Goal: Register for event/course

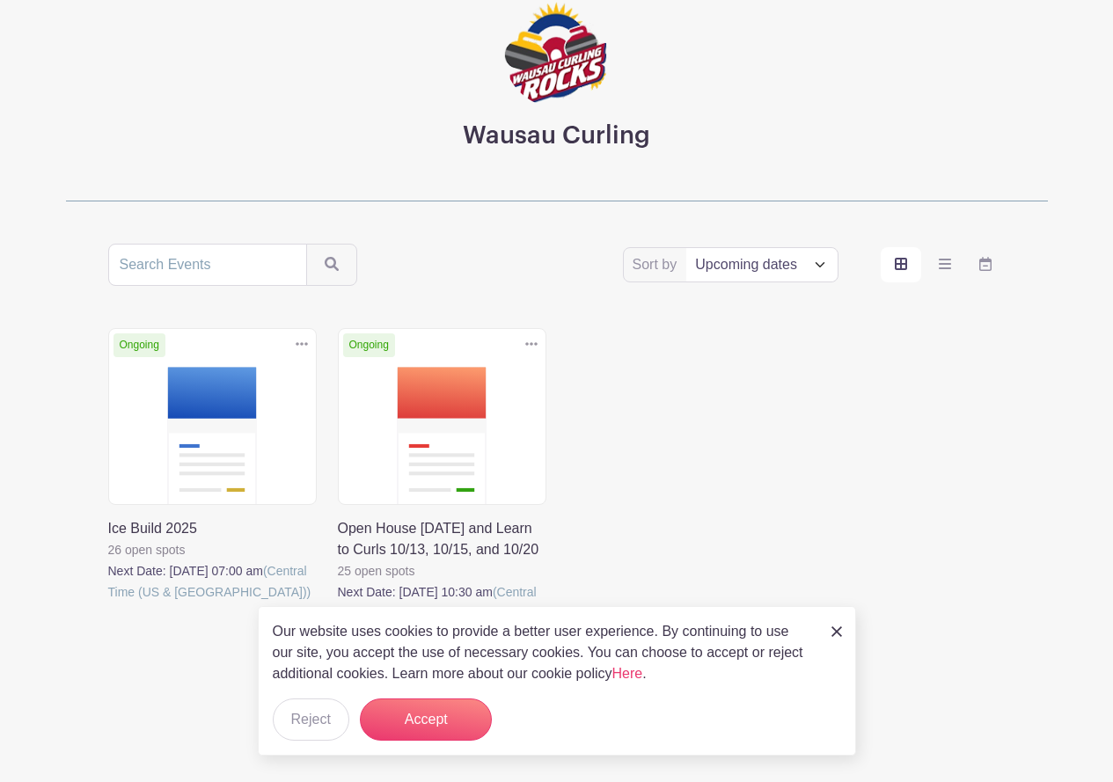
scroll to position [127, 0]
click at [427, 715] on button "Accept" at bounding box center [426, 720] width 132 height 42
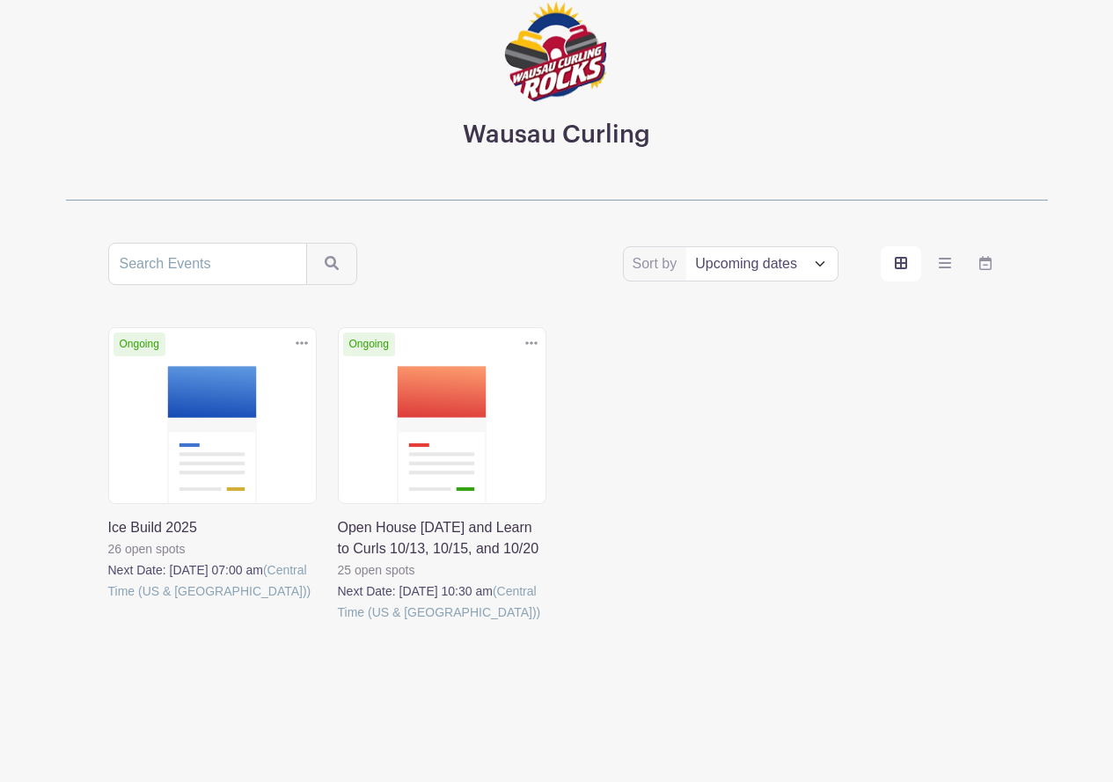
click at [108, 602] on link at bounding box center [108, 602] width 0 height 0
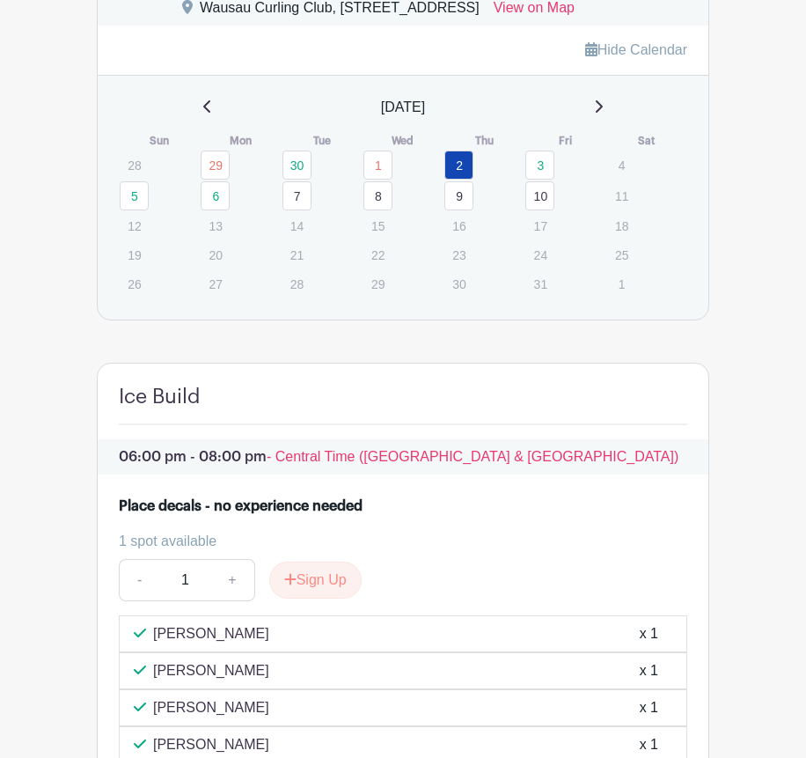
scroll to position [1056, 0]
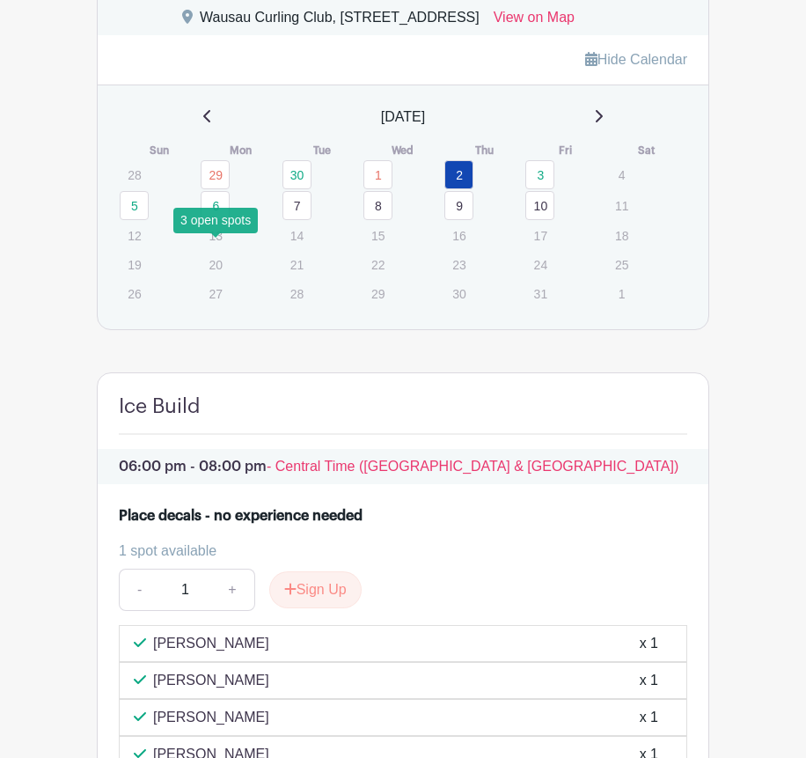
click at [216, 220] on link "6" at bounding box center [215, 205] width 29 height 29
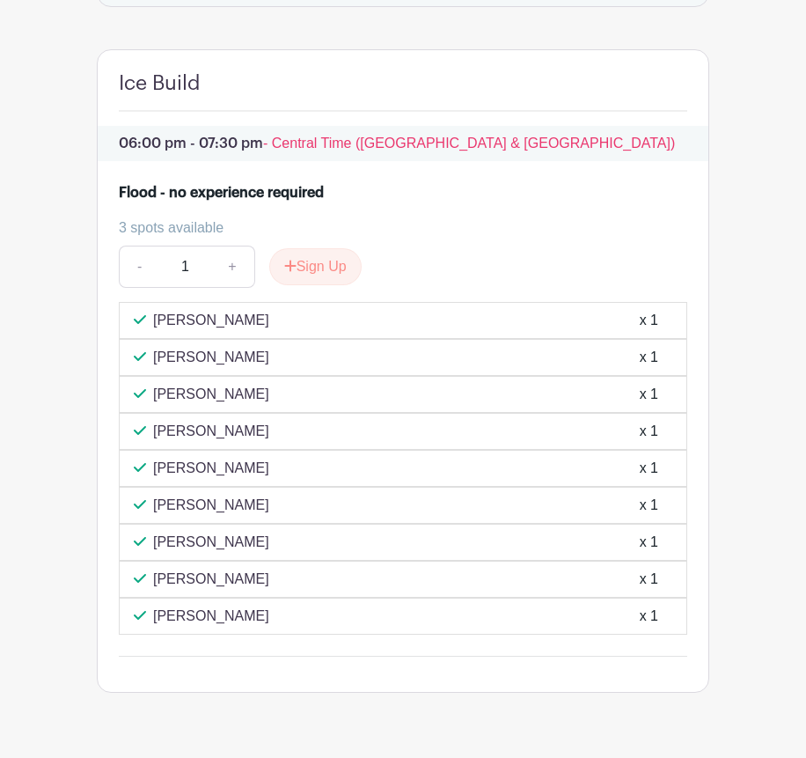
scroll to position [1408, 0]
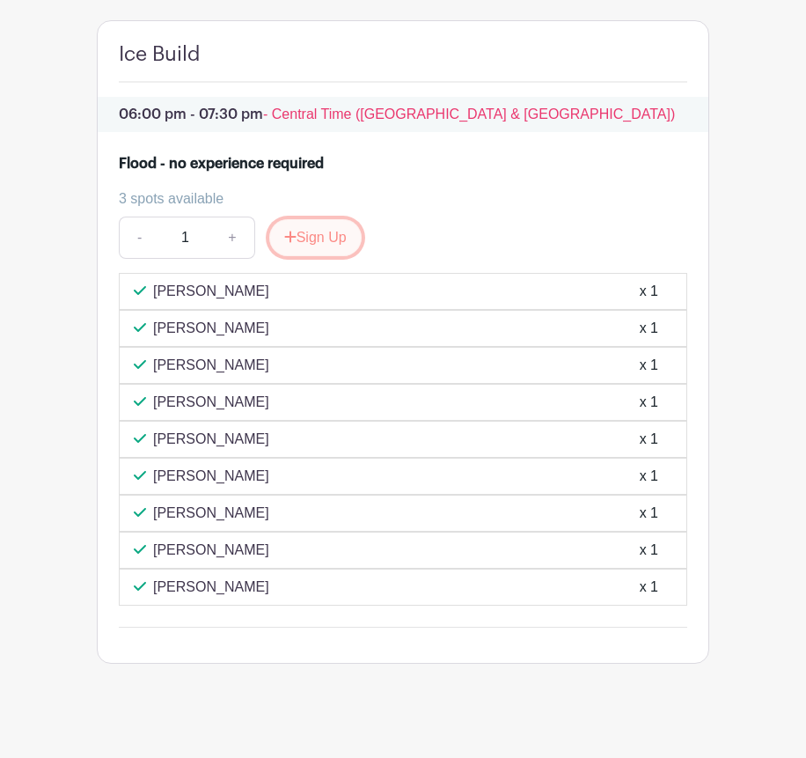
click at [322, 256] on button "Sign Up" at bounding box center [315, 237] width 92 height 37
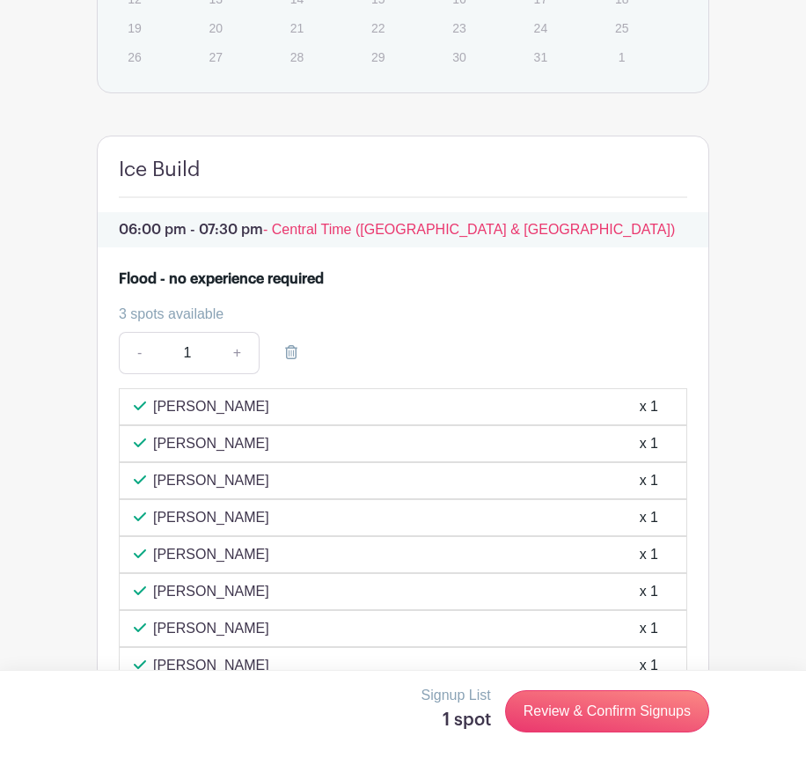
scroll to position [1295, 0]
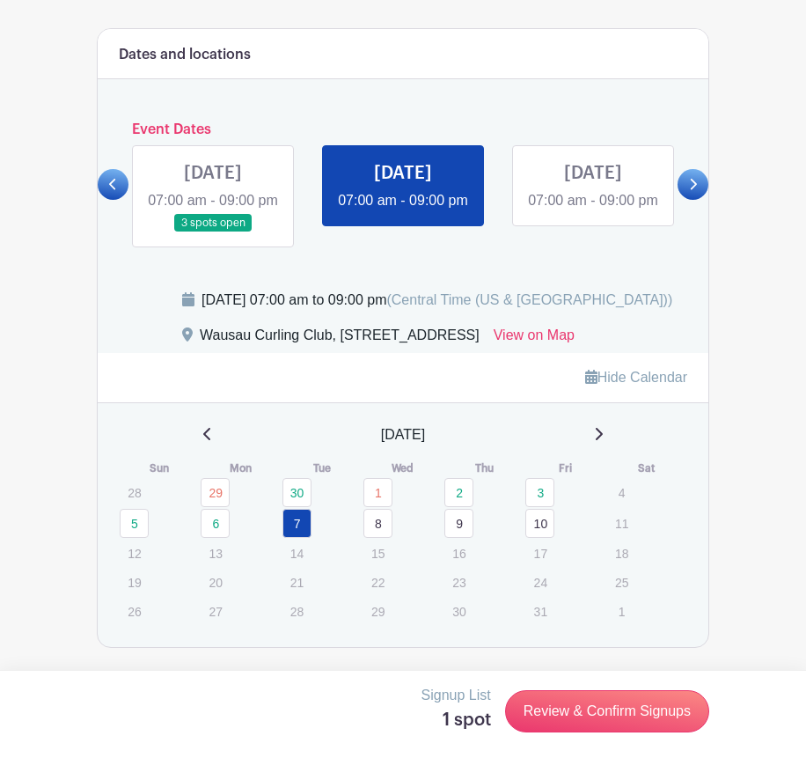
scroll to position [786, 0]
click at [593, 211] on link at bounding box center [593, 211] width 0 height 0
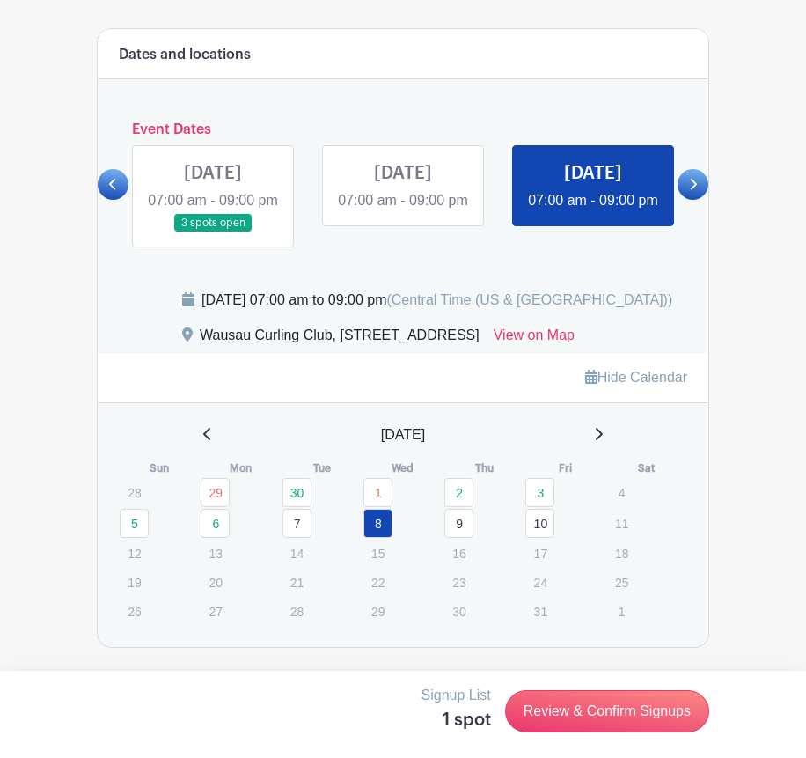
click at [403, 211] on link at bounding box center [403, 211] width 0 height 0
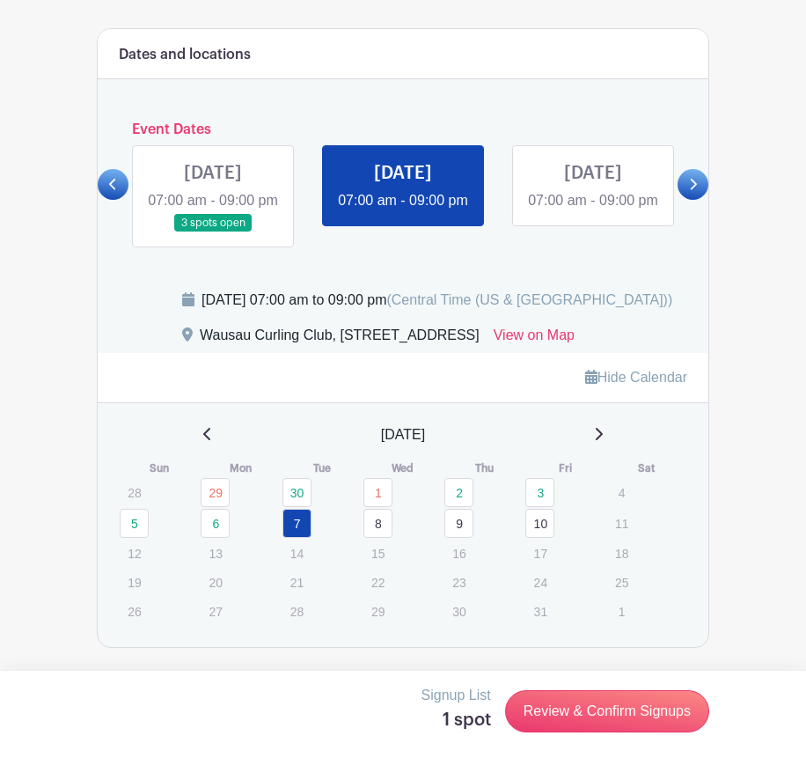
click at [593, 211] on link at bounding box center [593, 211] width 0 height 0
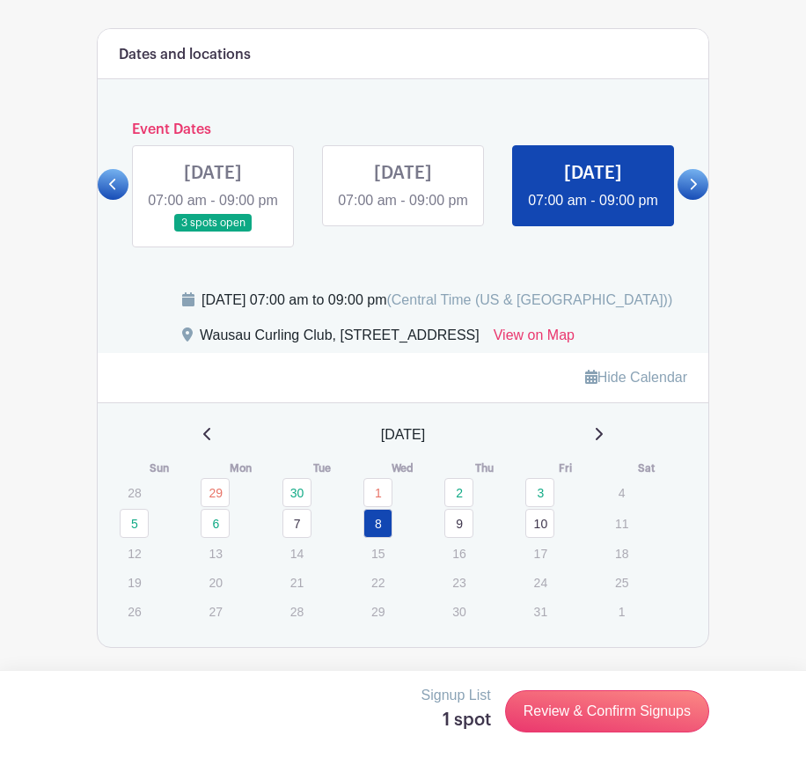
click at [461, 525] on link "9" at bounding box center [458, 523] width 29 height 29
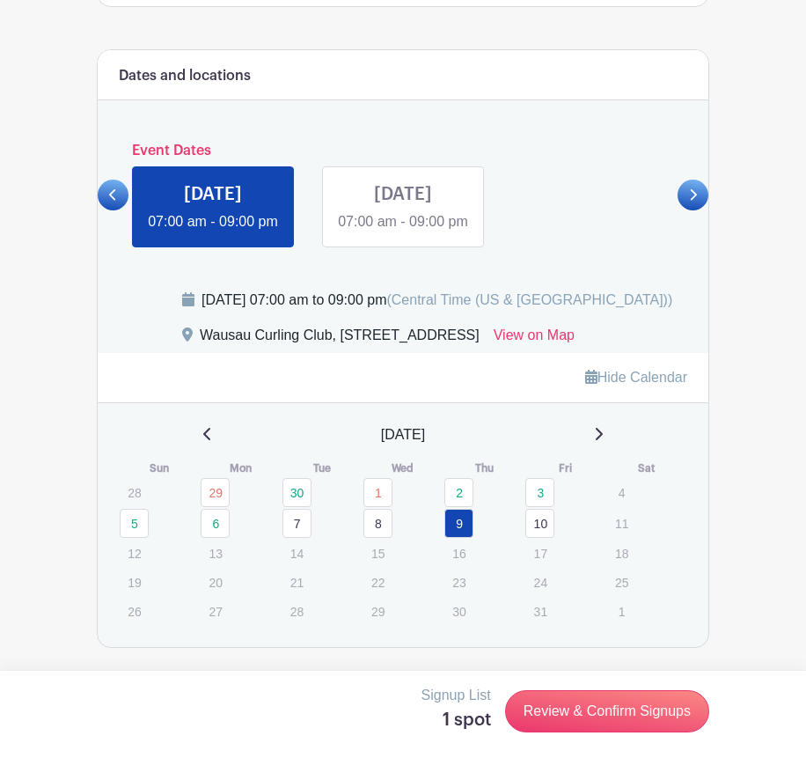
scroll to position [765, 0]
click at [403, 232] on link at bounding box center [403, 232] width 0 height 0
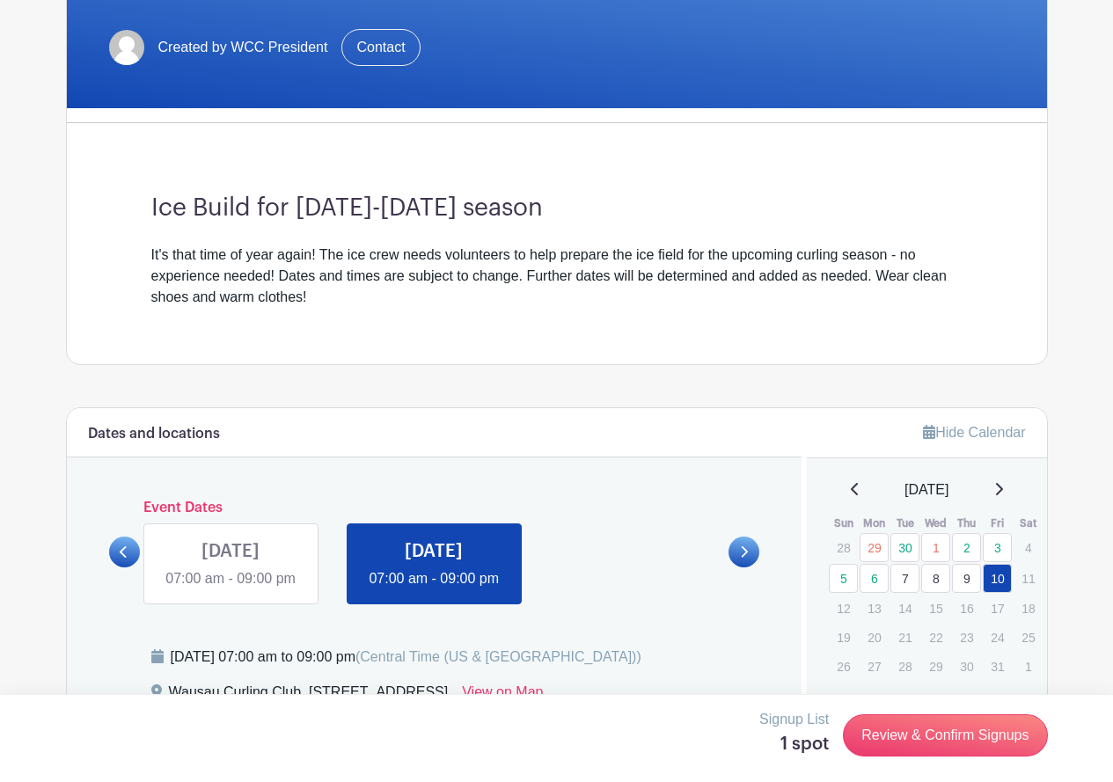
scroll to position [417, 0]
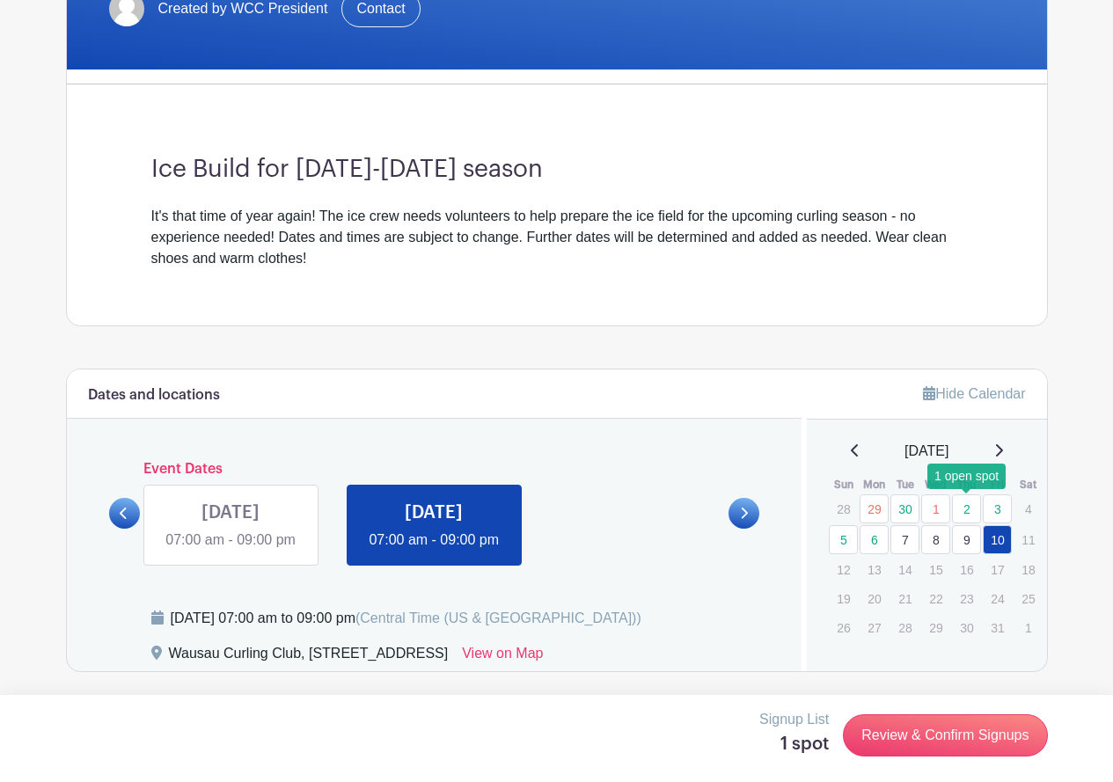
click at [969, 495] on link "2" at bounding box center [966, 509] width 29 height 29
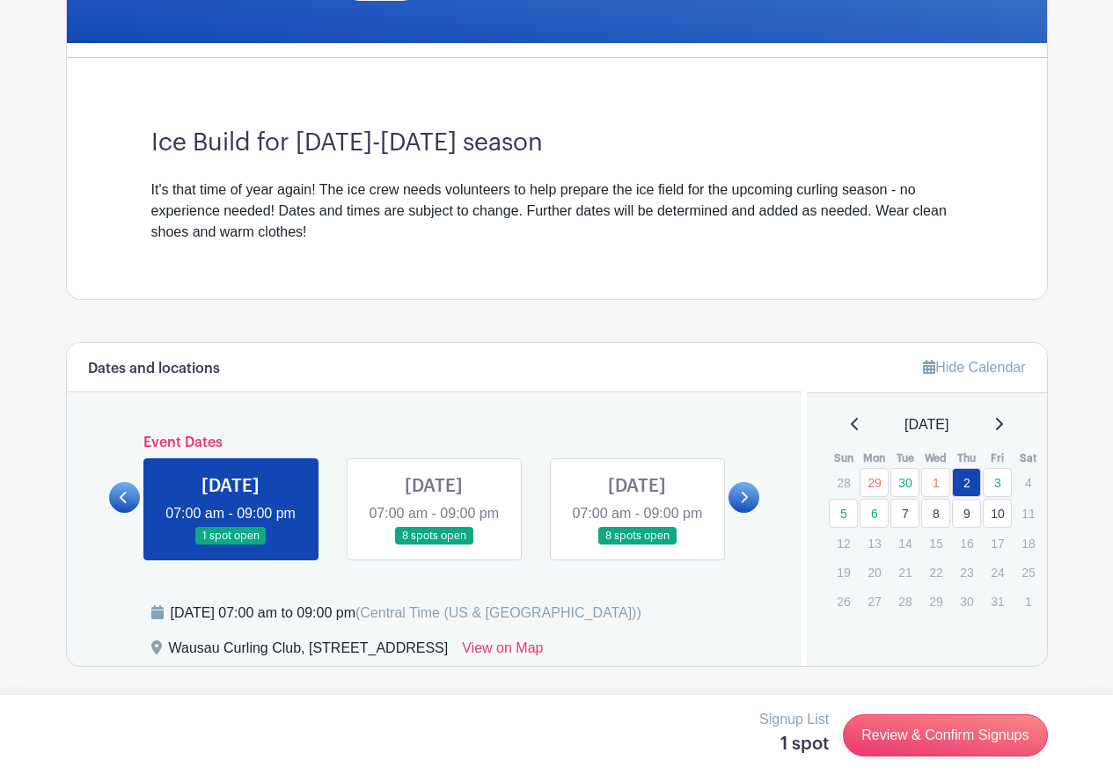
click at [637, 546] on link at bounding box center [637, 546] width 0 height 0
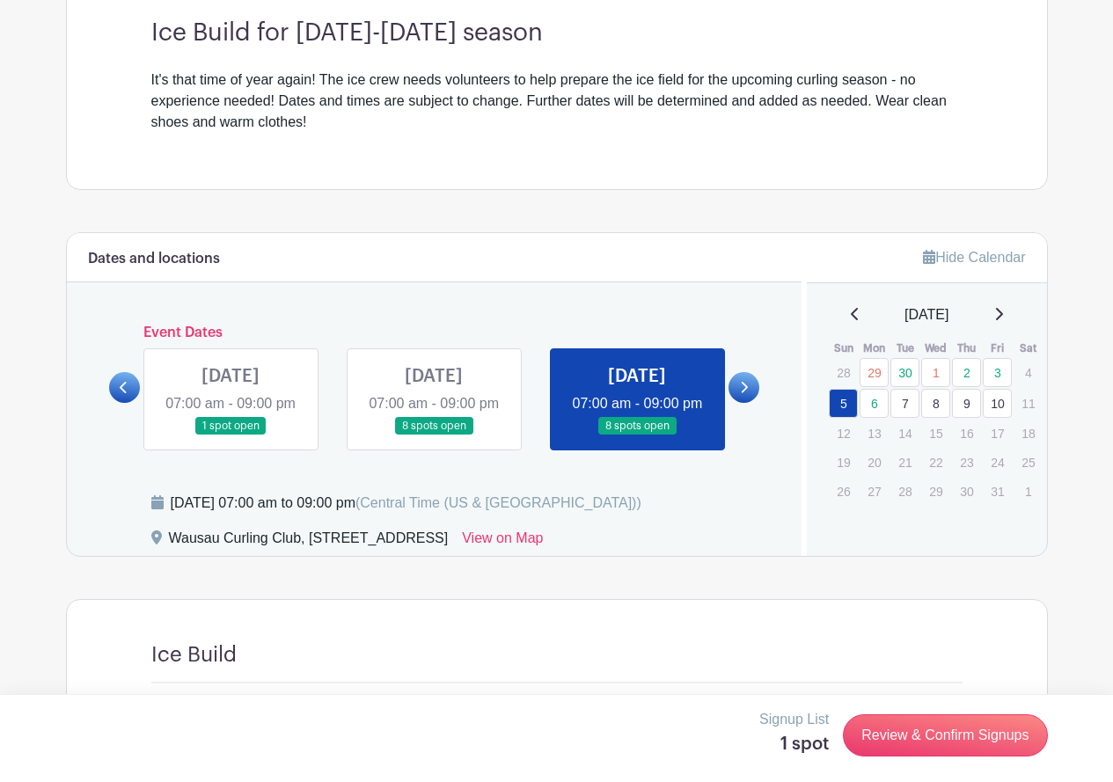
scroll to position [458, 0]
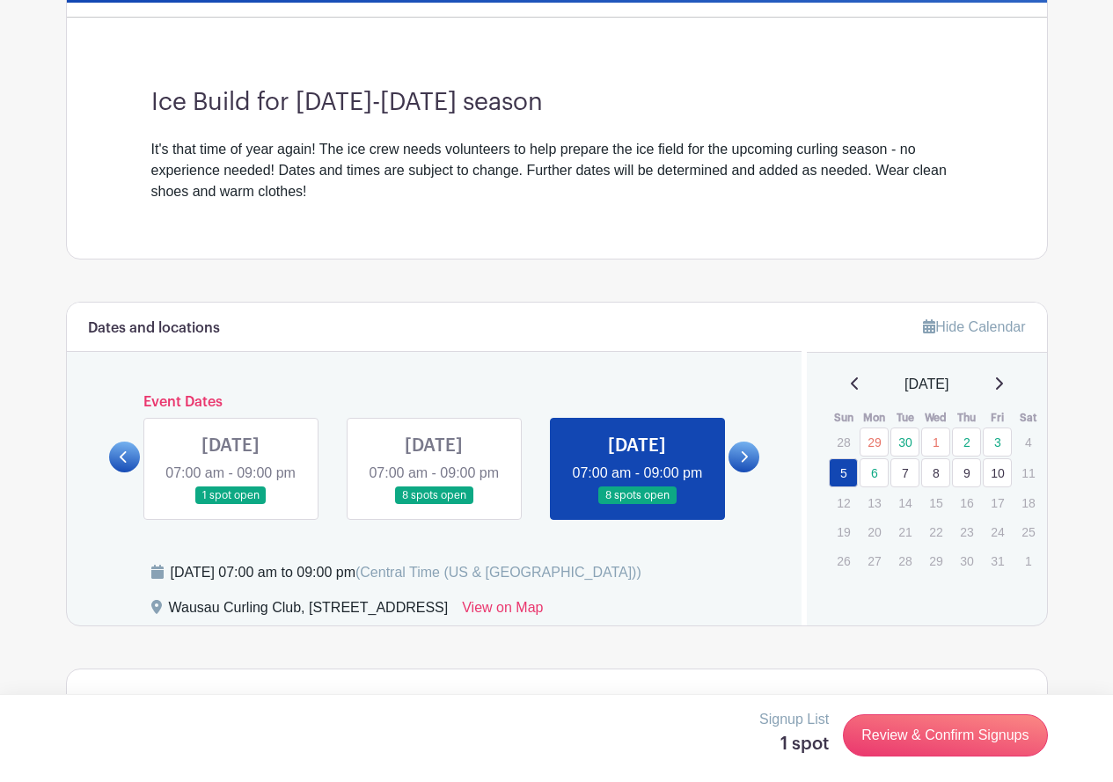
click at [231, 505] on link at bounding box center [231, 505] width 0 height 0
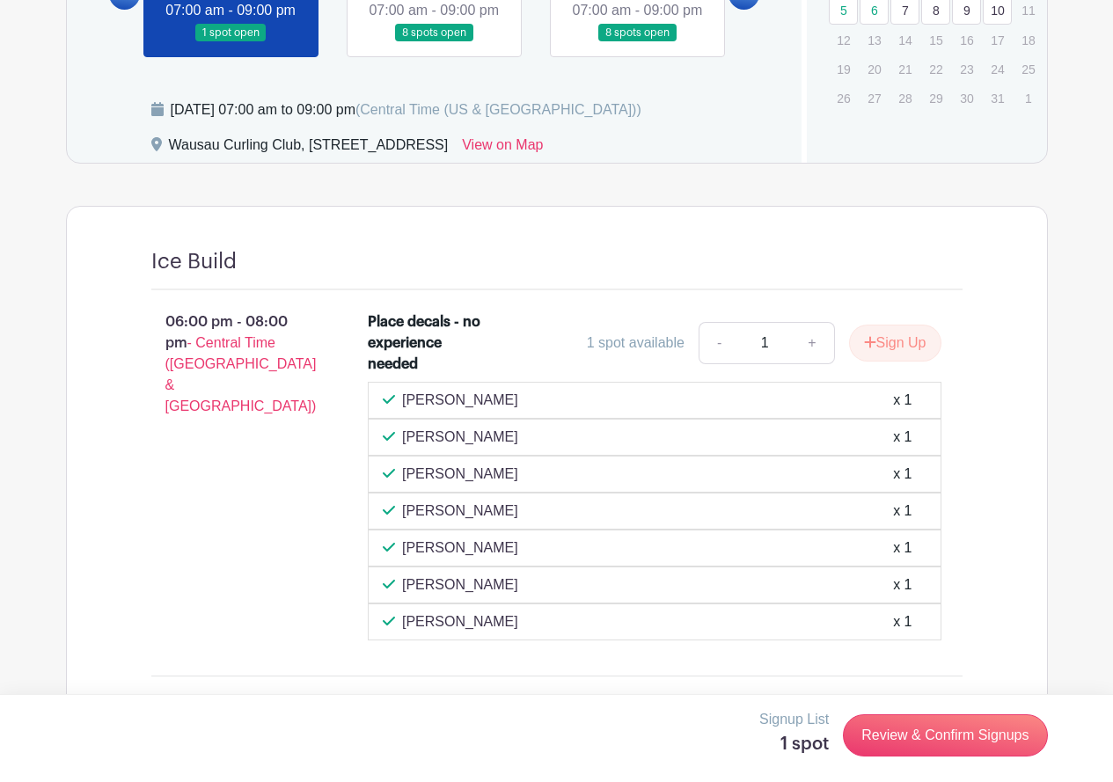
scroll to position [657, 0]
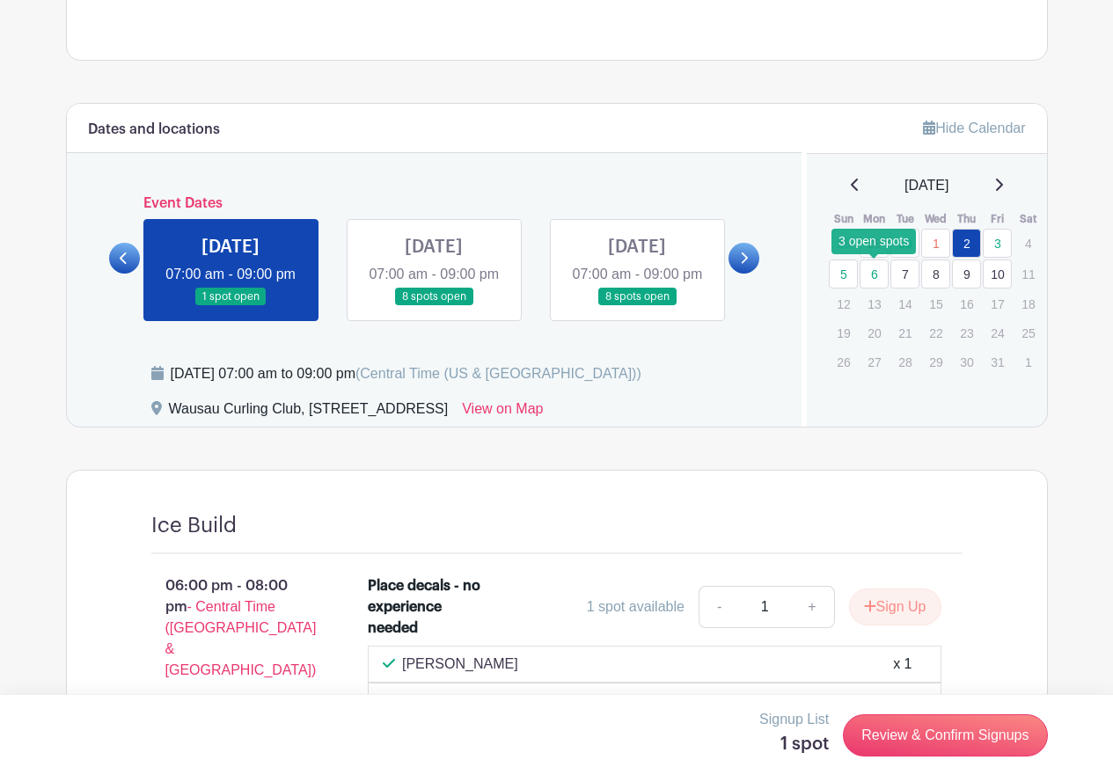
click at [870, 277] on link "6" at bounding box center [874, 274] width 29 height 29
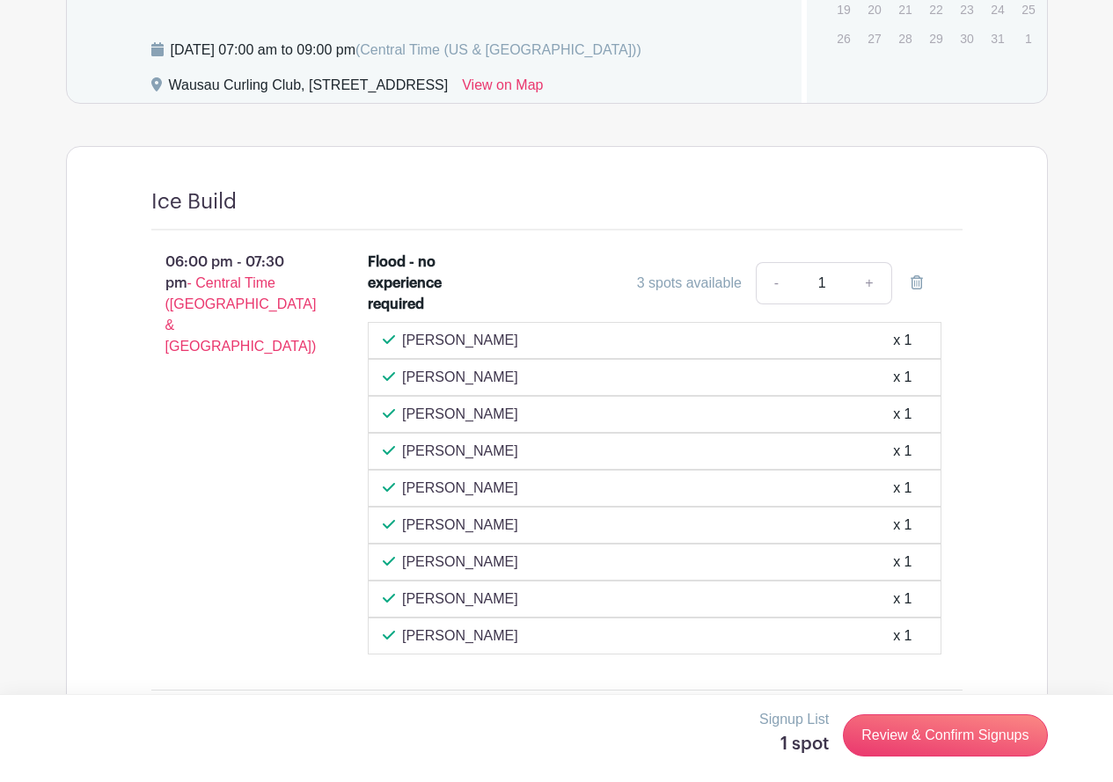
scroll to position [818, 0]
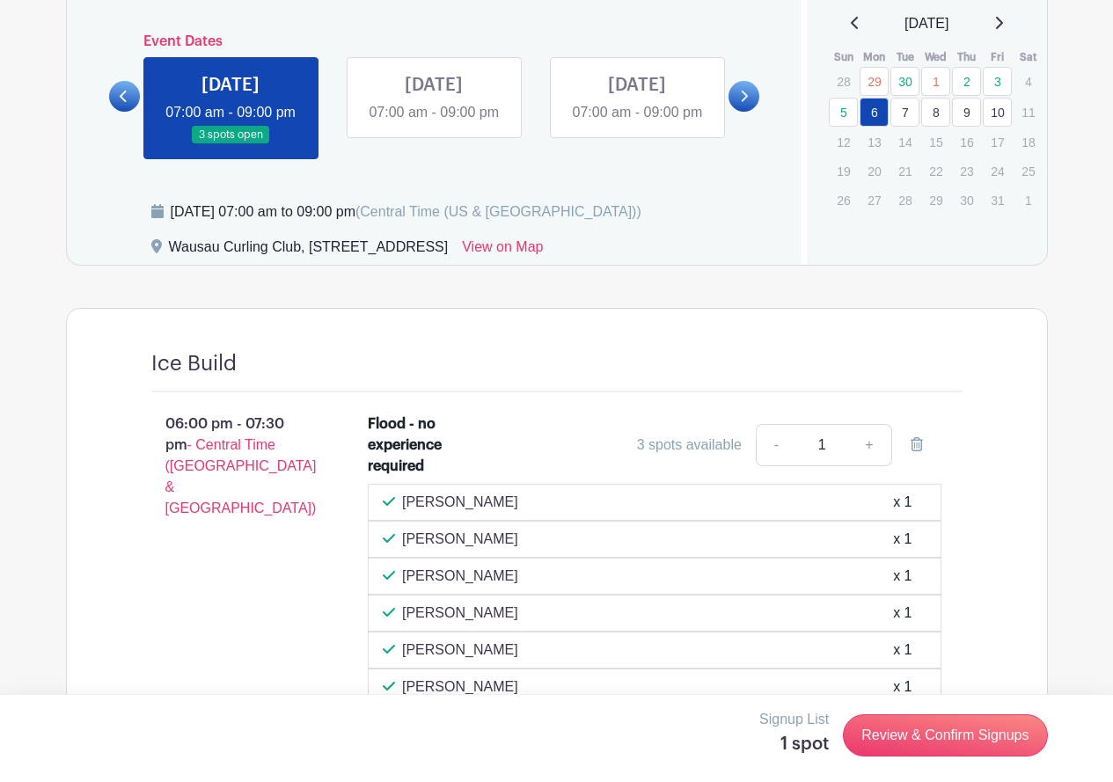
click at [434, 123] on link at bounding box center [434, 123] width 0 height 0
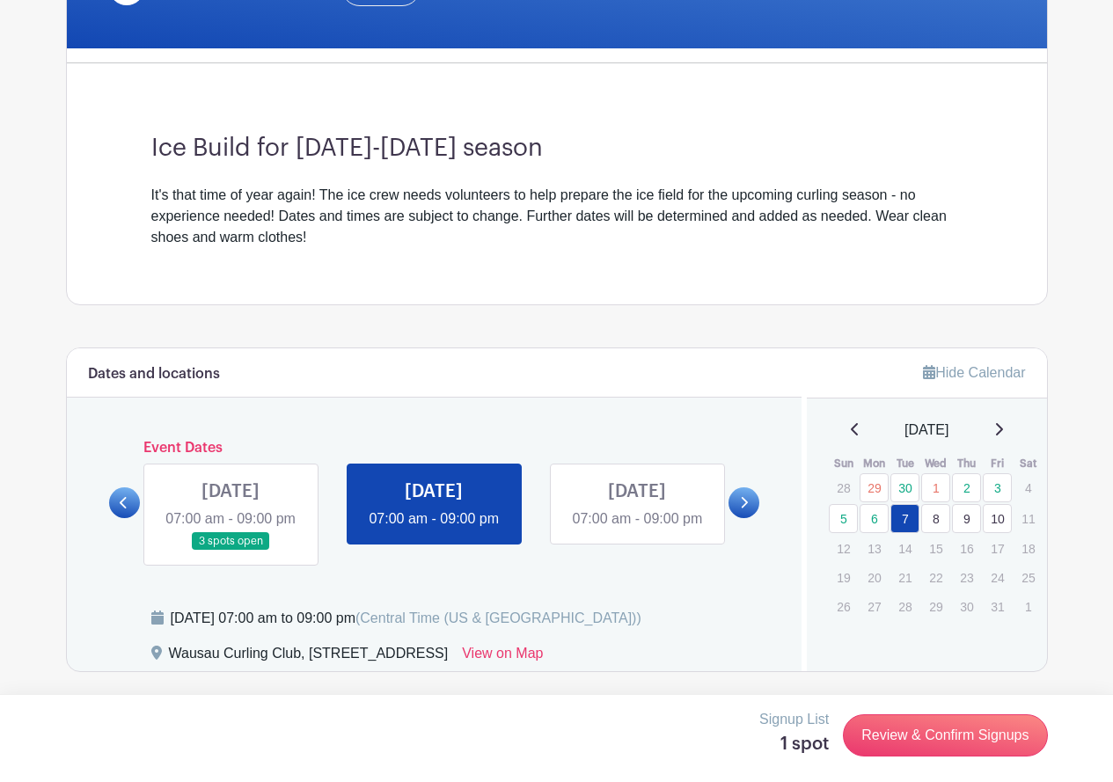
click at [637, 530] on link at bounding box center [637, 530] width 0 height 0
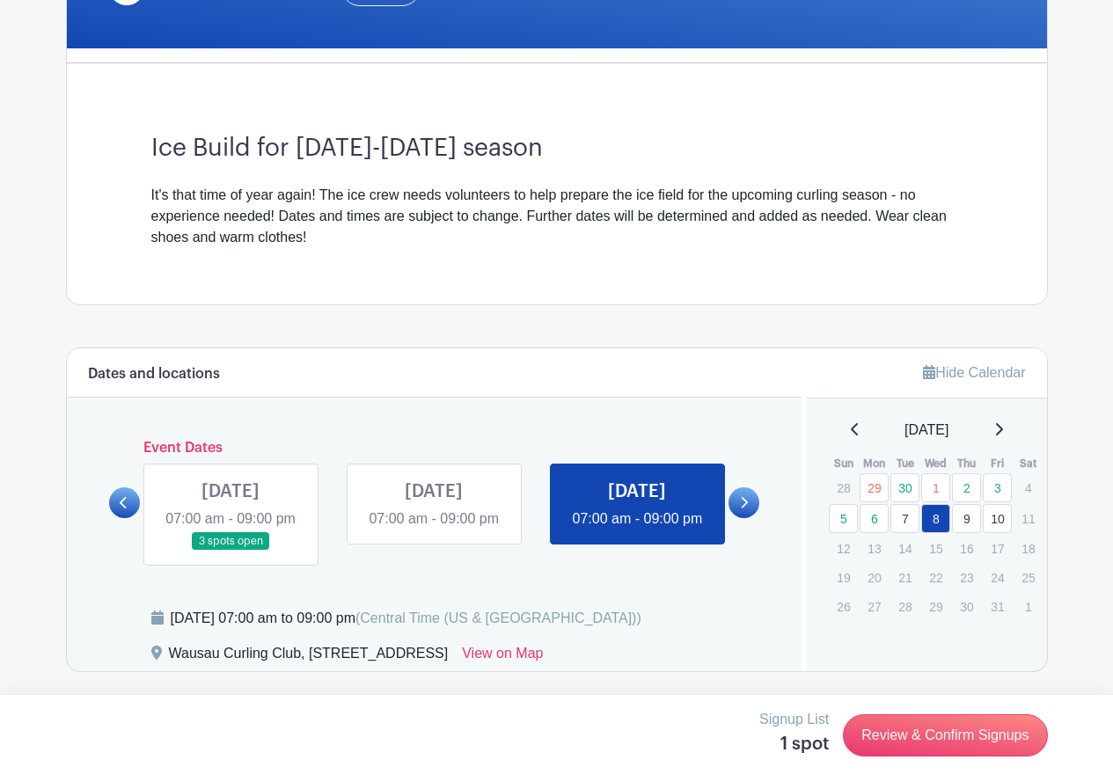
click at [747, 496] on icon at bounding box center [744, 502] width 8 height 13
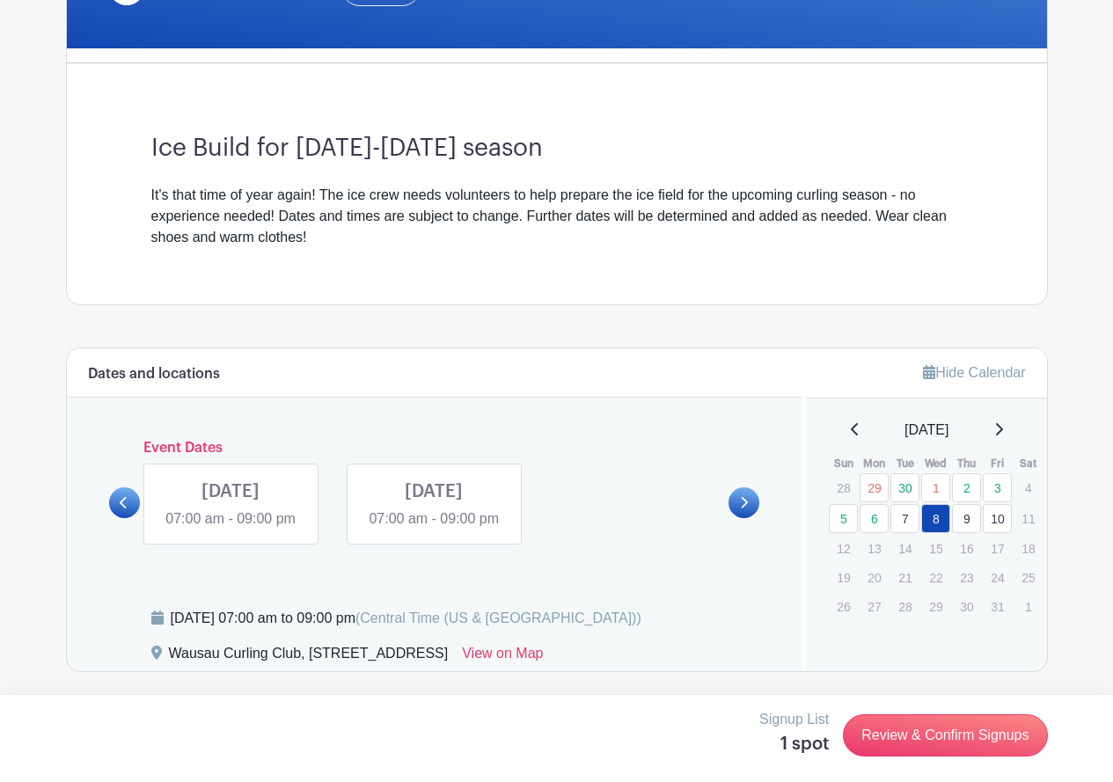
scroll to position [417, 0]
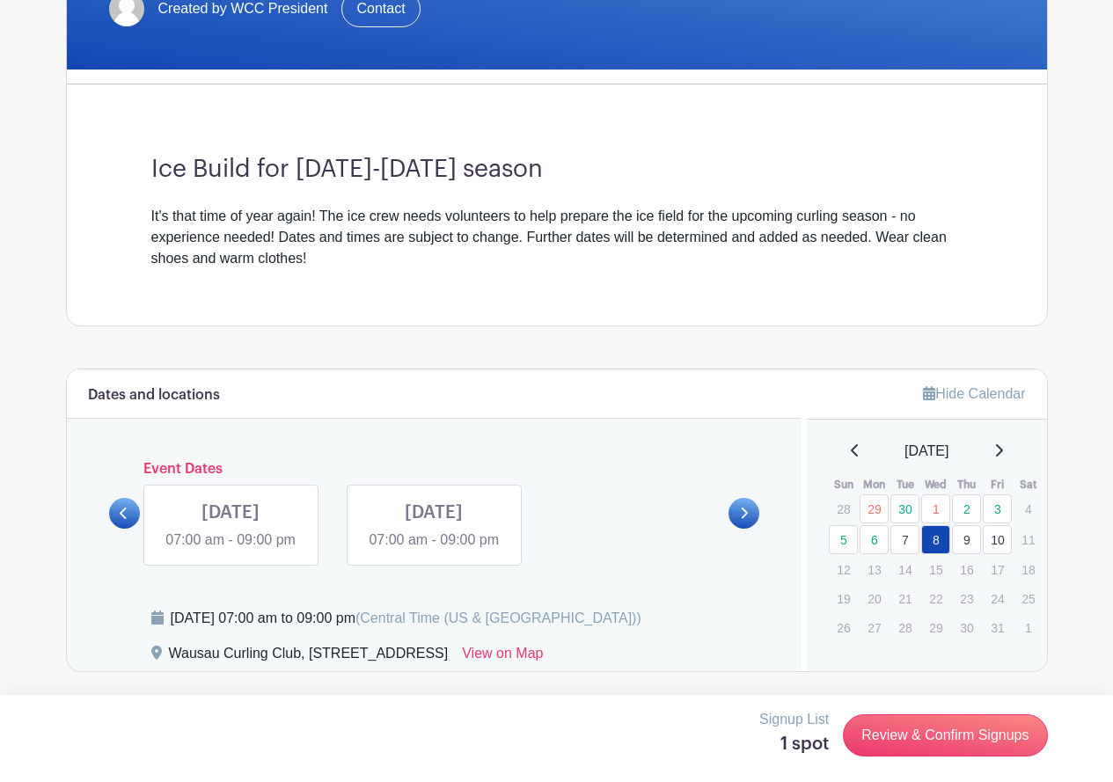
click at [231, 551] on link at bounding box center [231, 551] width 0 height 0
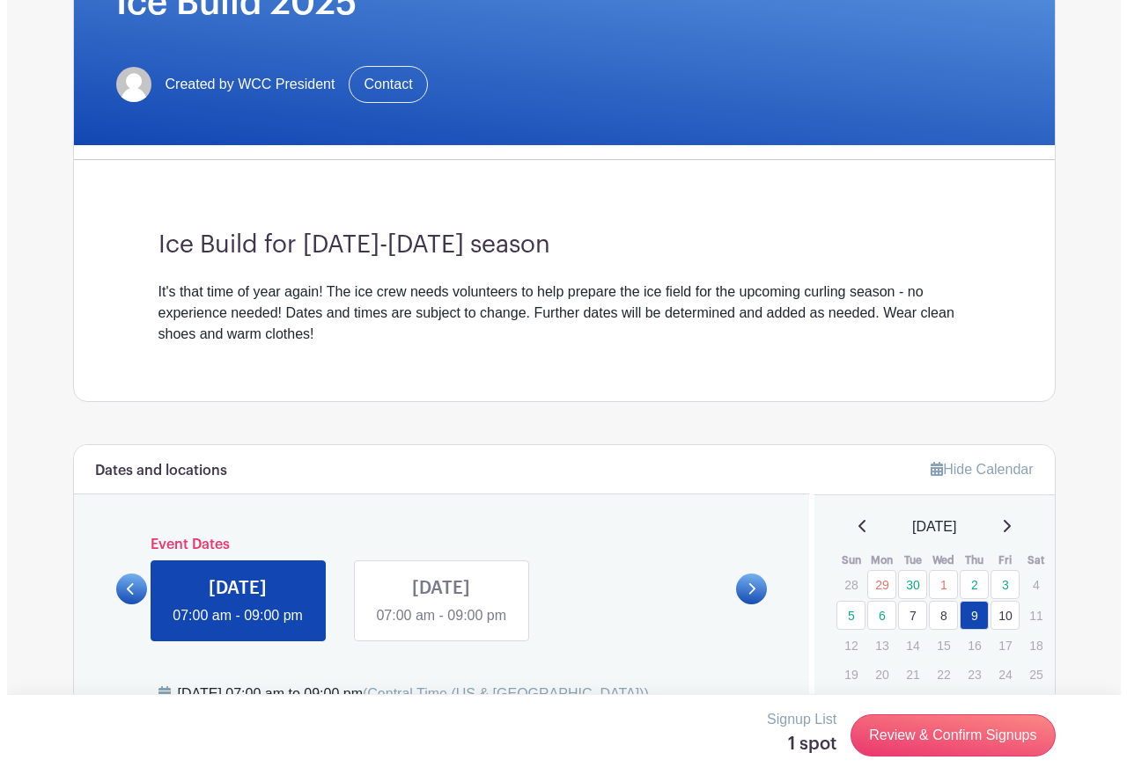
scroll to position [417, 0]
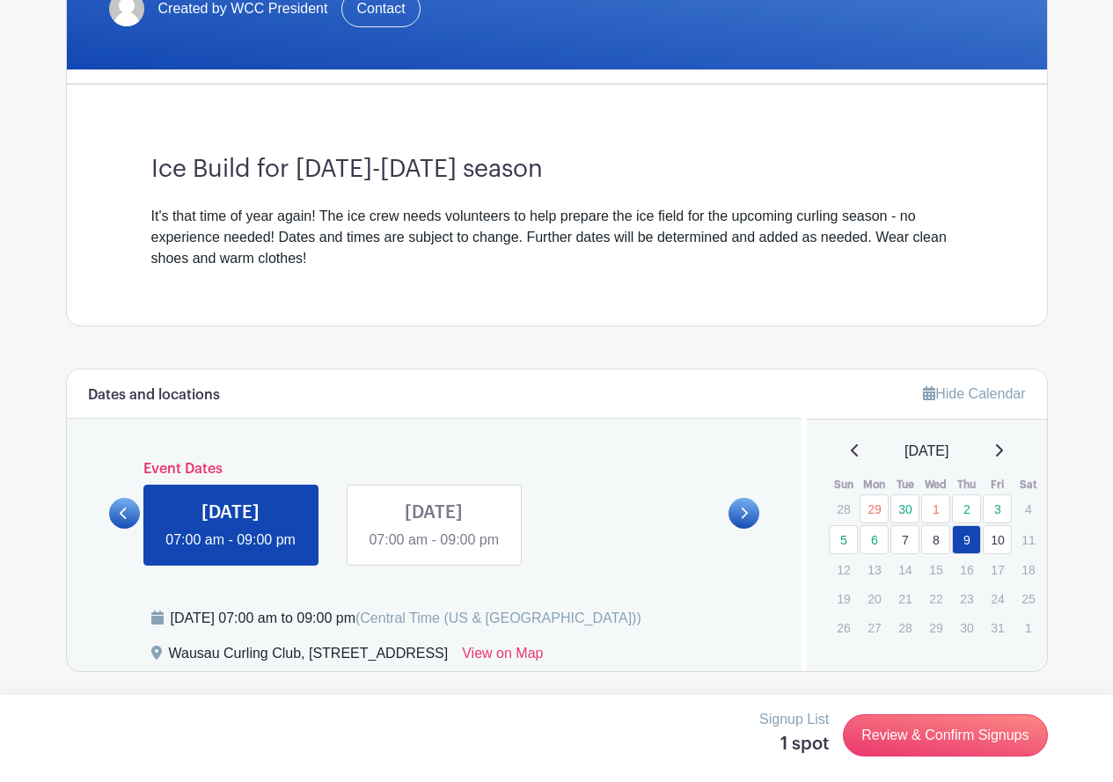
click at [434, 551] on link at bounding box center [434, 551] width 0 height 0
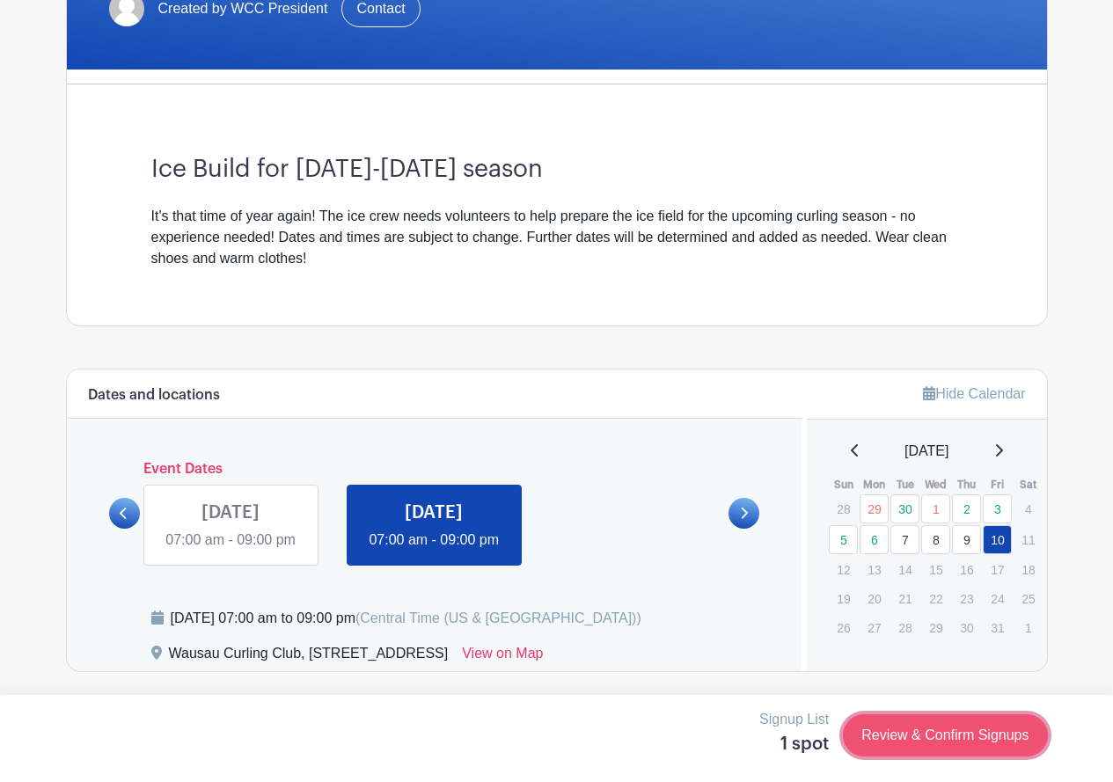
click at [927, 731] on link "Review & Confirm Signups" at bounding box center [945, 736] width 204 height 42
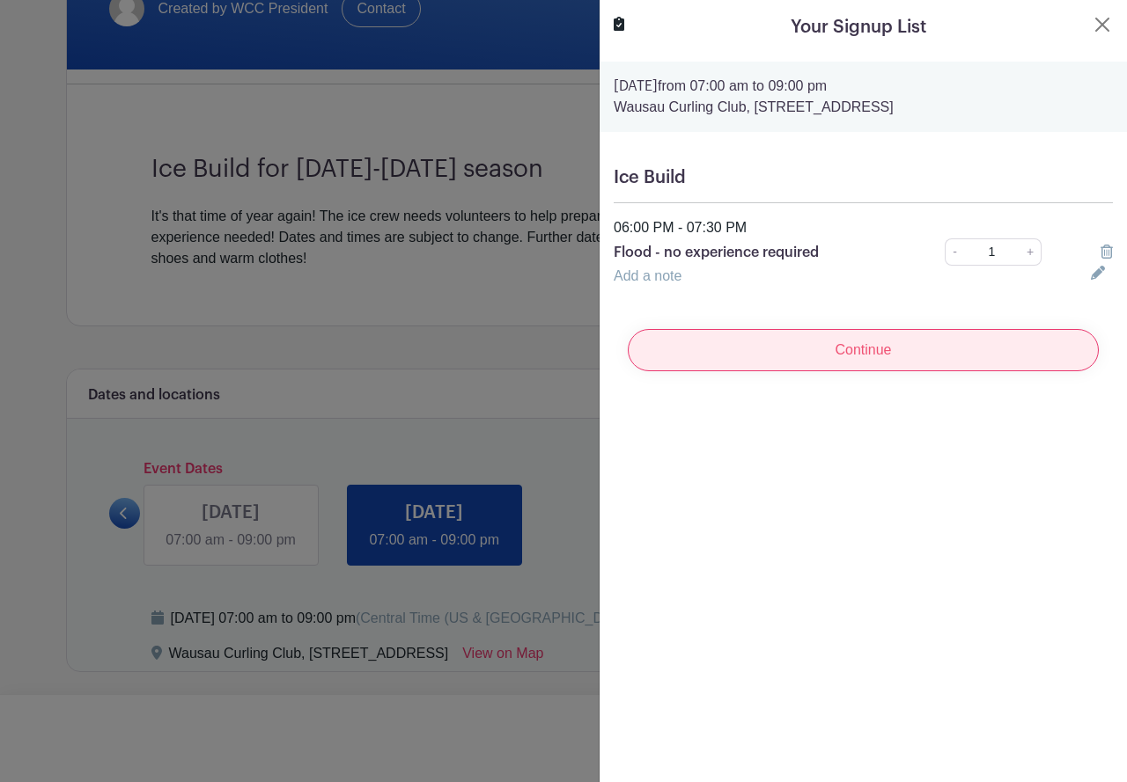
click at [853, 350] on input "Continue" at bounding box center [862, 350] width 471 height 42
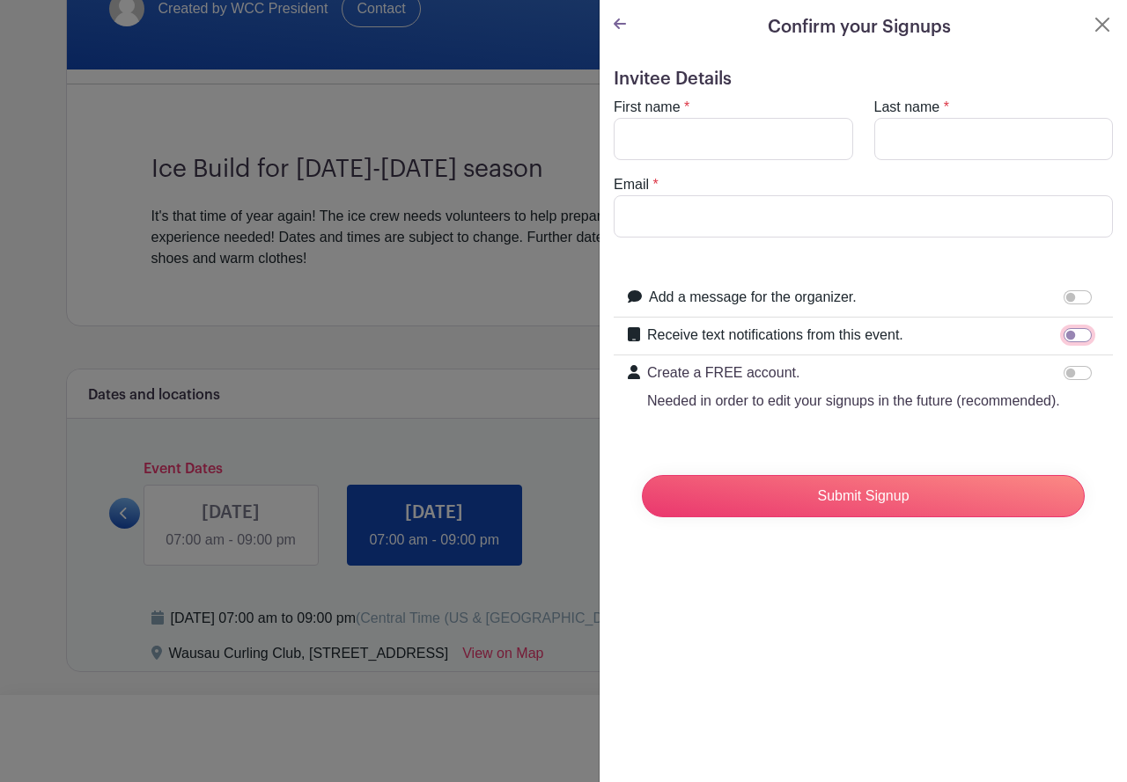
click at [1065, 339] on input "Receive text notifications from this event." at bounding box center [1077, 335] width 28 height 14
checkbox input "true"
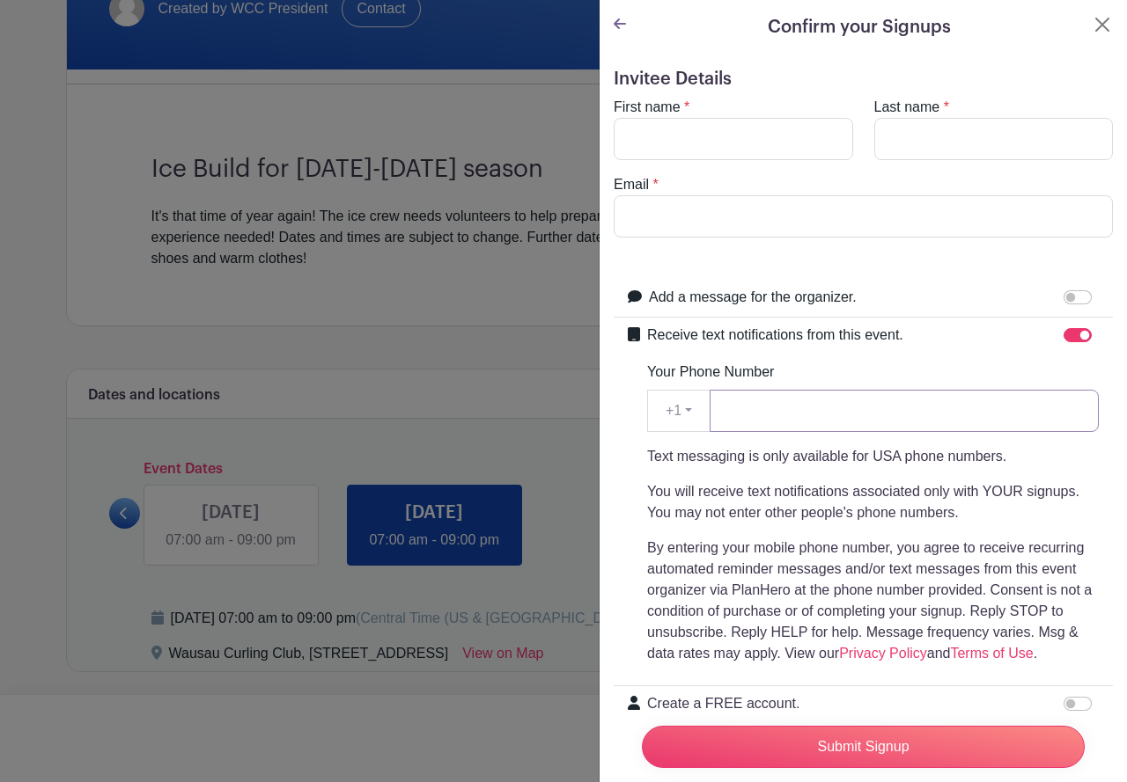
click at [816, 416] on input "Your Phone Number" at bounding box center [903, 411] width 389 height 42
type input "7155719332"
type input "Russell"
type input "Utech"
type input "russ.utech@gmail.com"
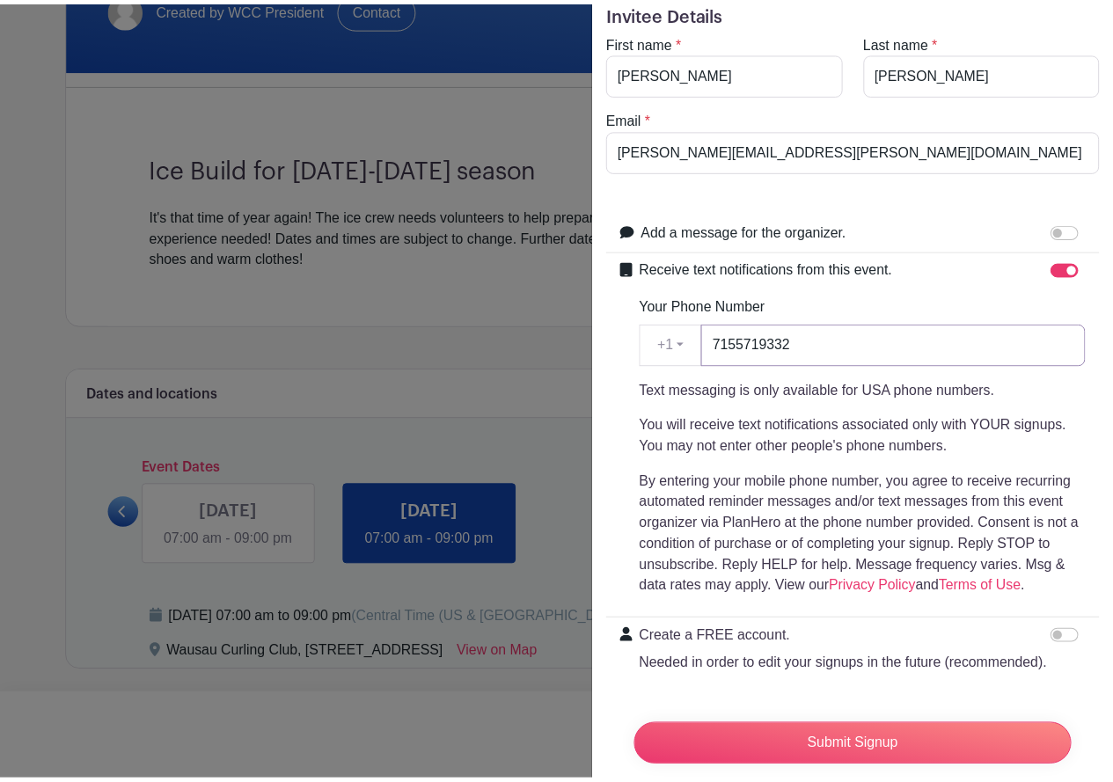
scroll to position [143, 0]
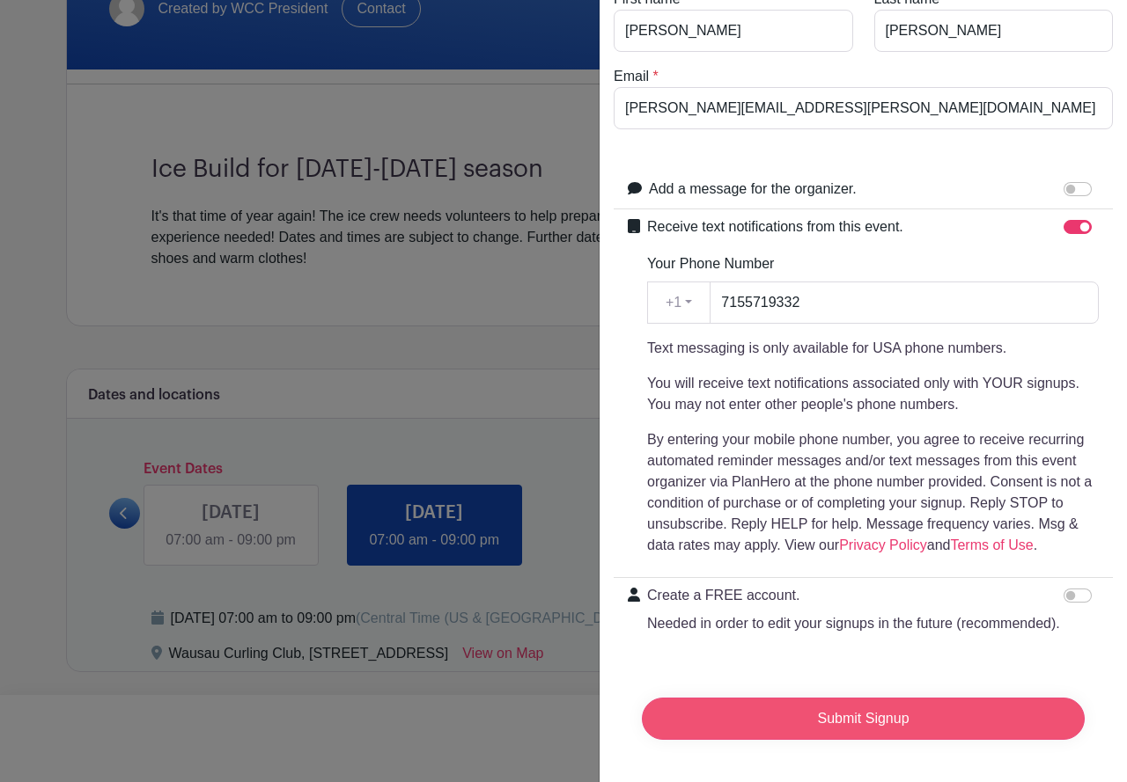
click at [822, 703] on input "Submit Signup" at bounding box center [863, 719] width 443 height 42
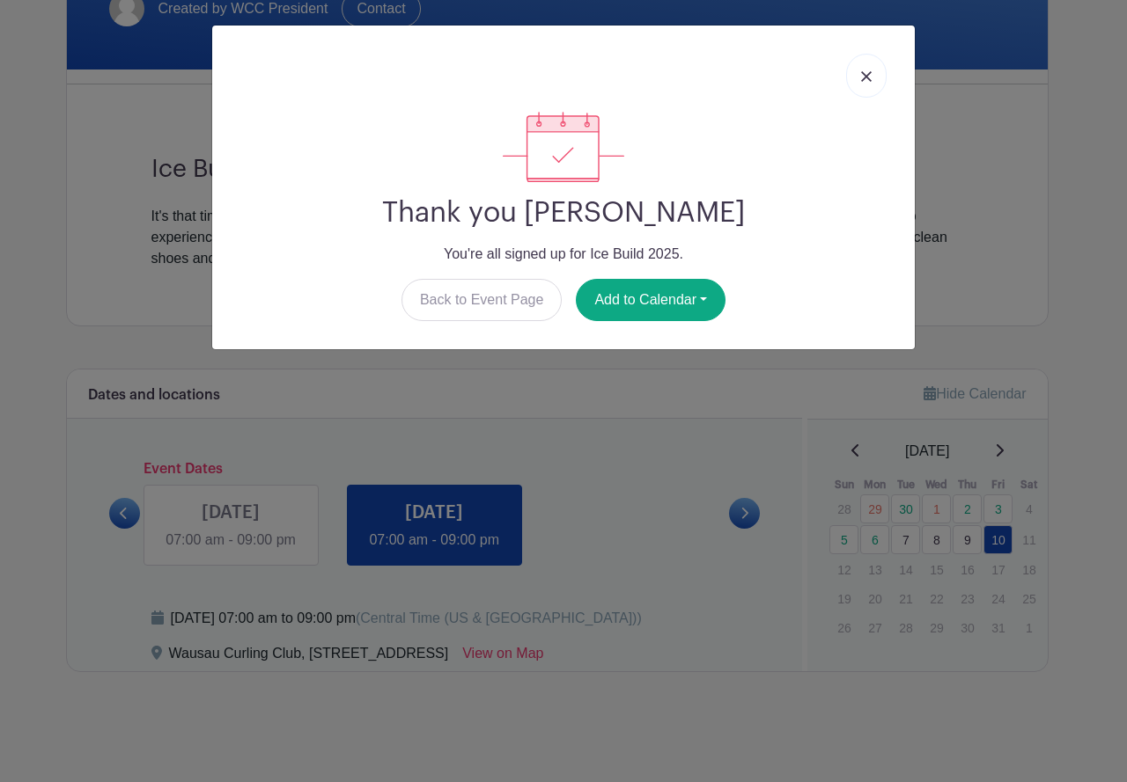
click at [865, 79] on img at bounding box center [866, 76] width 11 height 11
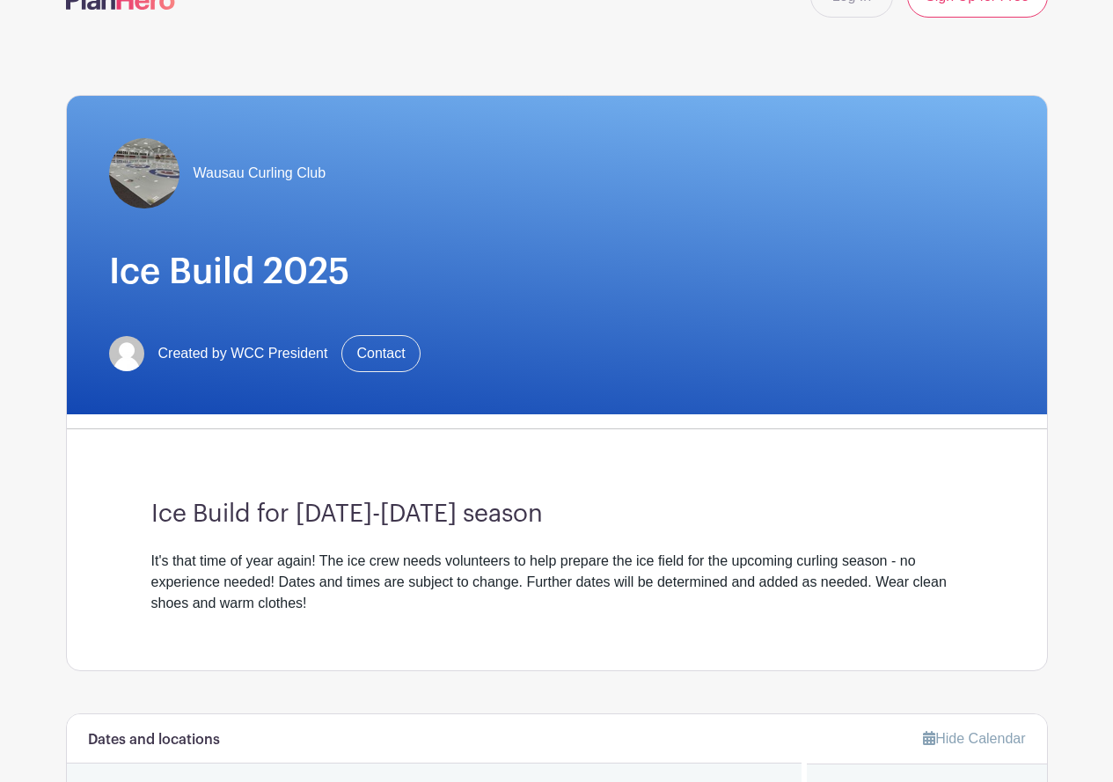
scroll to position [0, 0]
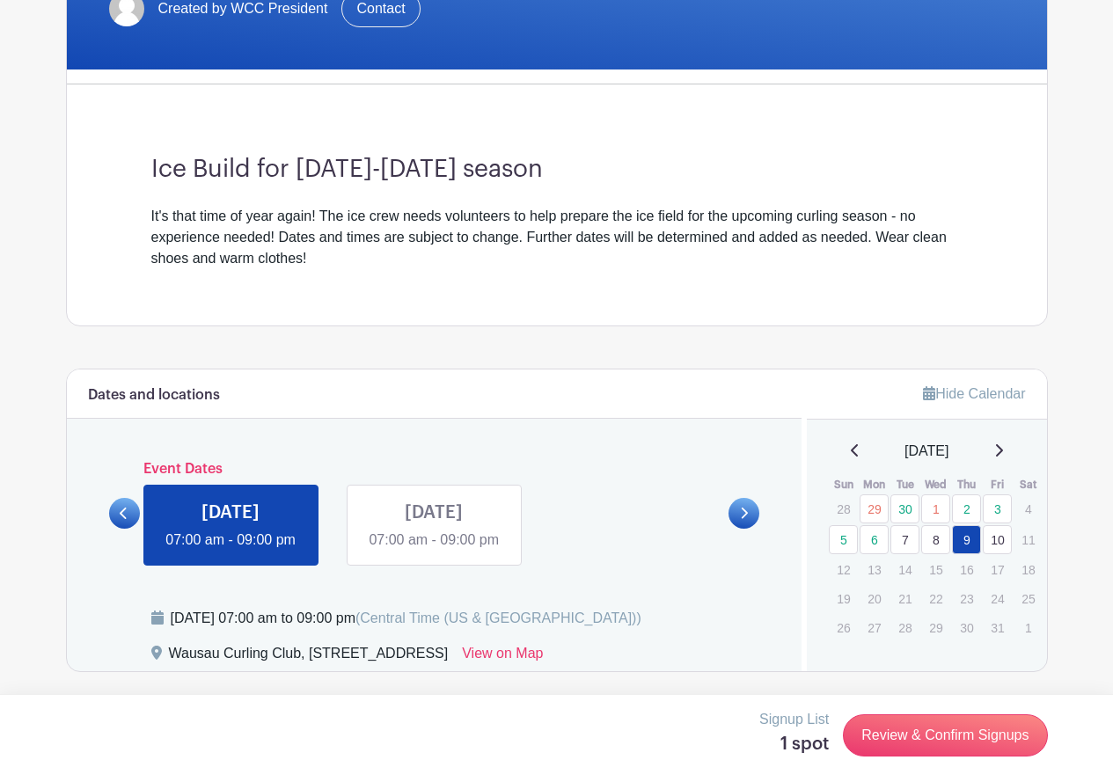
scroll to position [417, 0]
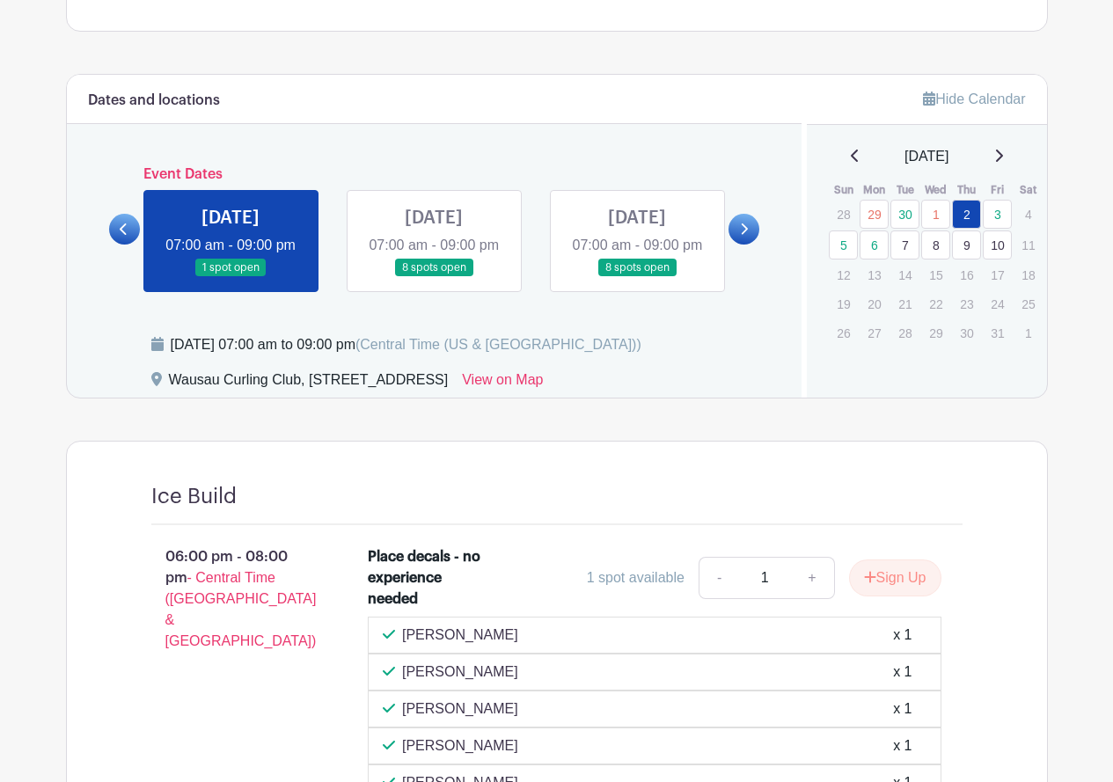
scroll to position [440, 0]
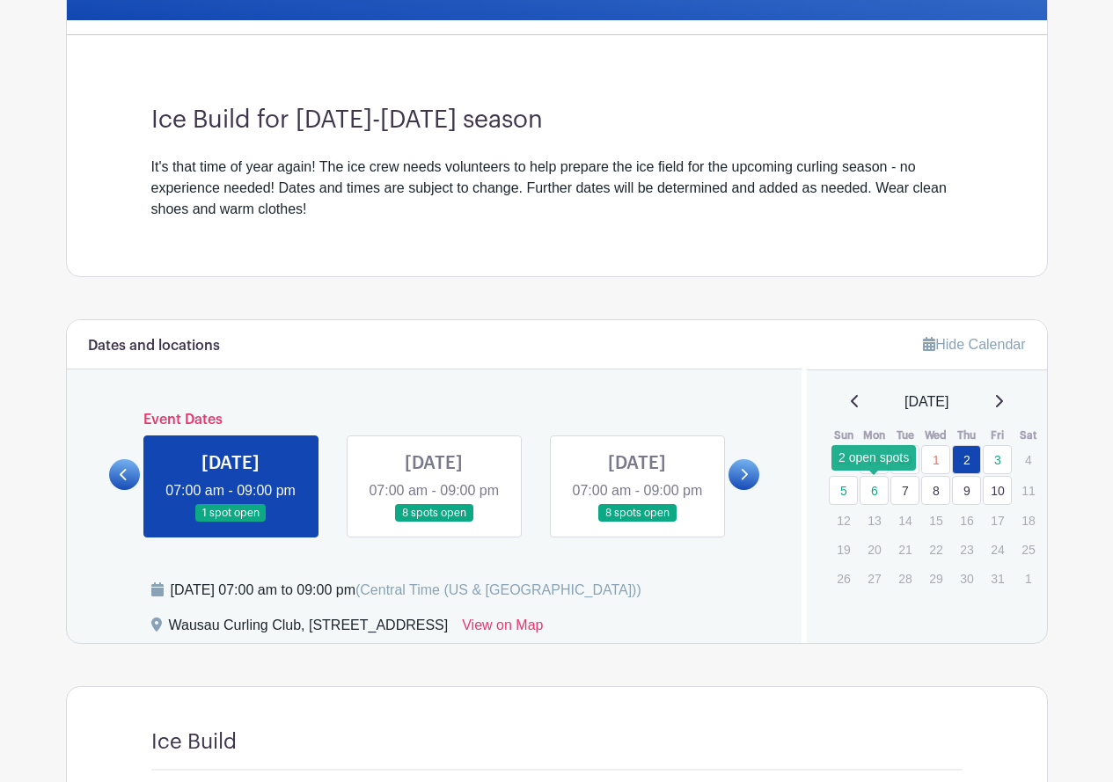
click at [876, 491] on link "6" at bounding box center [874, 490] width 29 height 29
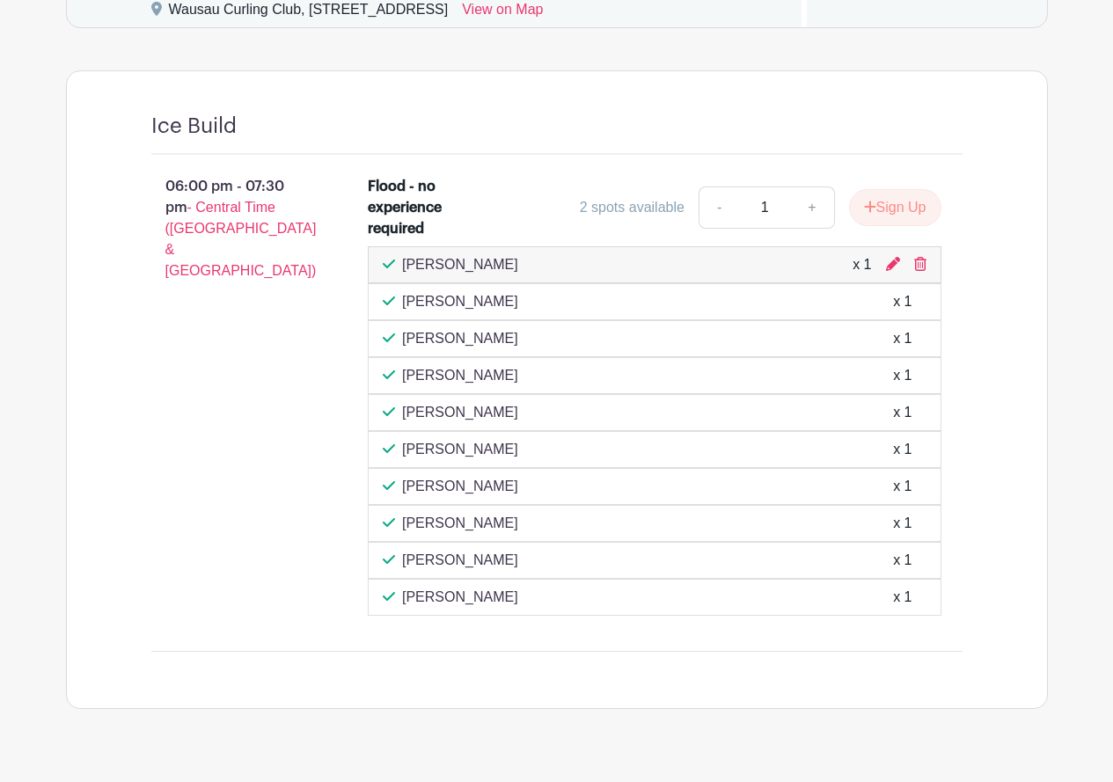
scroll to position [704, 0]
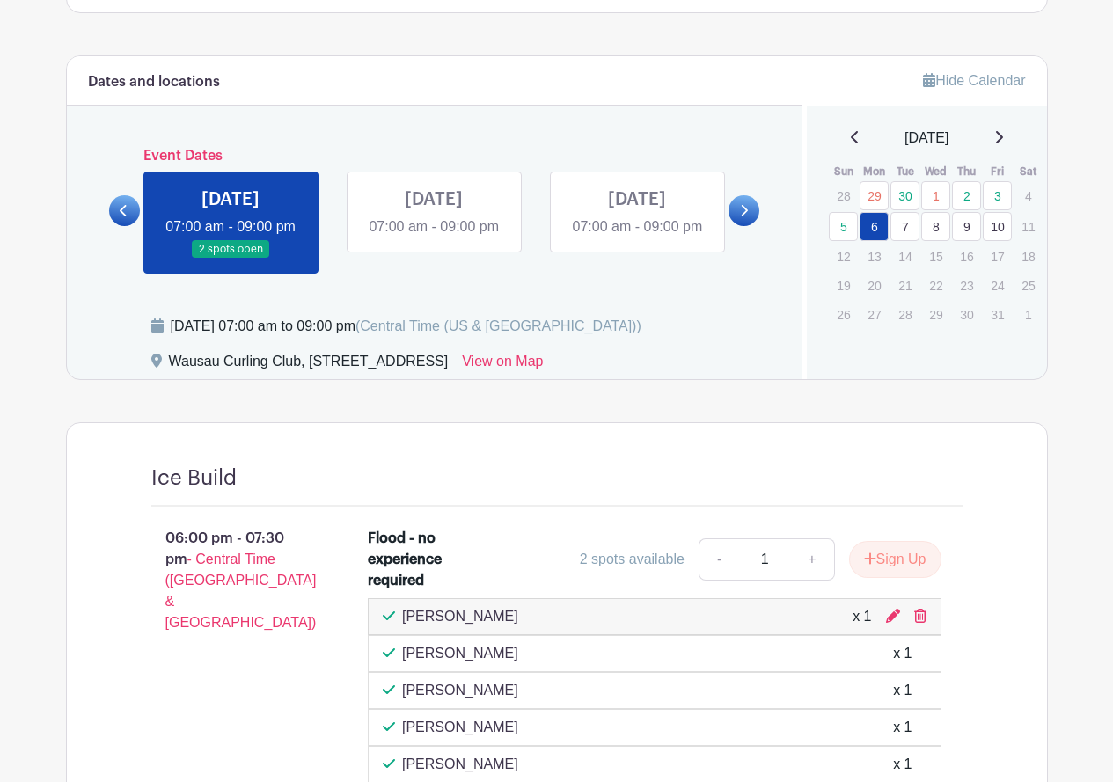
click at [434, 238] on link at bounding box center [434, 238] width 0 height 0
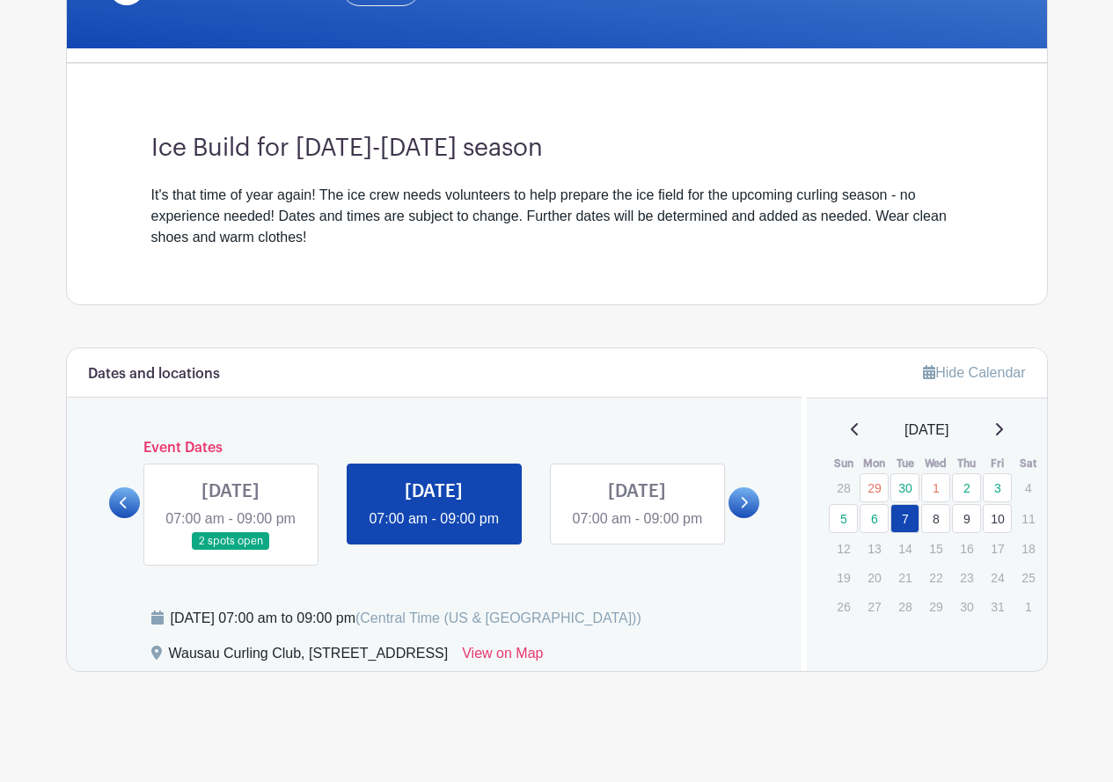
scroll to position [438, 0]
click at [637, 530] on link at bounding box center [637, 530] width 0 height 0
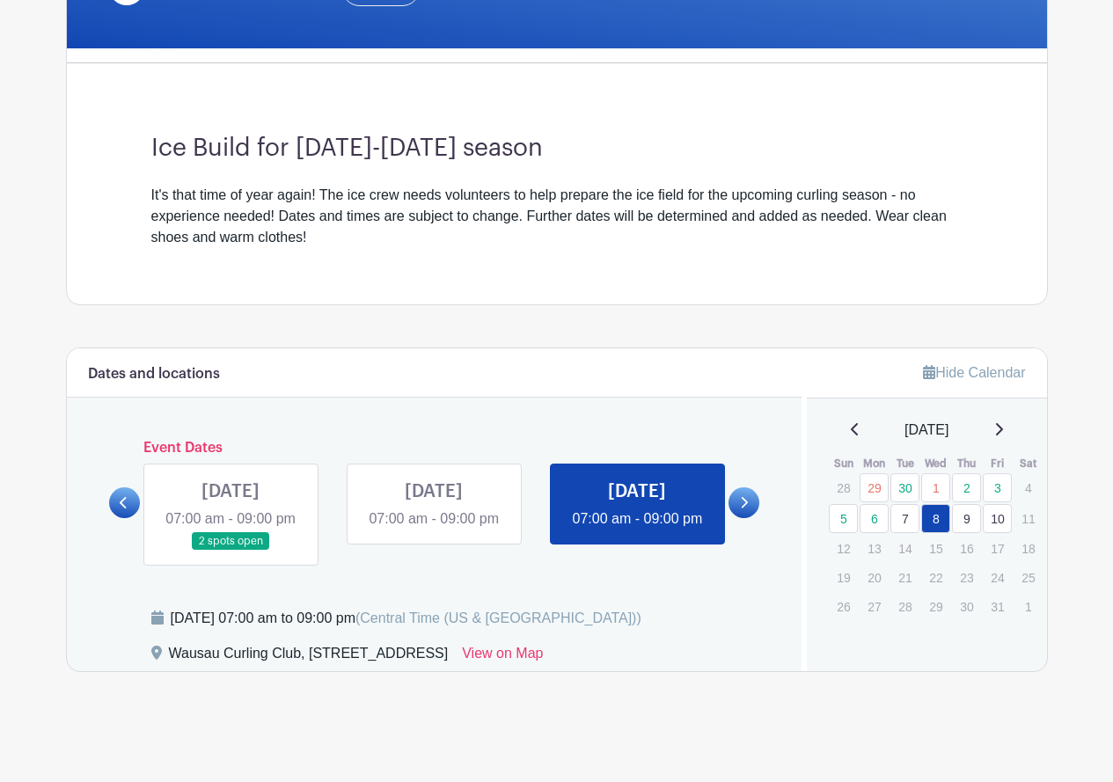
click at [972, 504] on link "9" at bounding box center [966, 518] width 29 height 29
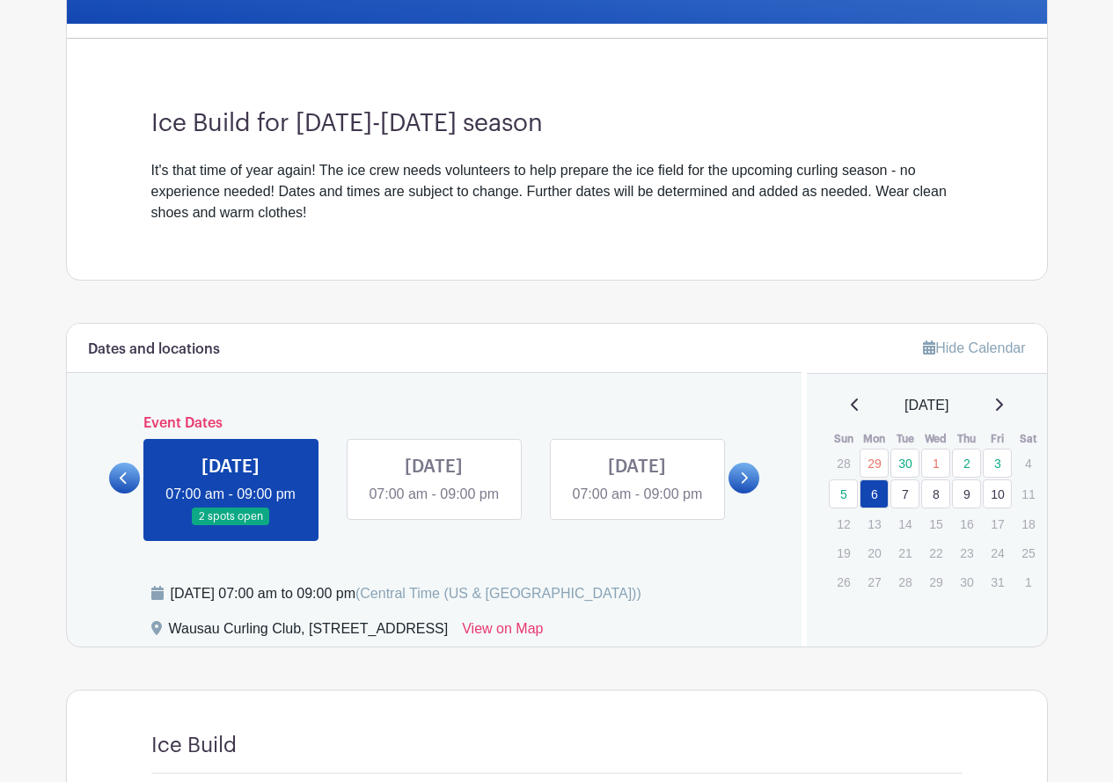
scroll to position [438, 0]
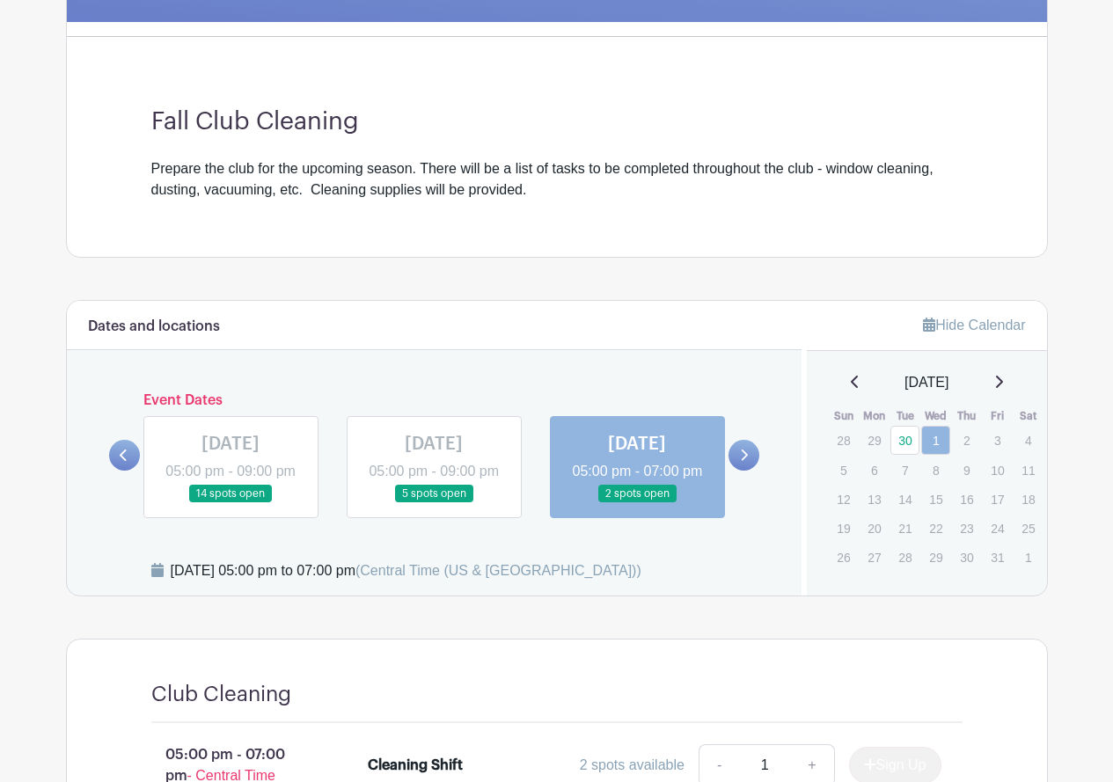
scroll to position [174, 0]
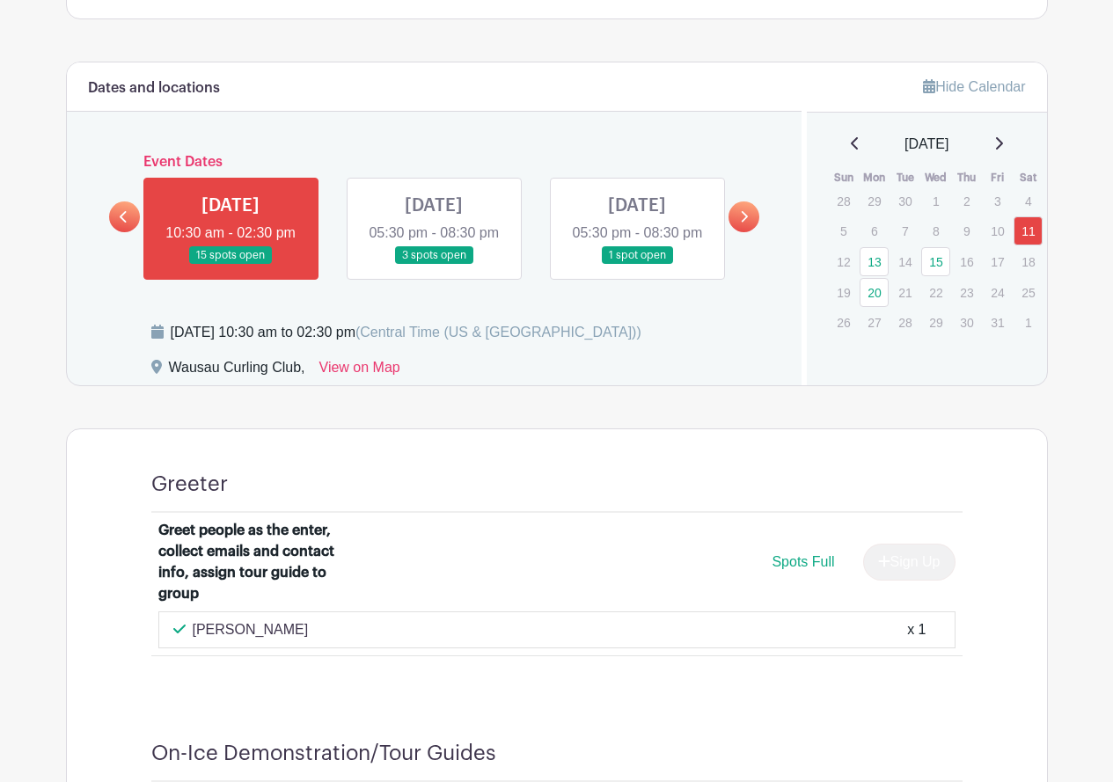
scroll to position [704, 0]
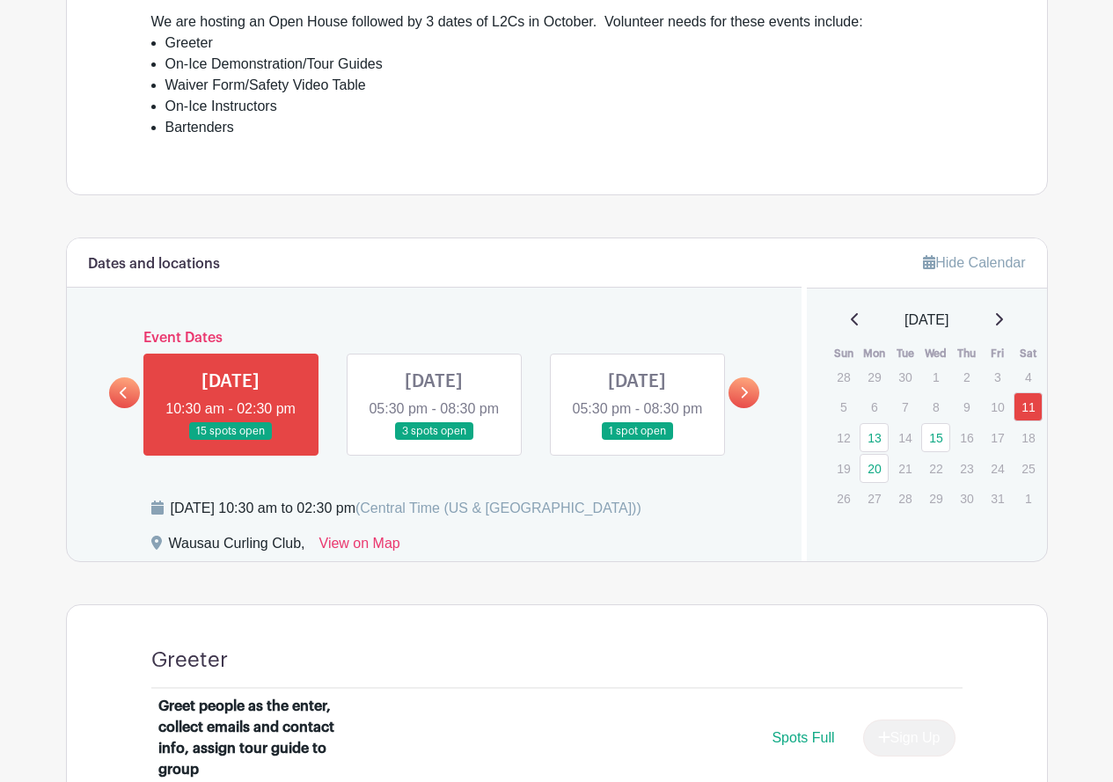
click at [434, 441] on link at bounding box center [434, 441] width 0 height 0
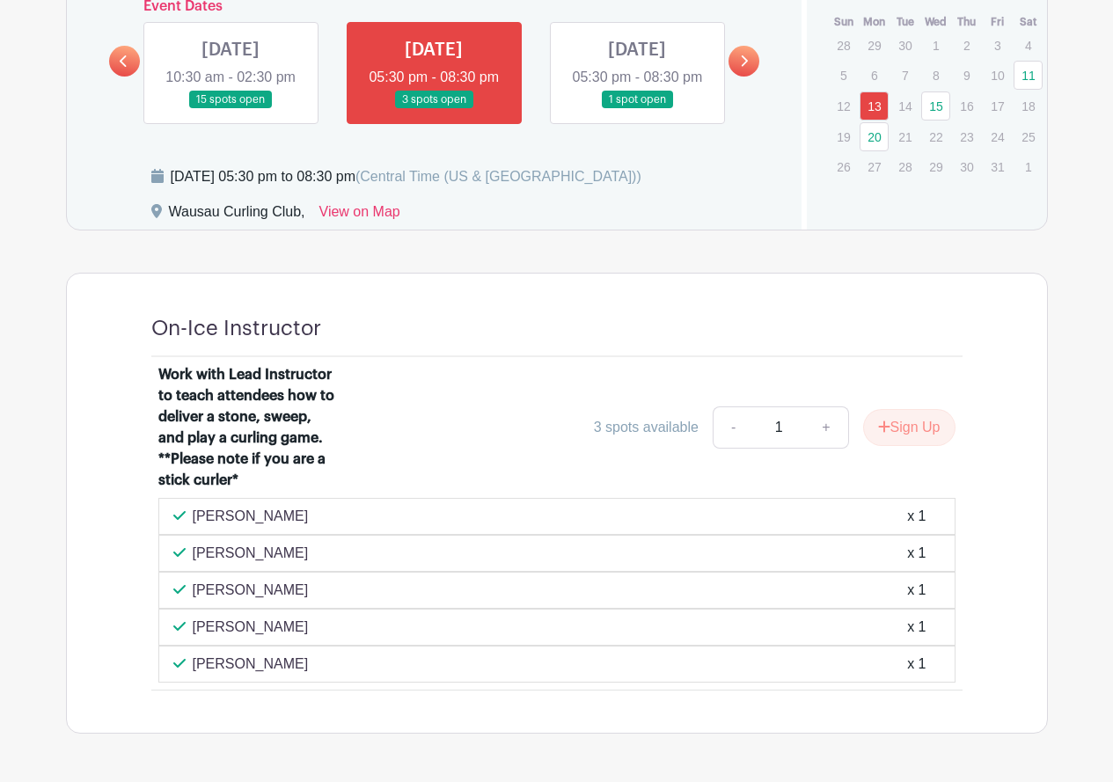
scroll to position [860, 0]
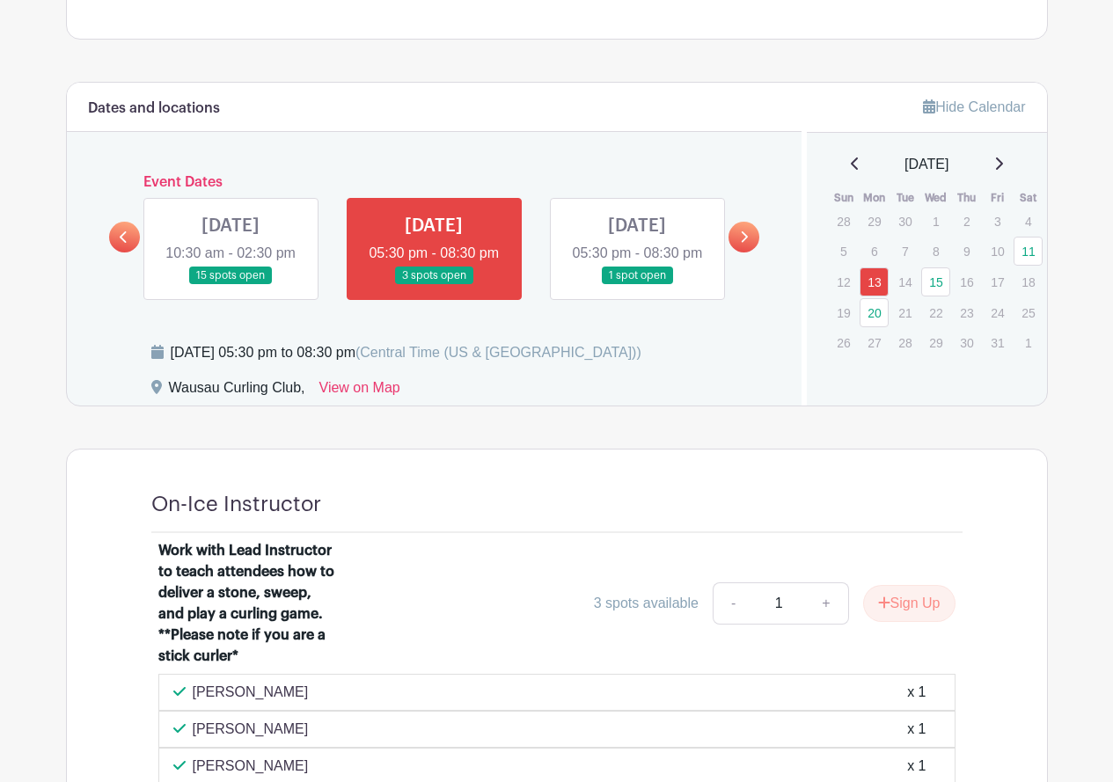
click at [637, 285] on link at bounding box center [637, 285] width 0 height 0
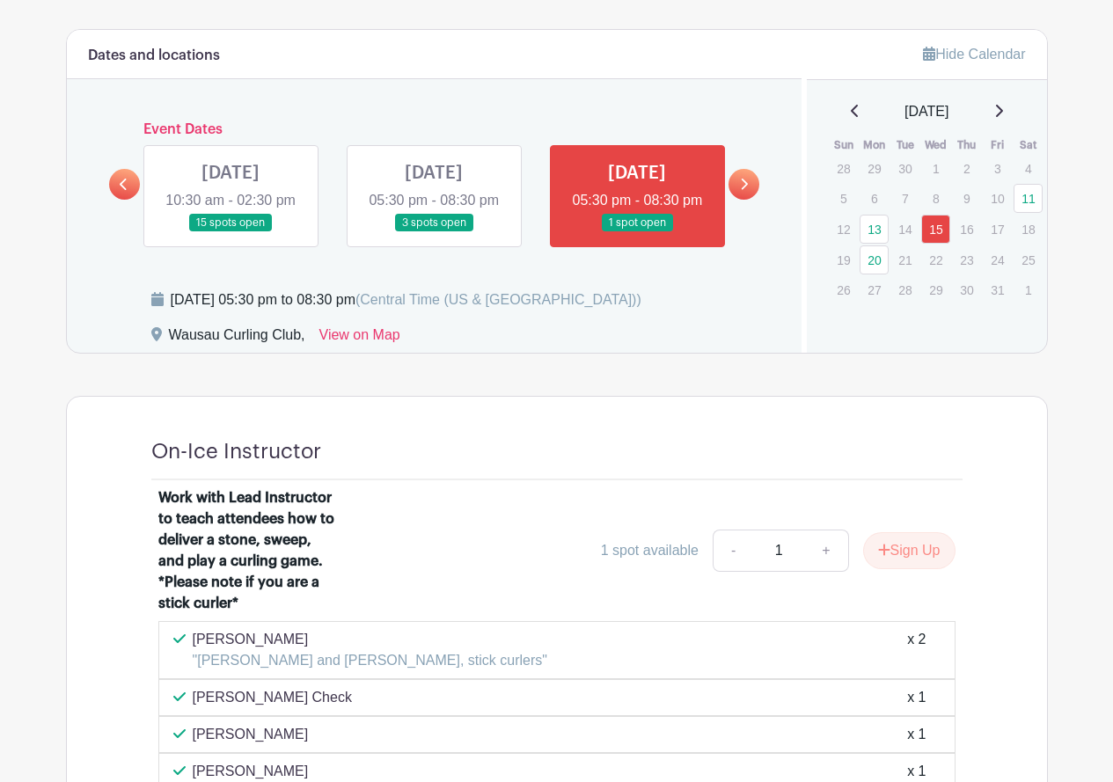
scroll to position [742, 0]
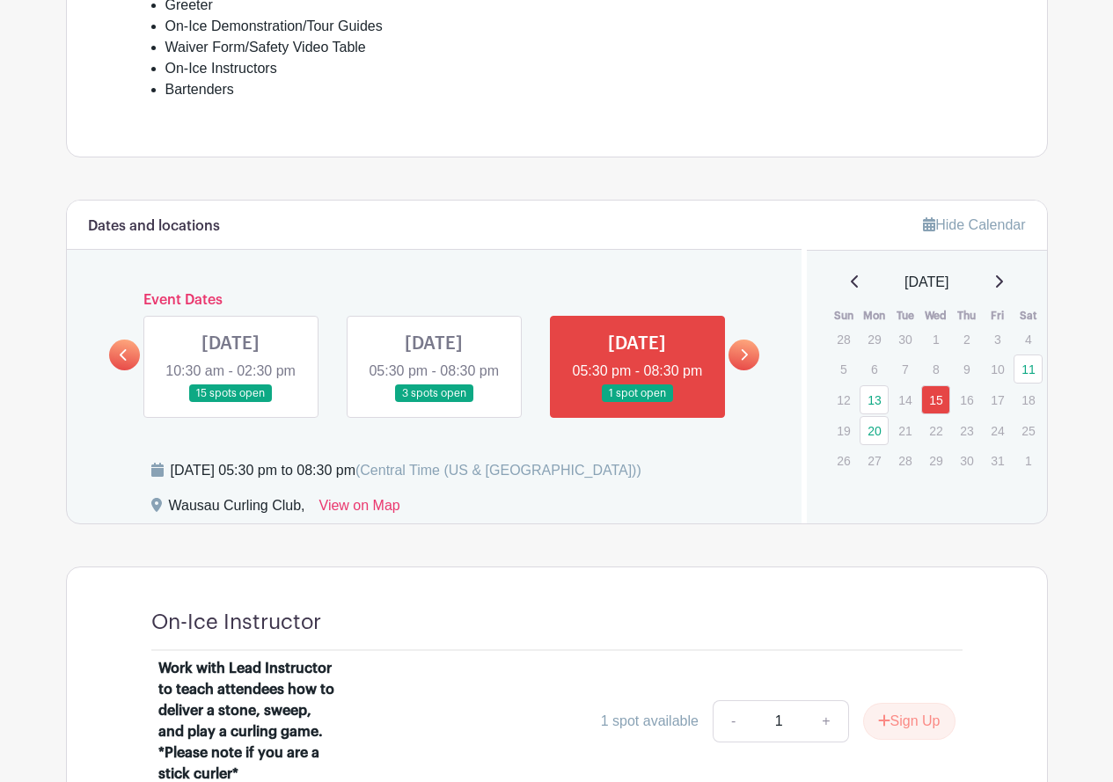
click at [434, 403] on link at bounding box center [434, 403] width 0 height 0
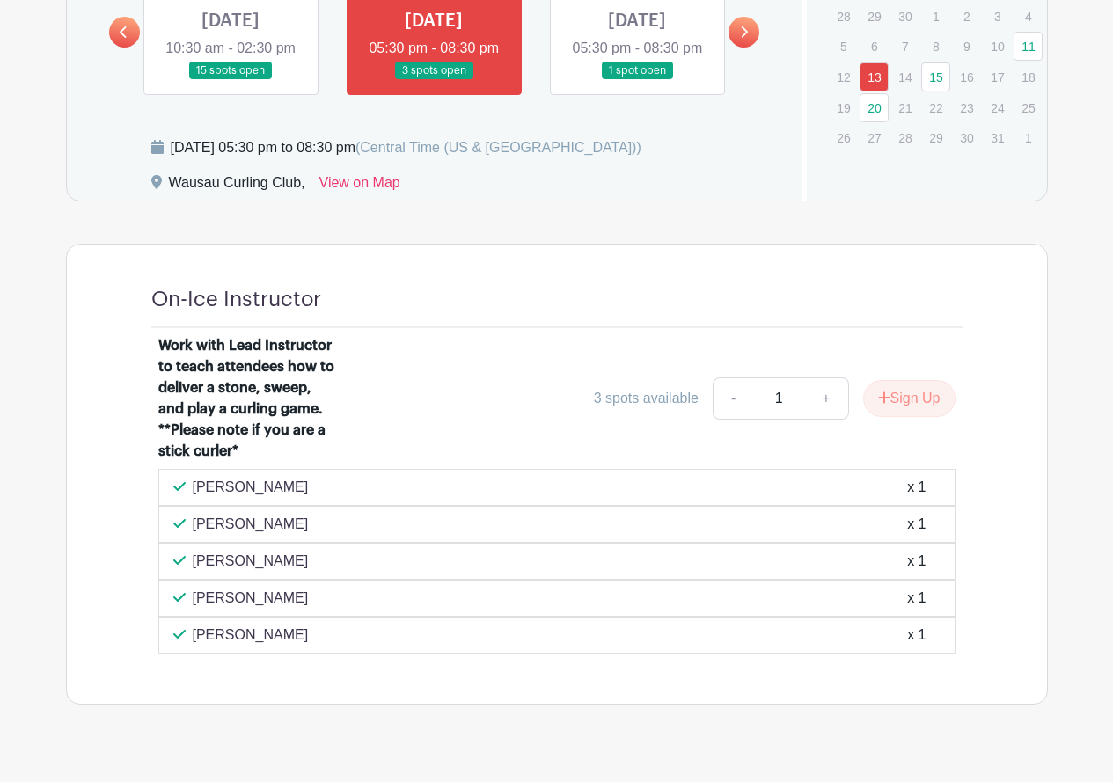
scroll to position [918, 0]
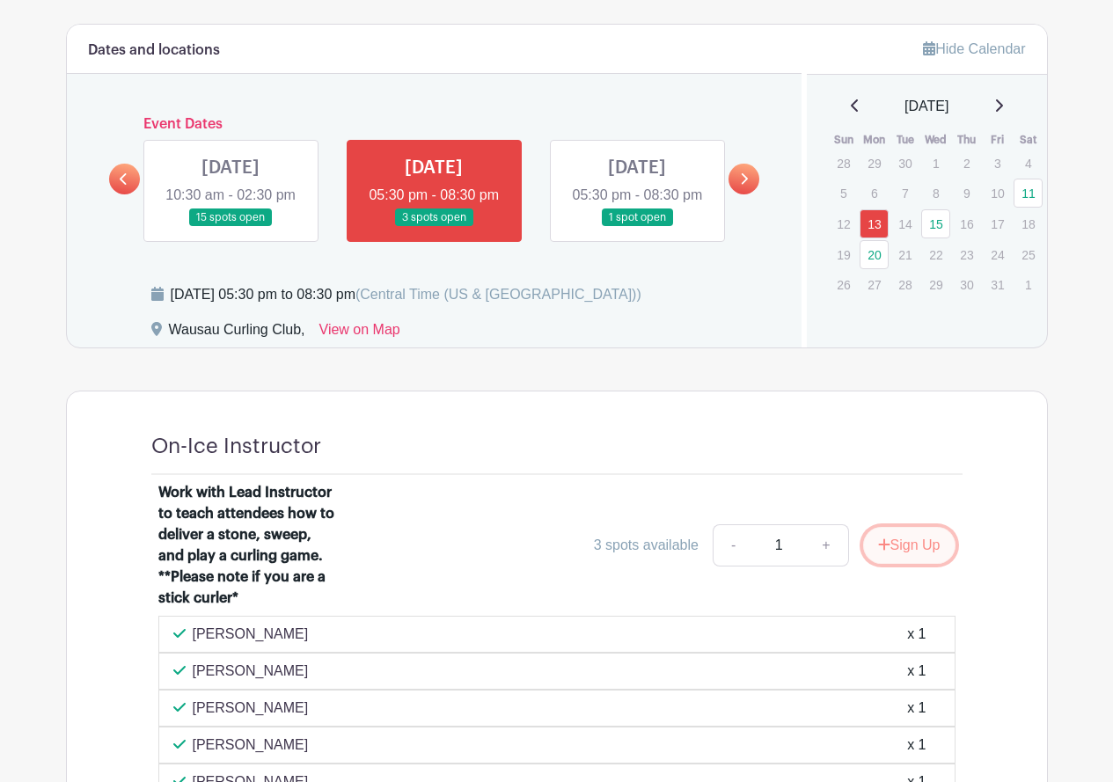
click at [912, 564] on button "Sign Up" at bounding box center [909, 545] width 92 height 37
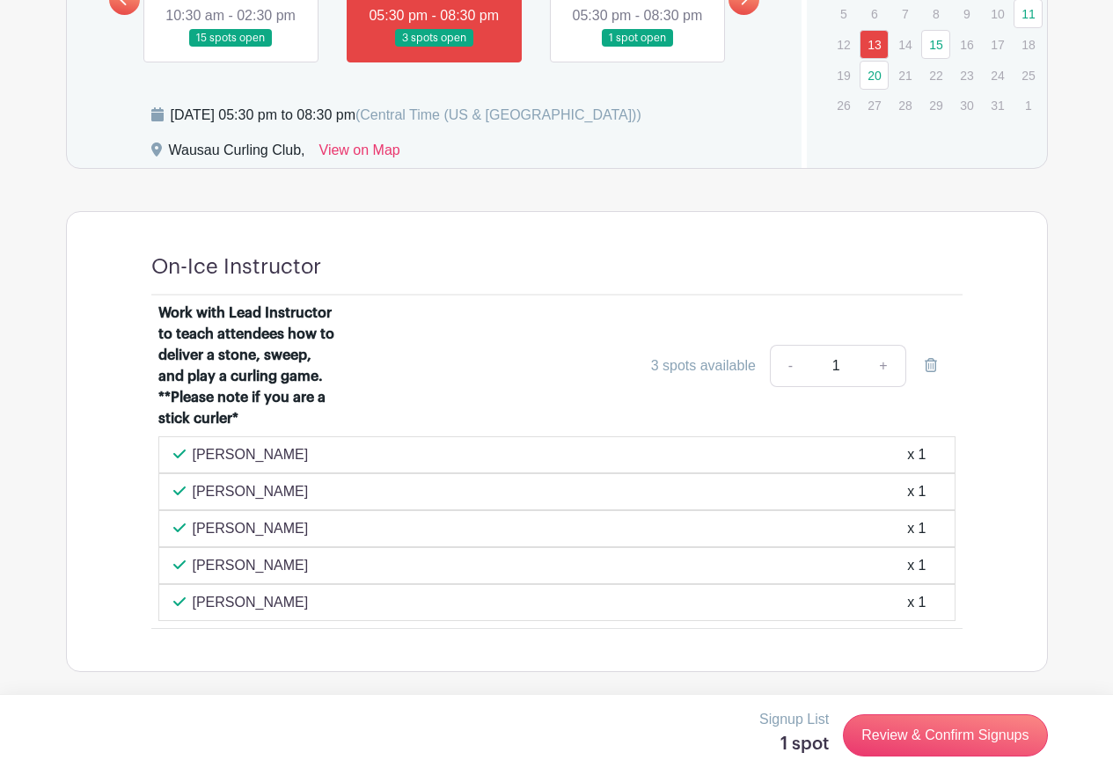
scroll to position [860, 0]
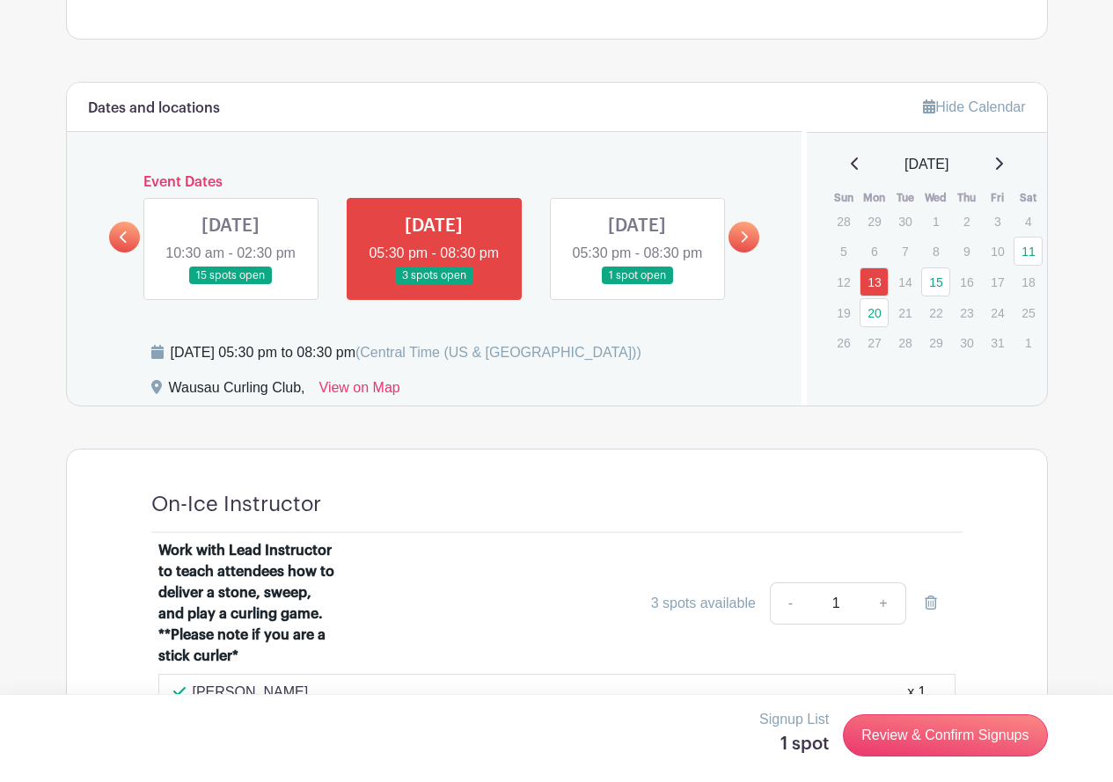
click at [637, 285] on link at bounding box center [637, 285] width 0 height 0
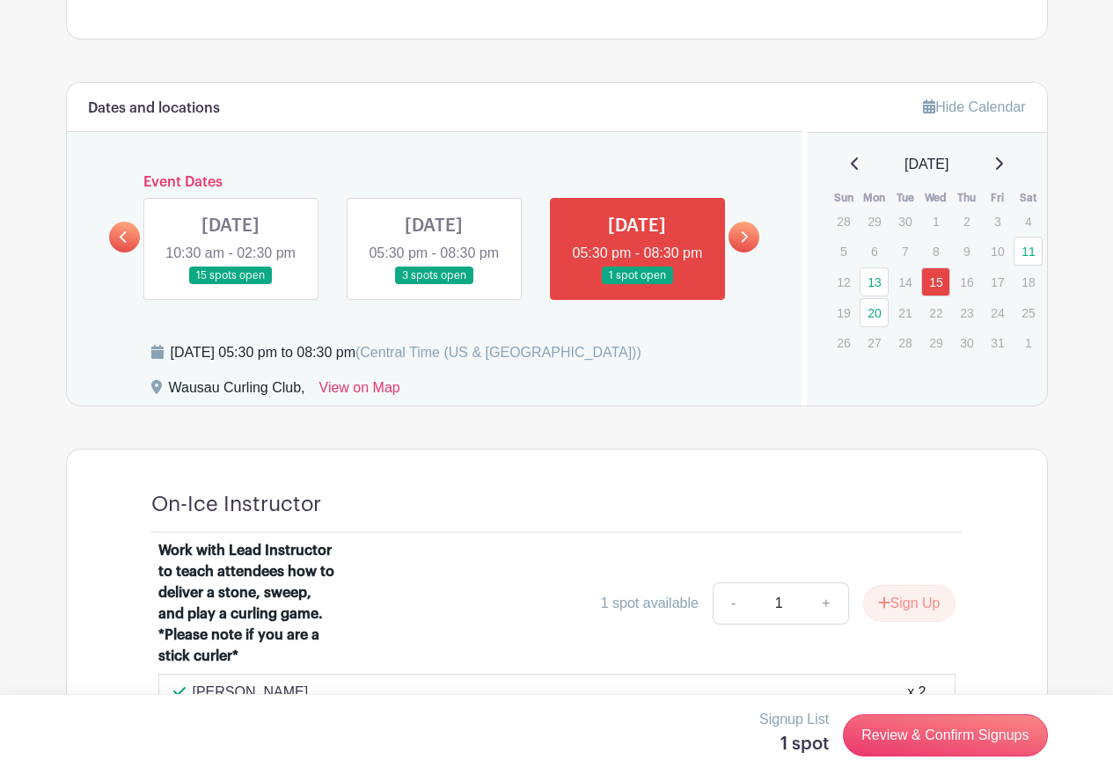
scroll to position [1124, 0]
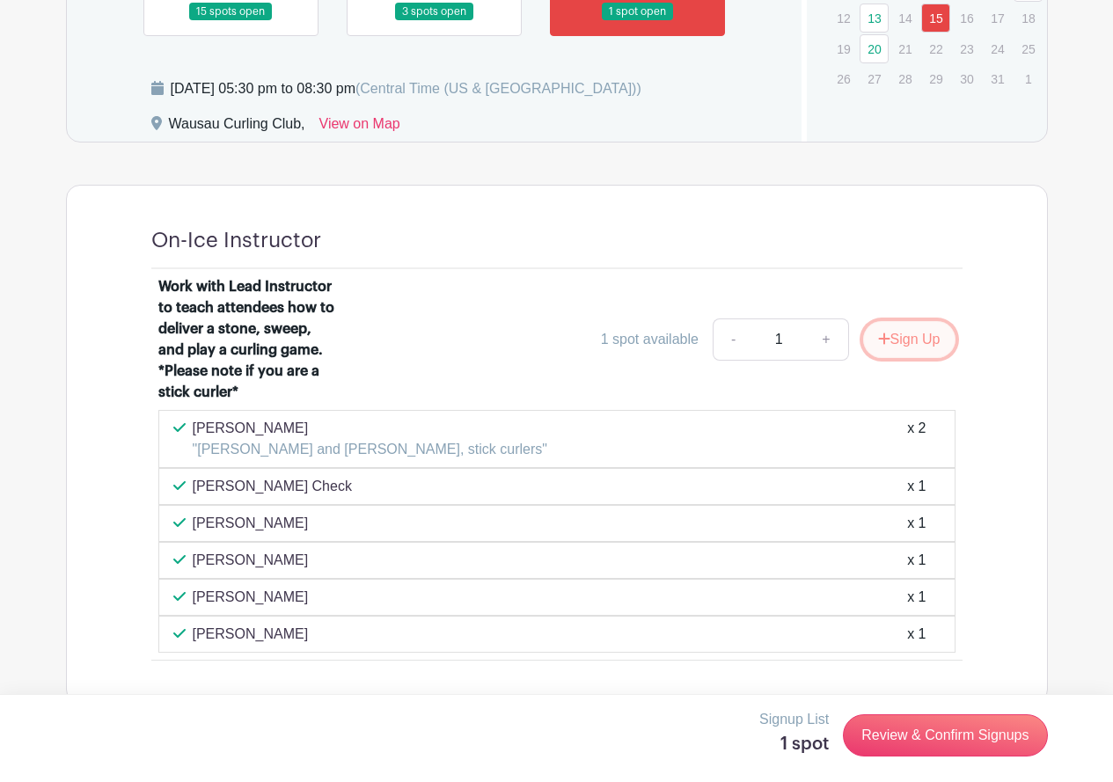
click at [929, 358] on button "Sign Up" at bounding box center [909, 339] width 92 height 37
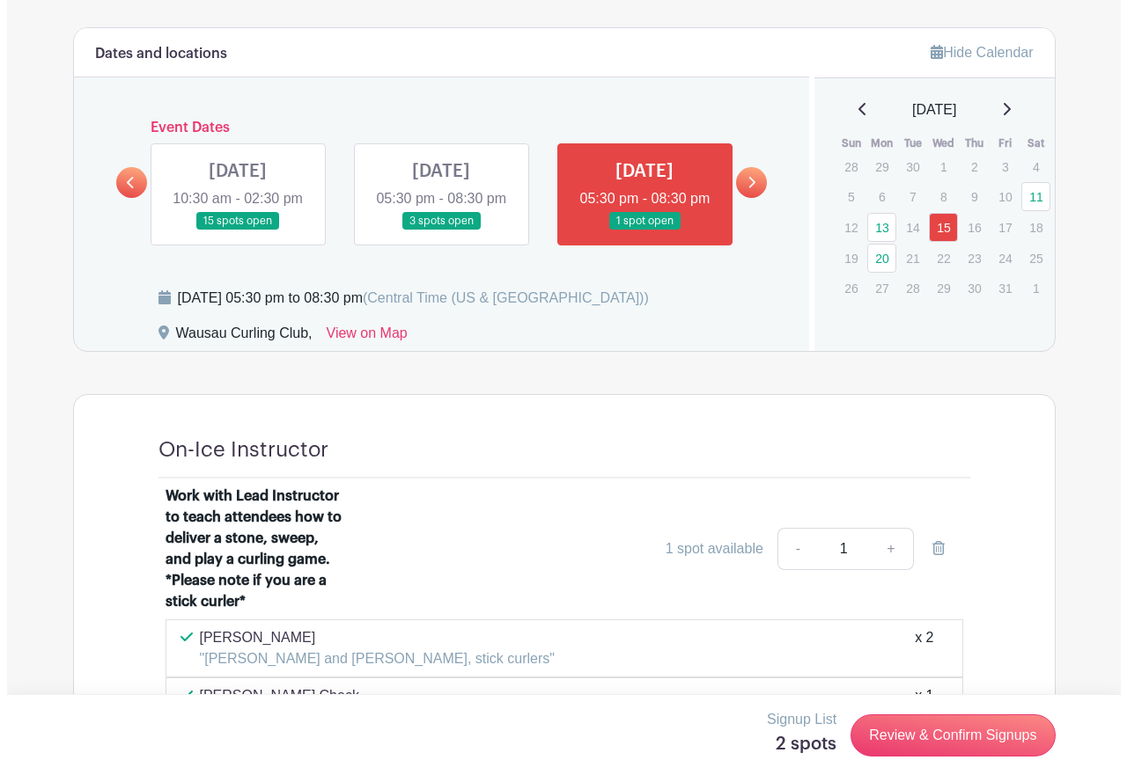
scroll to position [860, 0]
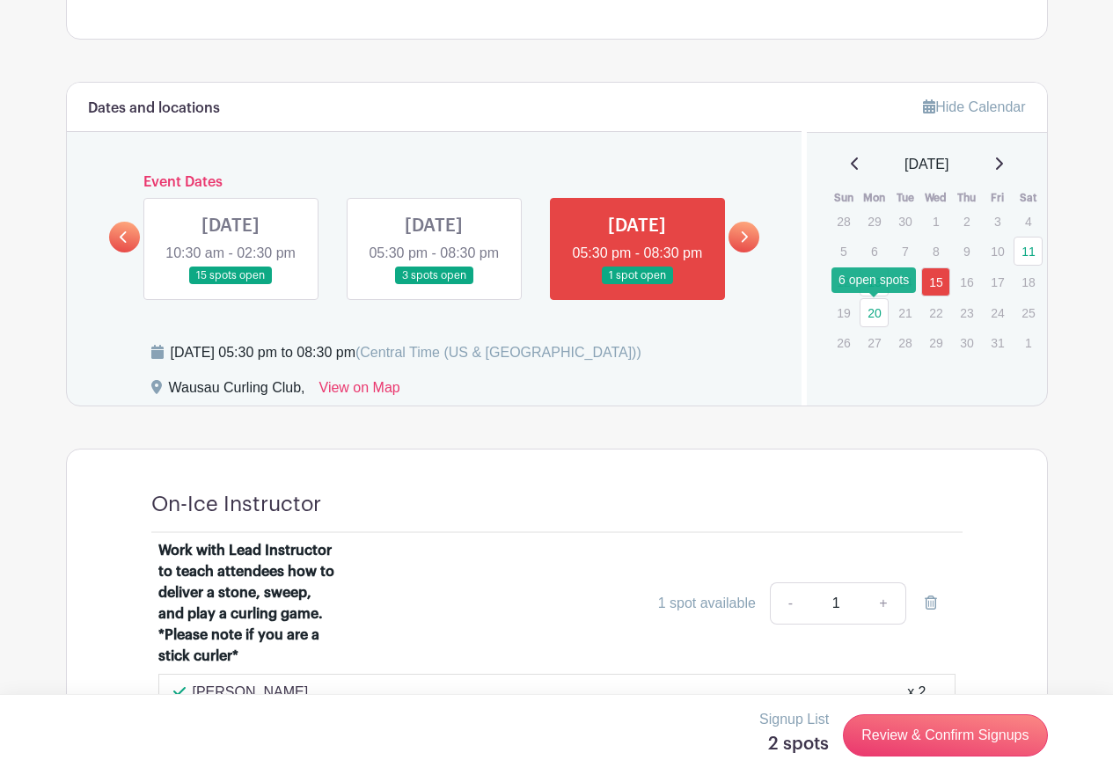
click at [870, 312] on link "20" at bounding box center [874, 312] width 29 height 29
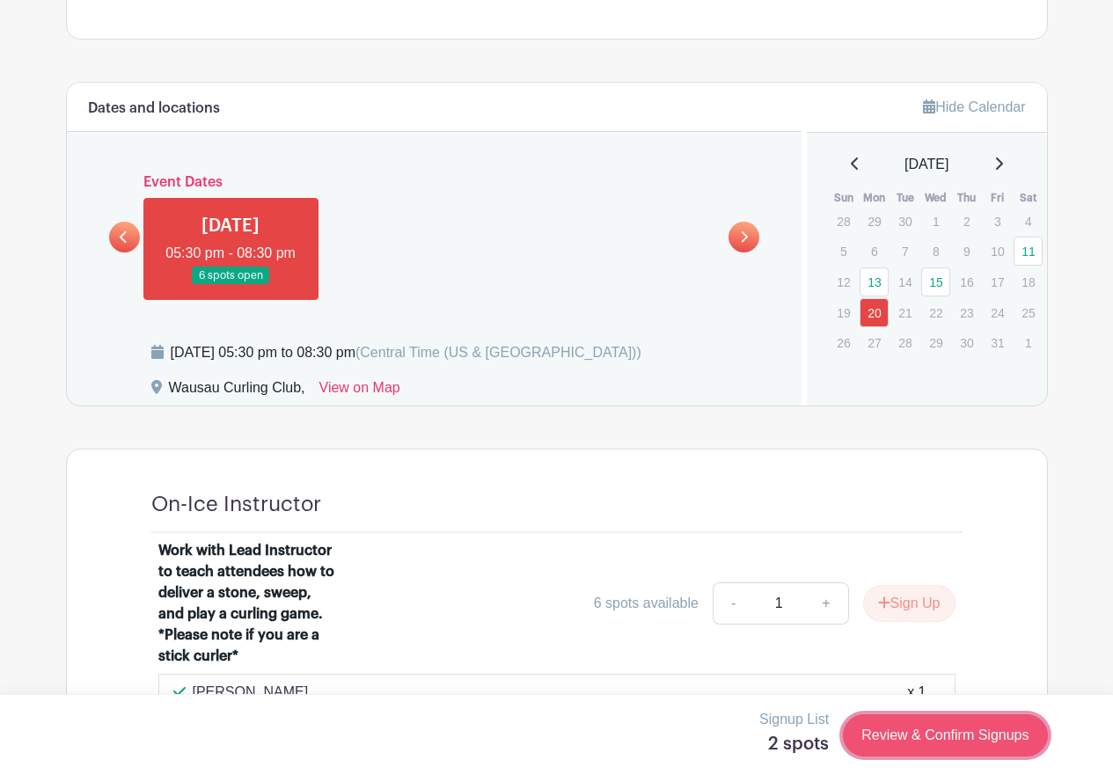
click at [945, 738] on link "Review & Confirm Signups" at bounding box center [945, 736] width 204 height 42
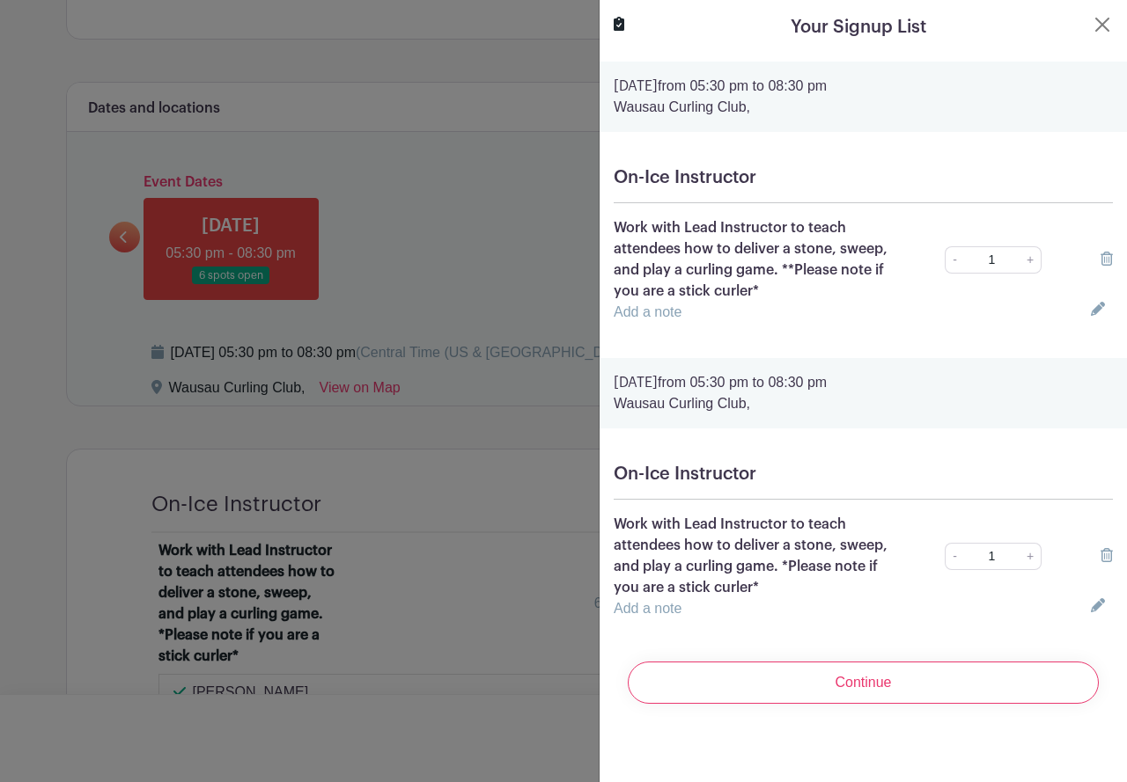
click at [659, 314] on link "Add a note" at bounding box center [647, 312] width 68 height 15
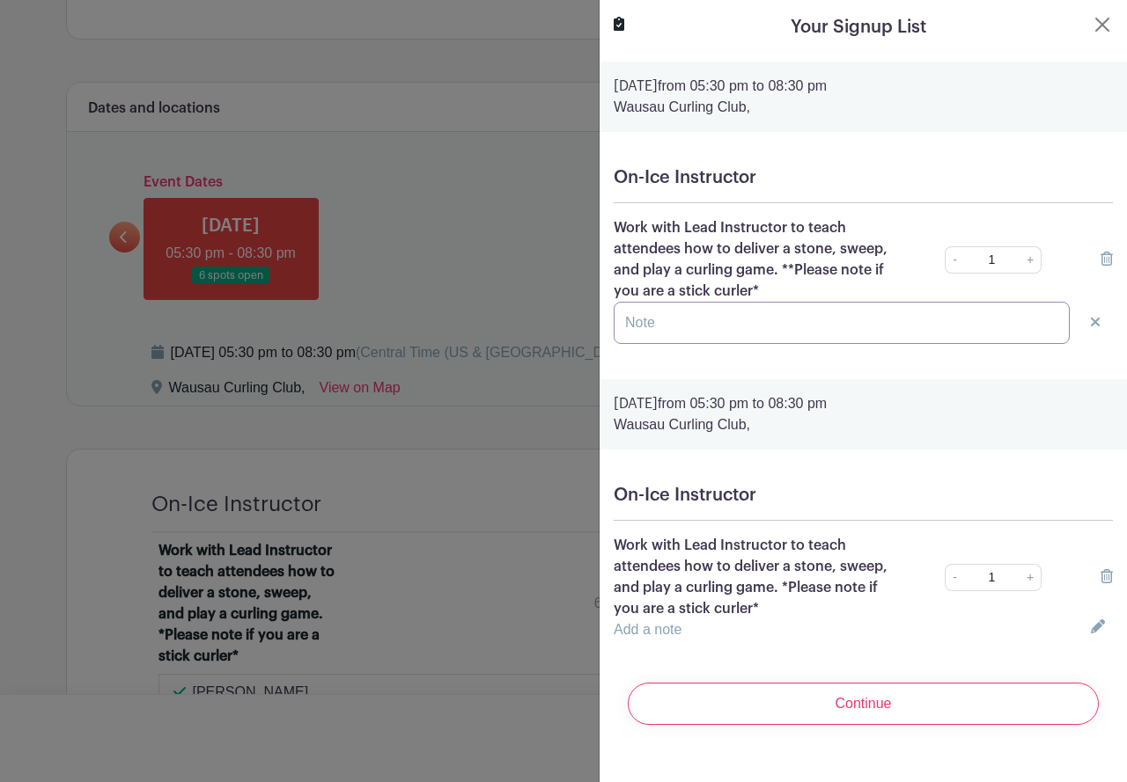
click at [661, 315] on input "text" at bounding box center [841, 323] width 456 height 42
type input "I have experience curling with a stick."
click at [662, 631] on link "Add a note" at bounding box center [647, 629] width 68 height 15
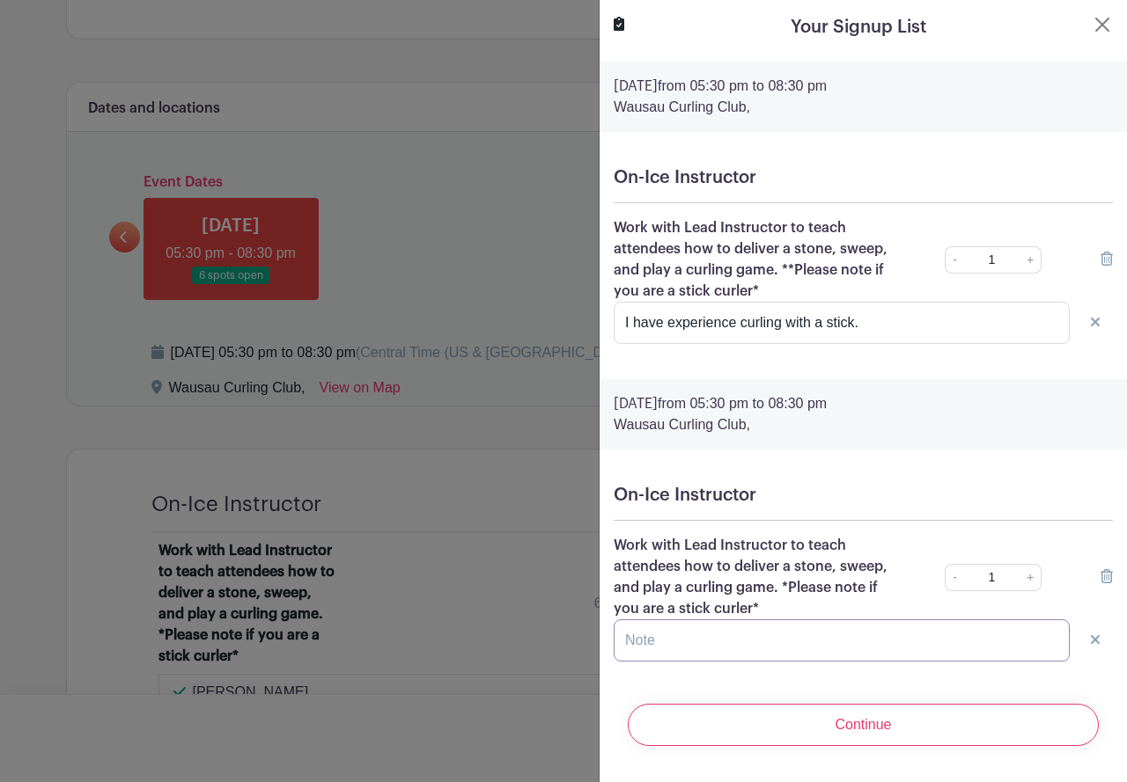
click at [663, 639] on input "text" at bounding box center [841, 641] width 456 height 42
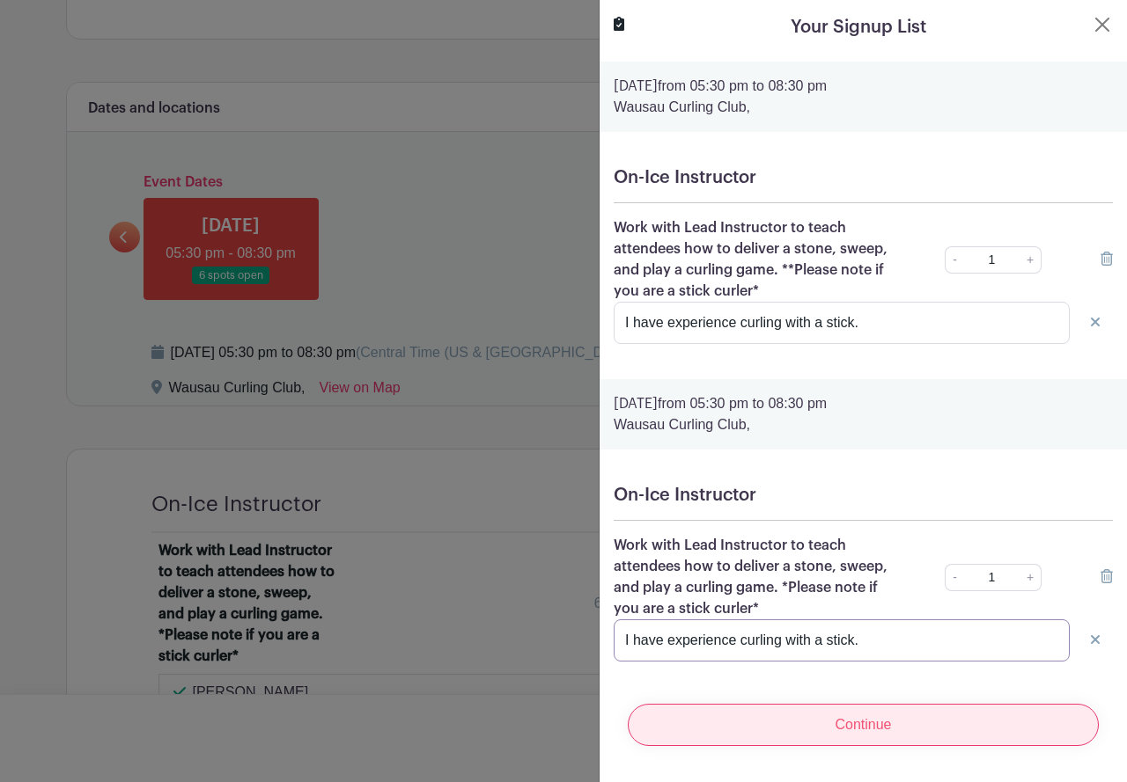
type input "I have experience curling with a stick."
click at [800, 722] on input "Continue" at bounding box center [862, 725] width 471 height 42
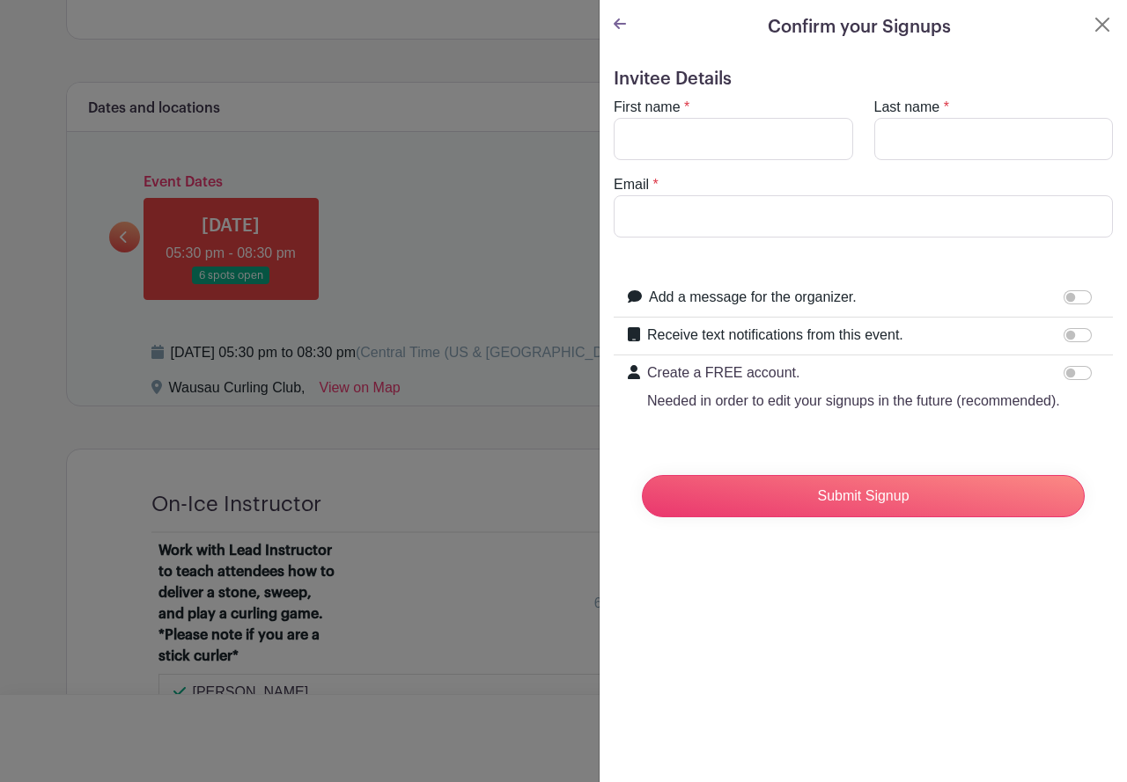
scroll to position [0, 0]
click at [1071, 339] on input "Receive text notifications from this event." at bounding box center [1077, 335] width 28 height 14
checkbox input "true"
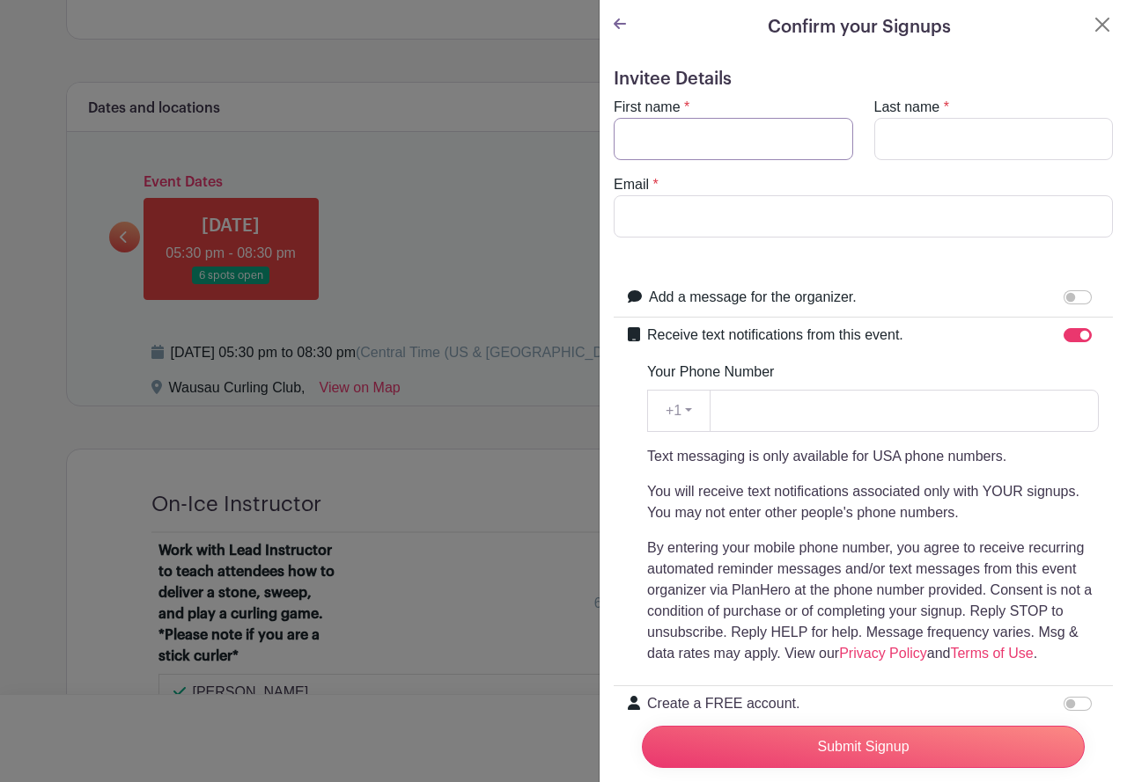
click at [720, 148] on input "First name" at bounding box center [732, 139] width 239 height 42
type input "Russell"
type input "Utech"
type input "russ.utech@gmail.com"
type input "7155366759"
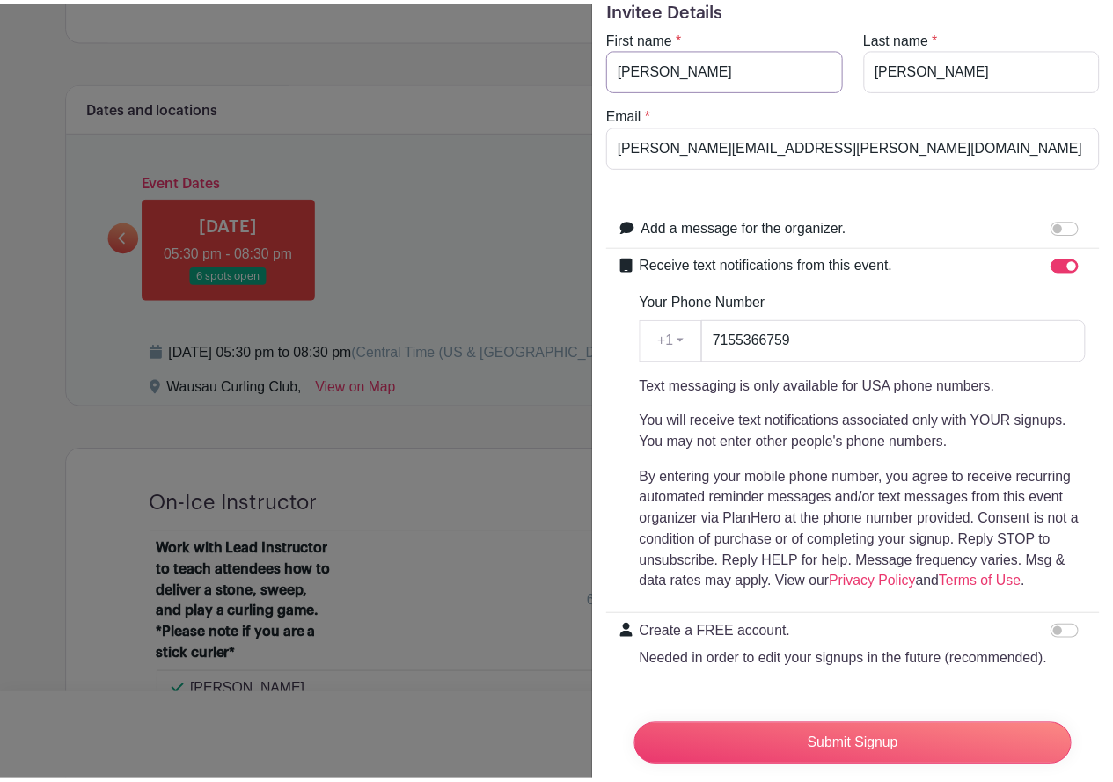
scroll to position [143, 0]
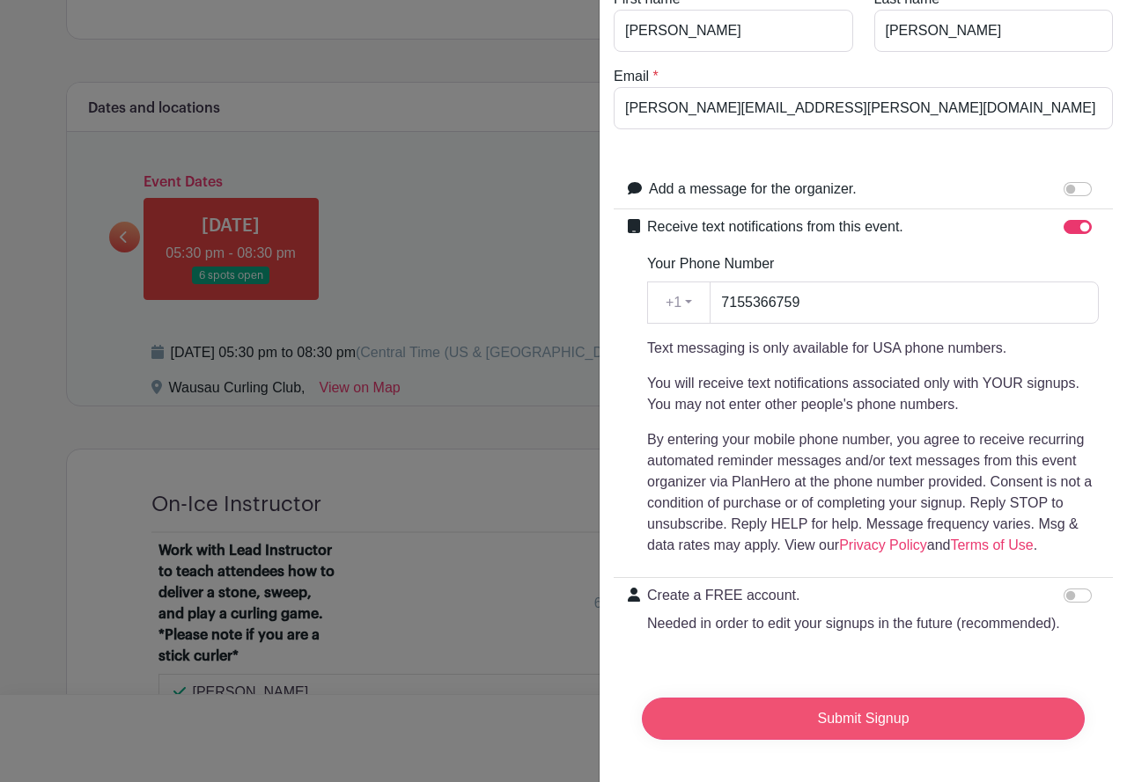
click at [845, 712] on input "Submit Signup" at bounding box center [863, 719] width 443 height 42
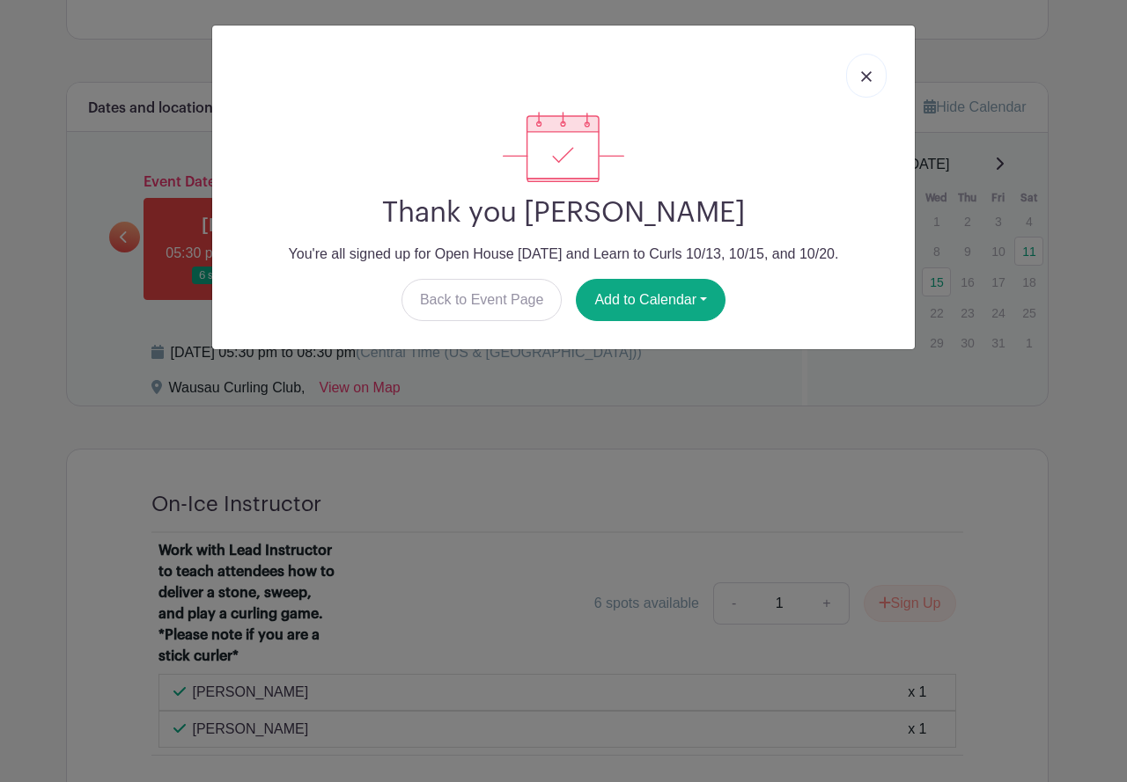
click at [868, 71] on img at bounding box center [866, 76] width 11 height 11
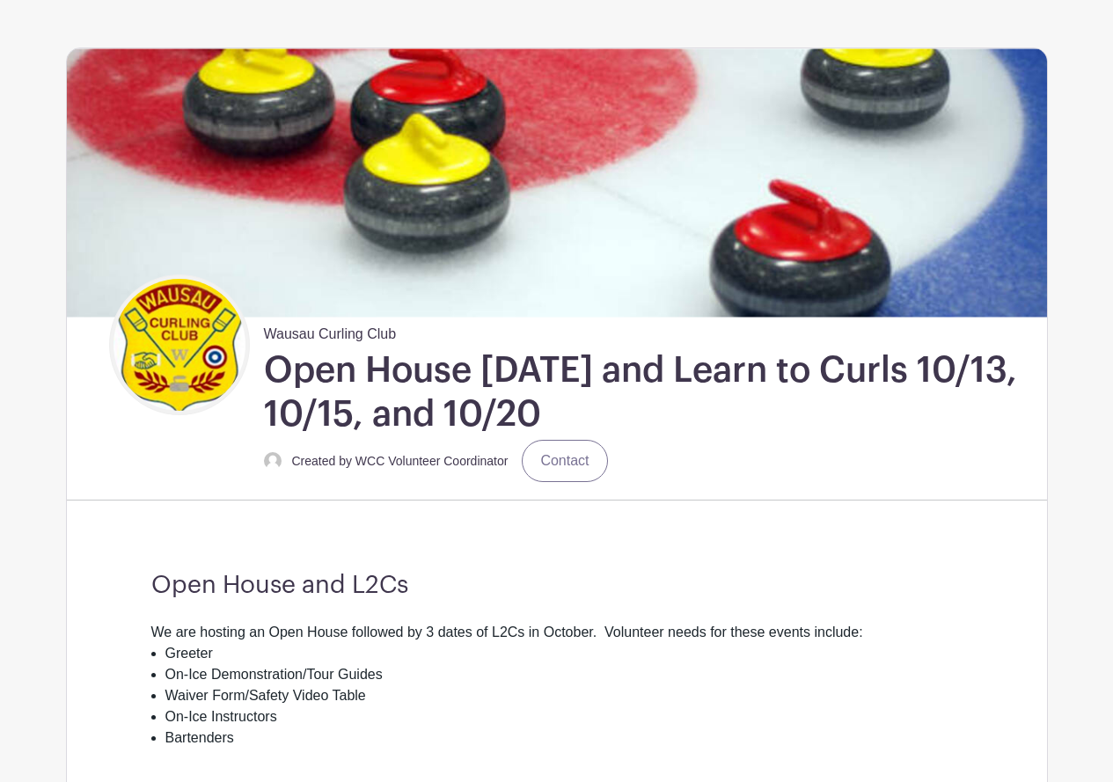
scroll to position [0, 0]
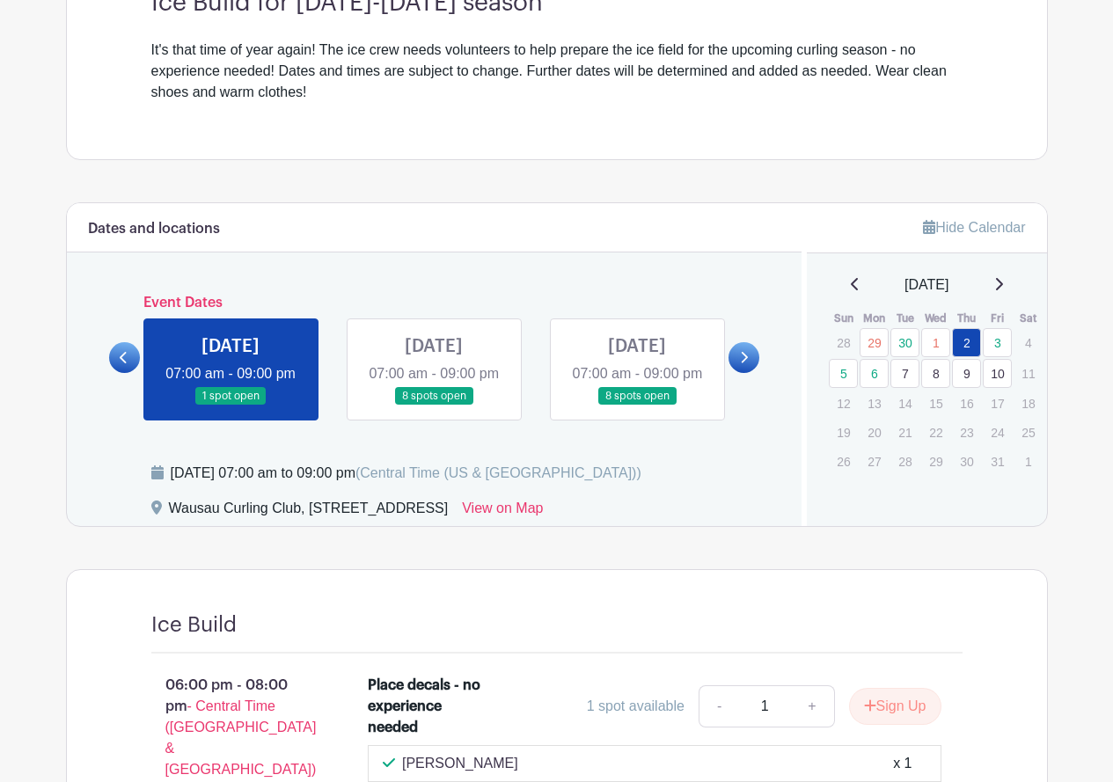
scroll to position [528, 0]
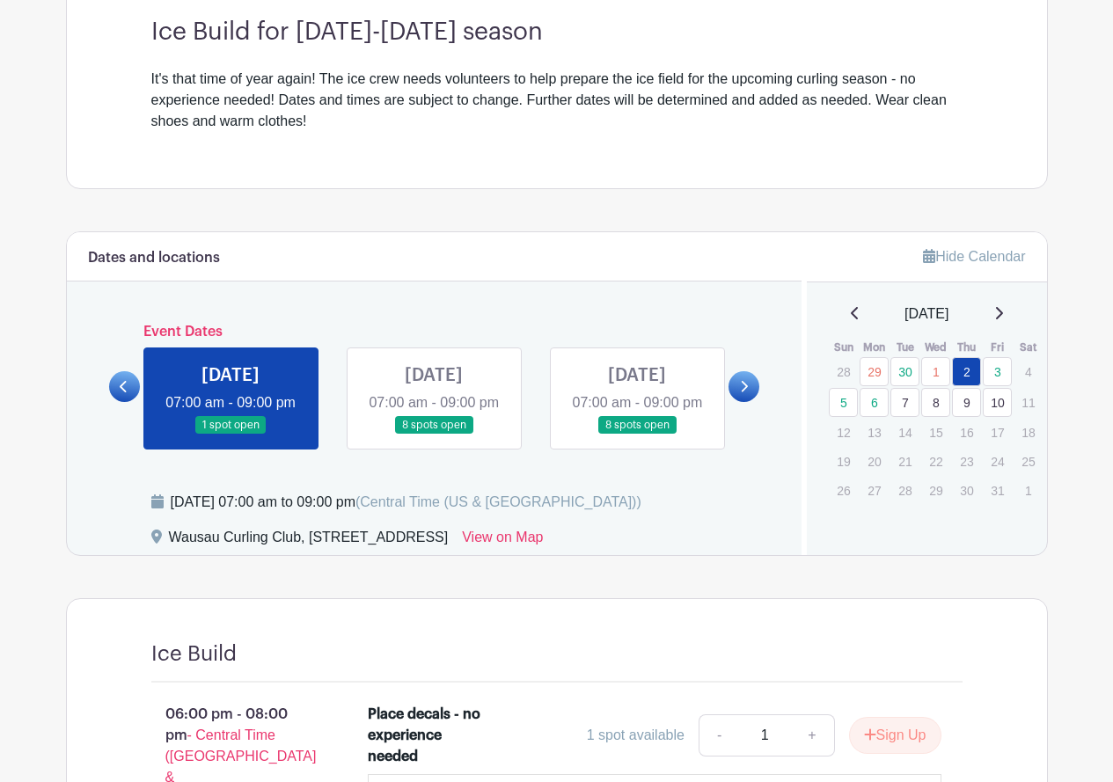
click at [748, 393] on icon at bounding box center [744, 386] width 8 height 13
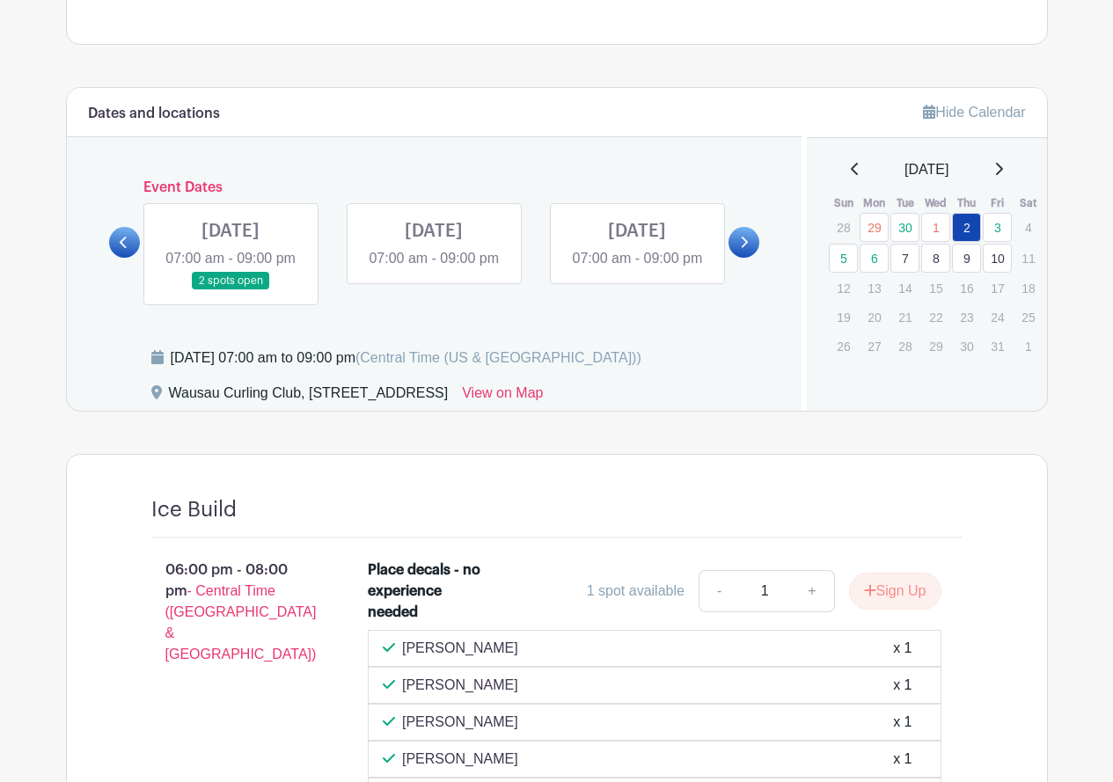
scroll to position [704, 0]
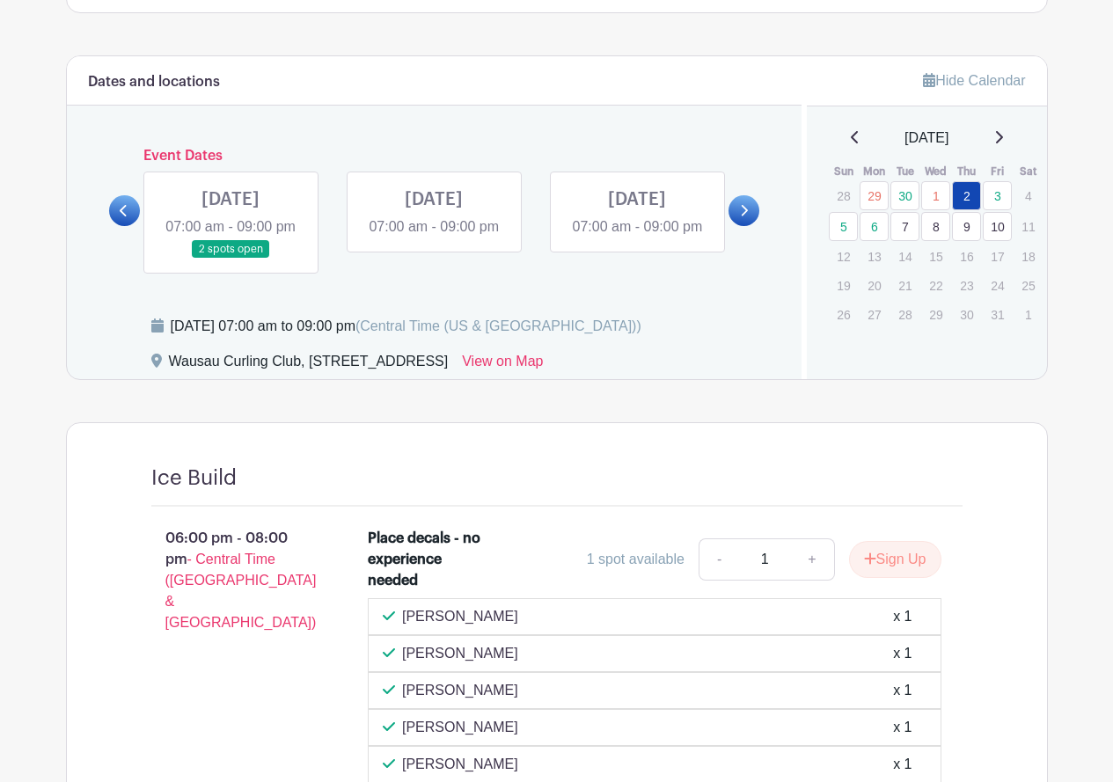
click at [128, 217] on icon at bounding box center [124, 210] width 8 height 13
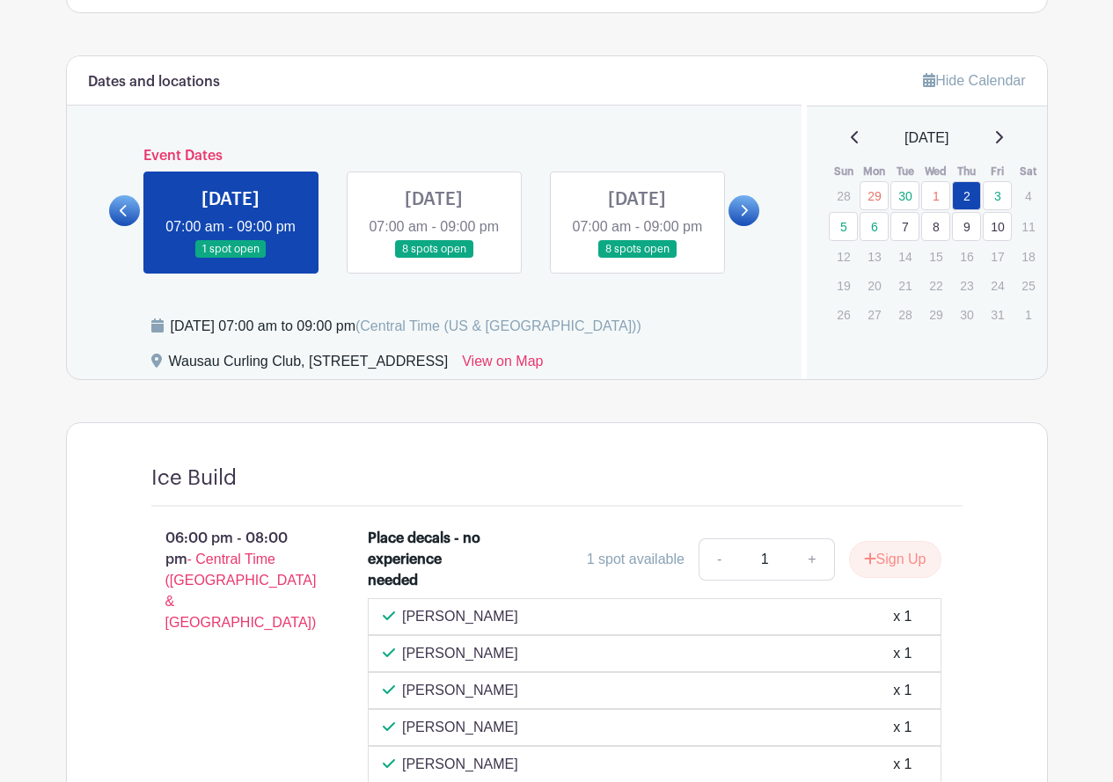
click at [128, 217] on icon at bounding box center [124, 210] width 8 height 13
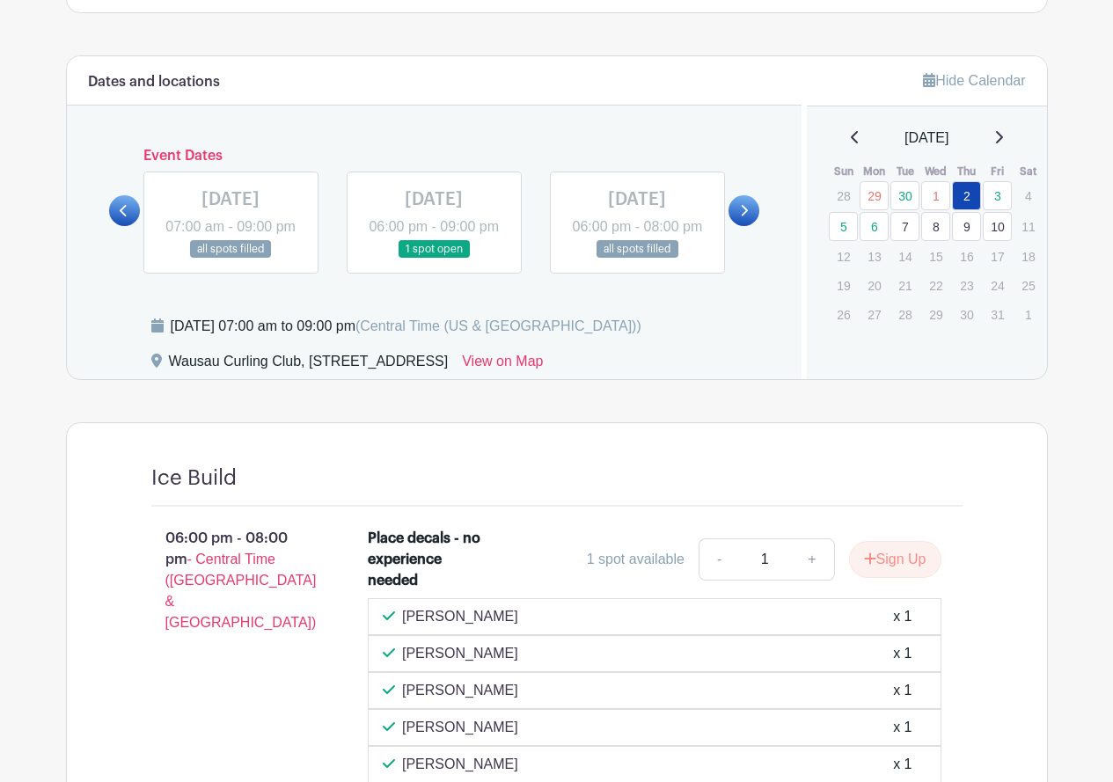
click at [743, 217] on icon at bounding box center [744, 210] width 8 height 13
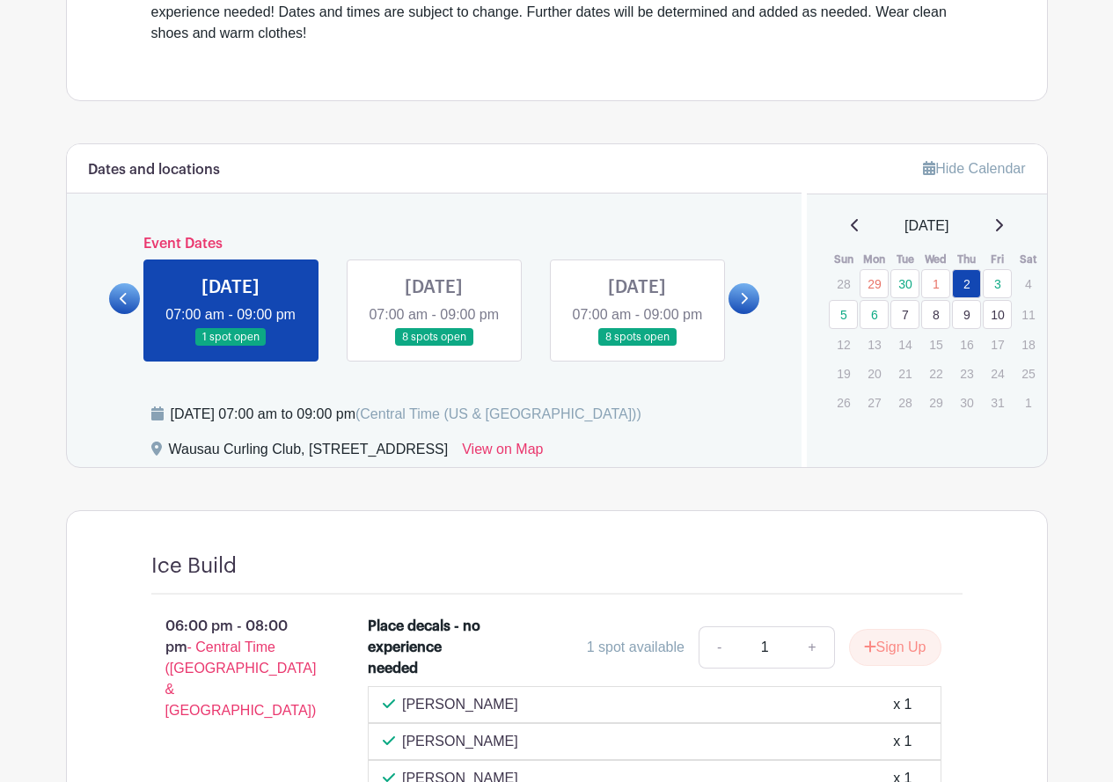
scroll to position [792, 0]
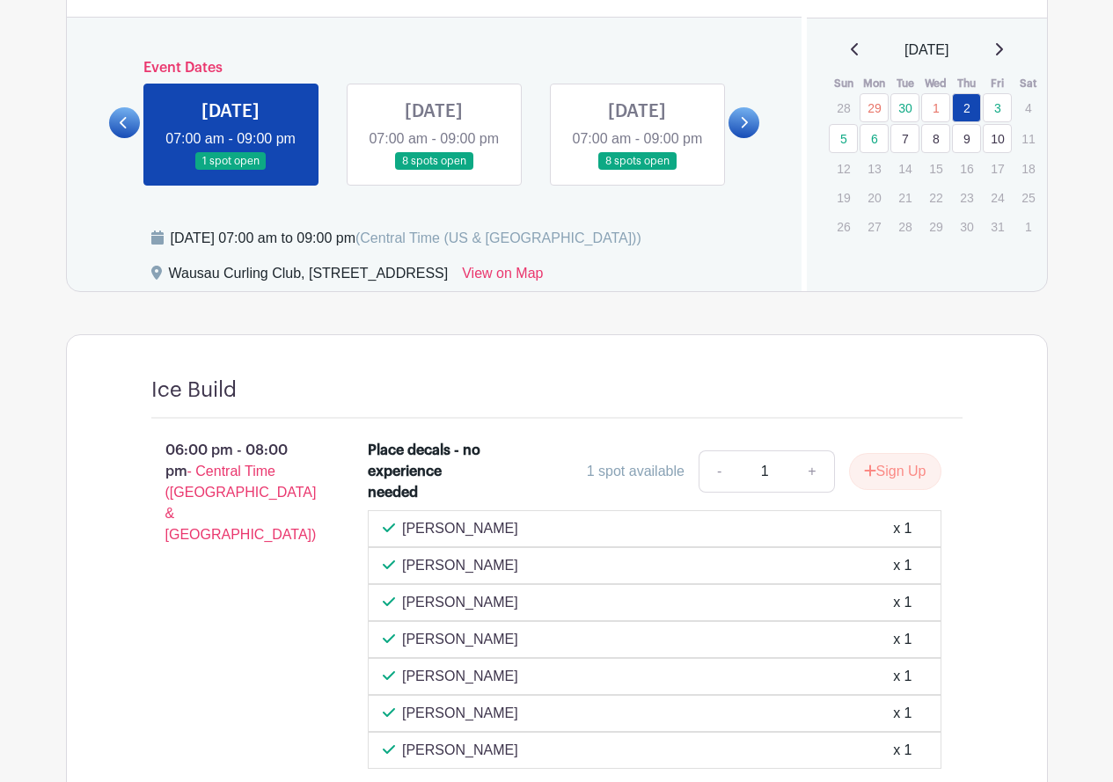
click at [747, 129] on icon at bounding box center [744, 122] width 8 height 13
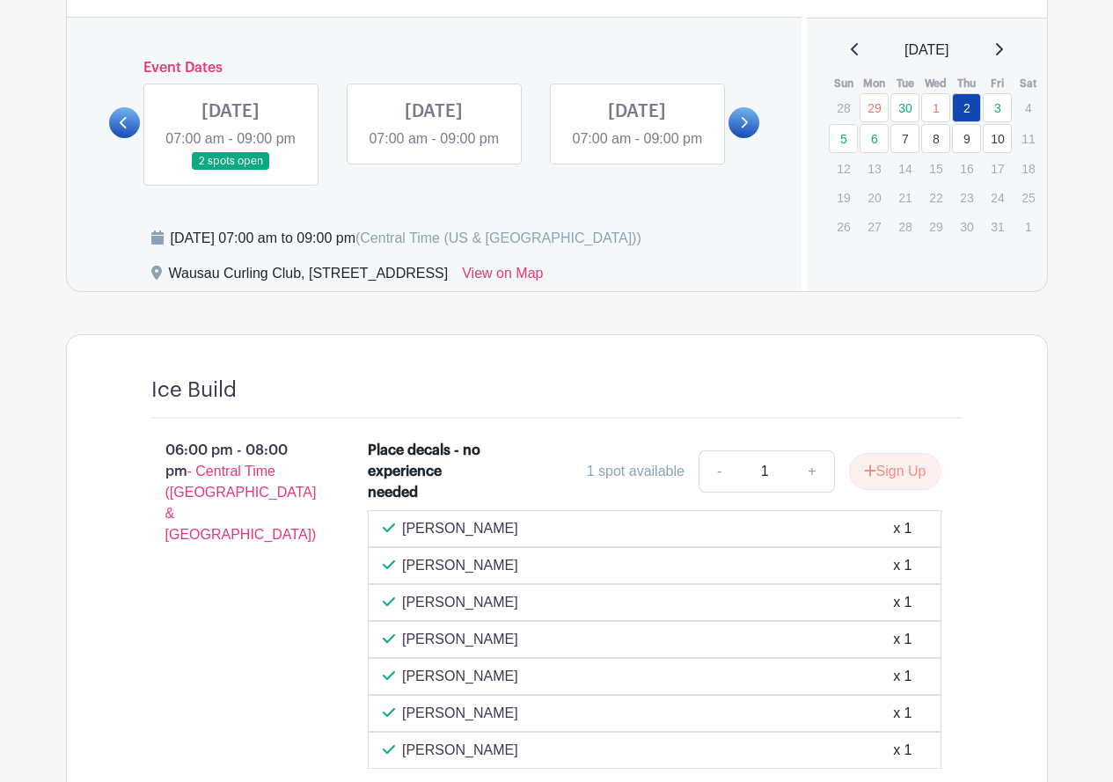
click at [231, 171] on link at bounding box center [231, 171] width 0 height 0
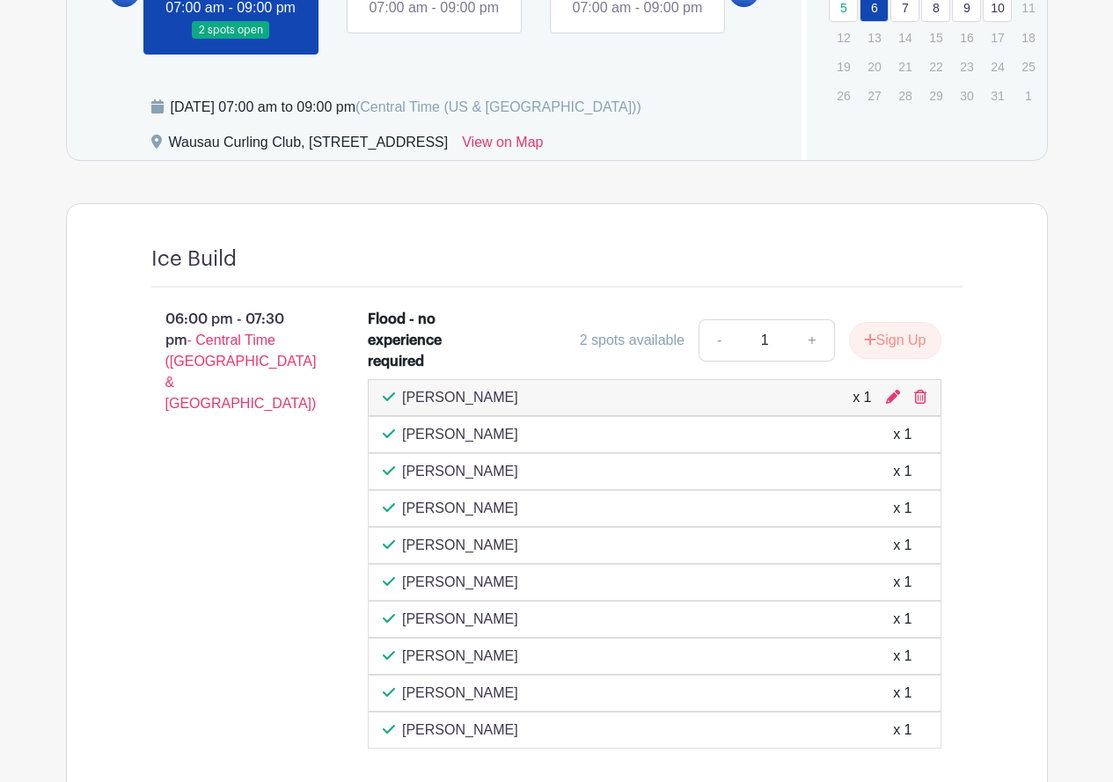
scroll to position [679, 0]
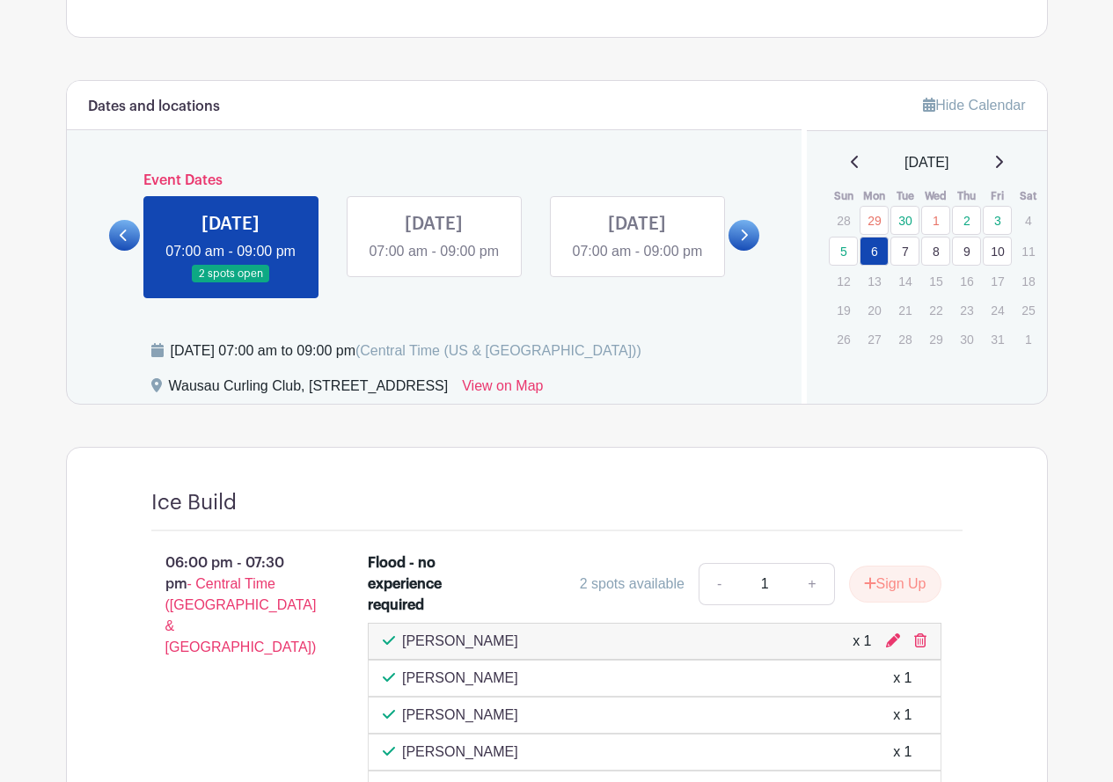
click at [434, 262] on link at bounding box center [434, 262] width 0 height 0
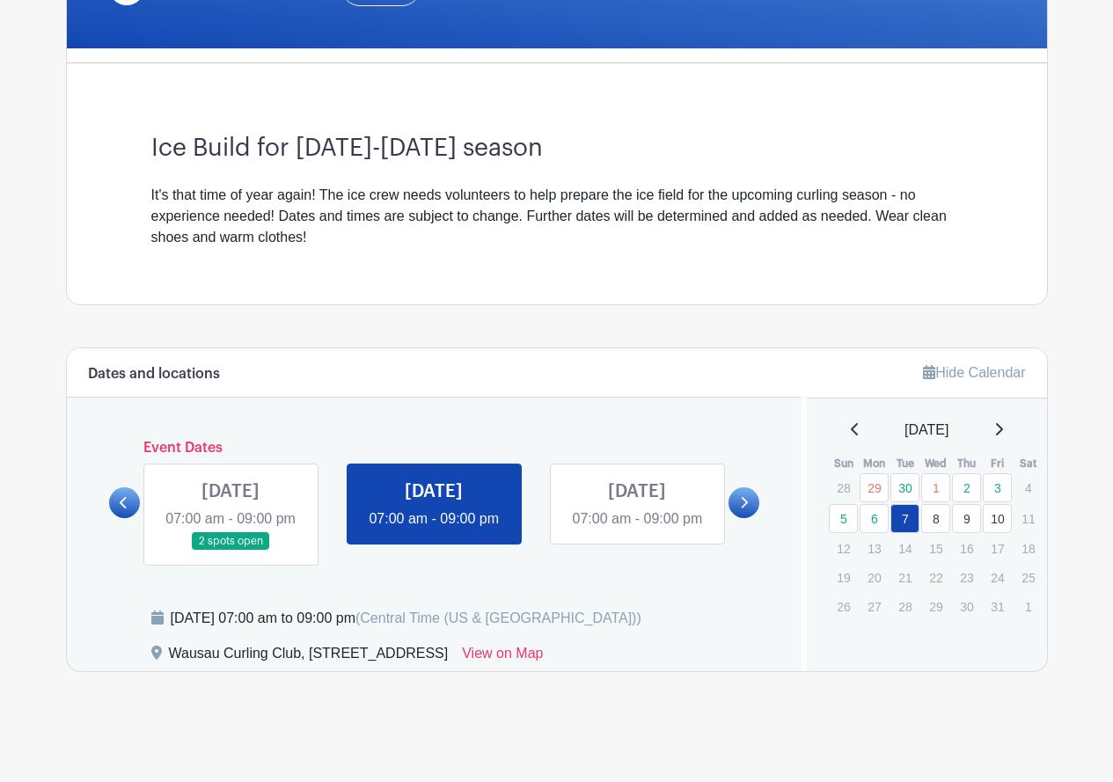
click at [637, 530] on link at bounding box center [637, 530] width 0 height 0
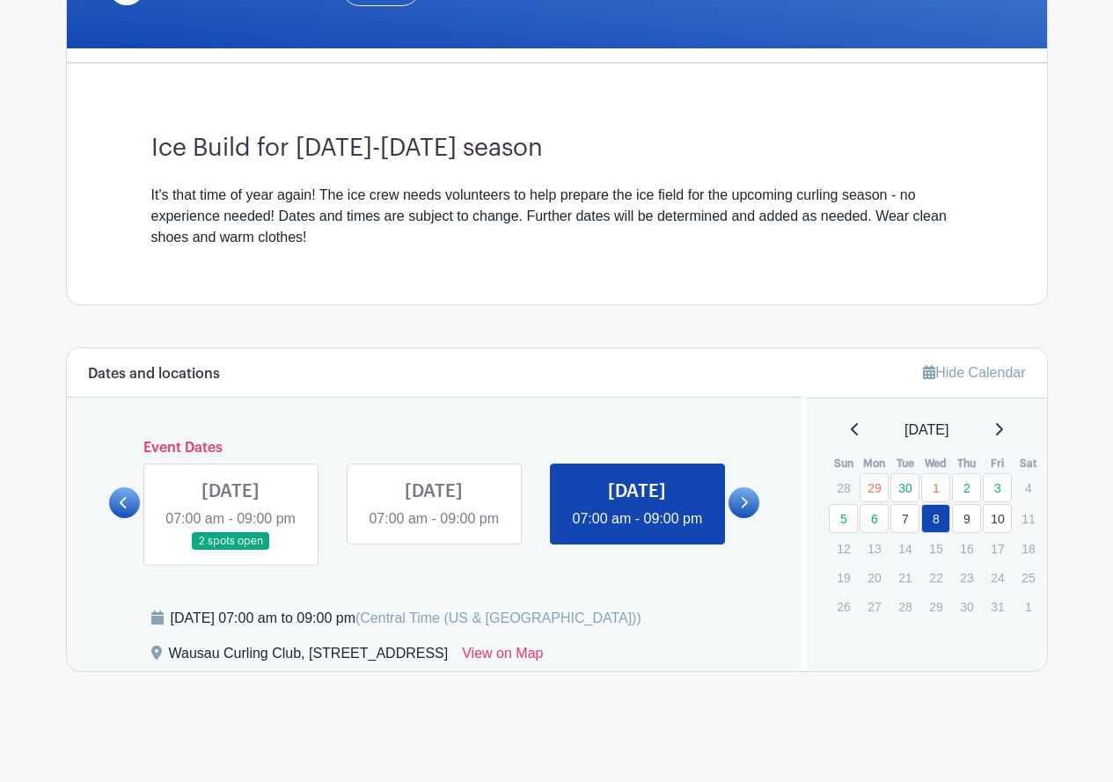
click at [745, 496] on icon at bounding box center [744, 502] width 8 height 13
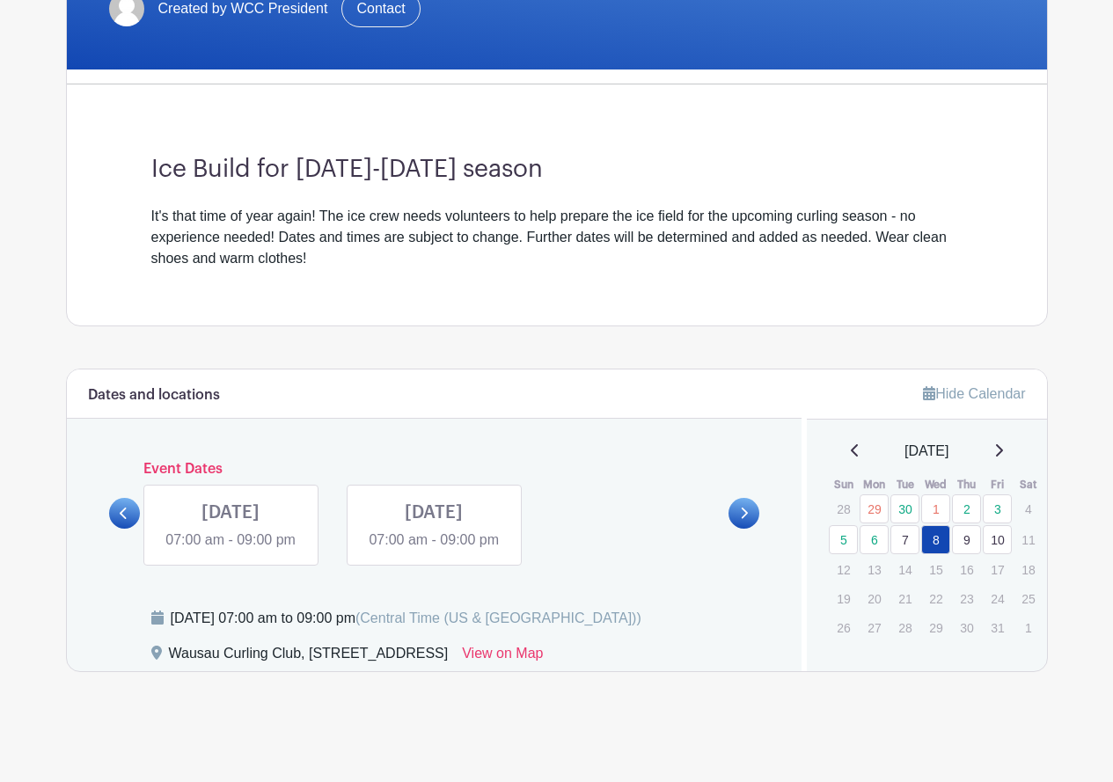
scroll to position [417, 0]
click at [231, 551] on link at bounding box center [231, 551] width 0 height 0
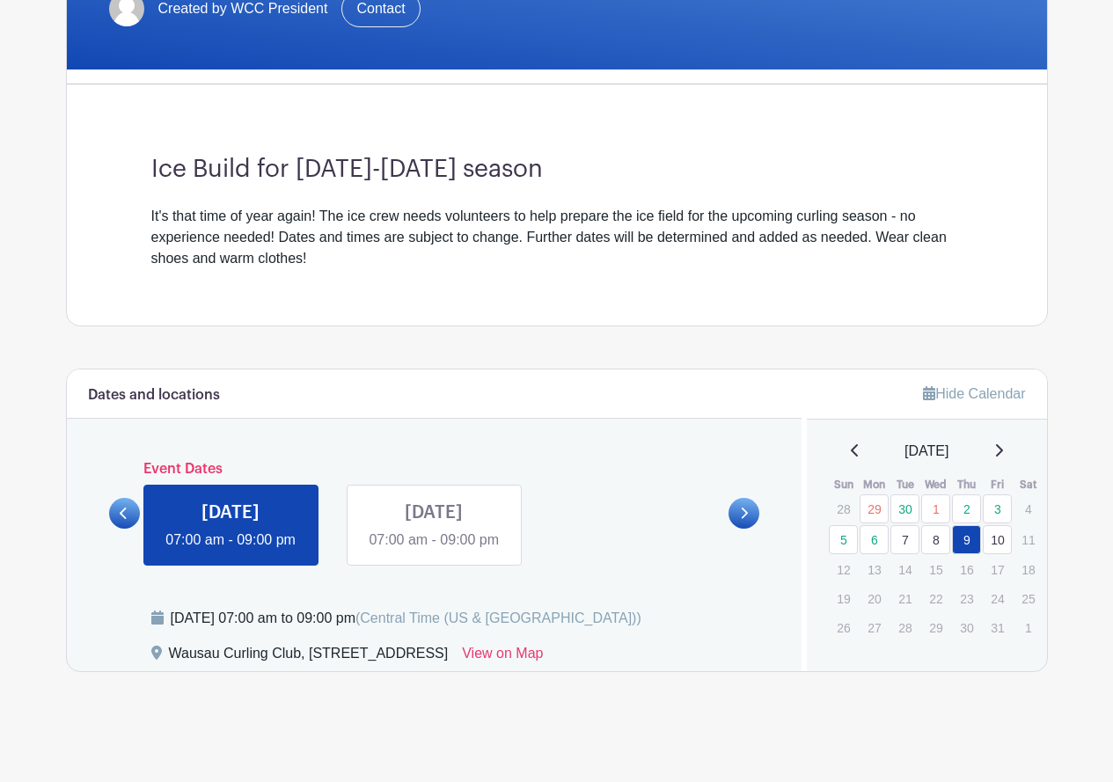
click at [434, 551] on link at bounding box center [434, 551] width 0 height 0
